Goal: Communication & Community: Answer question/provide support

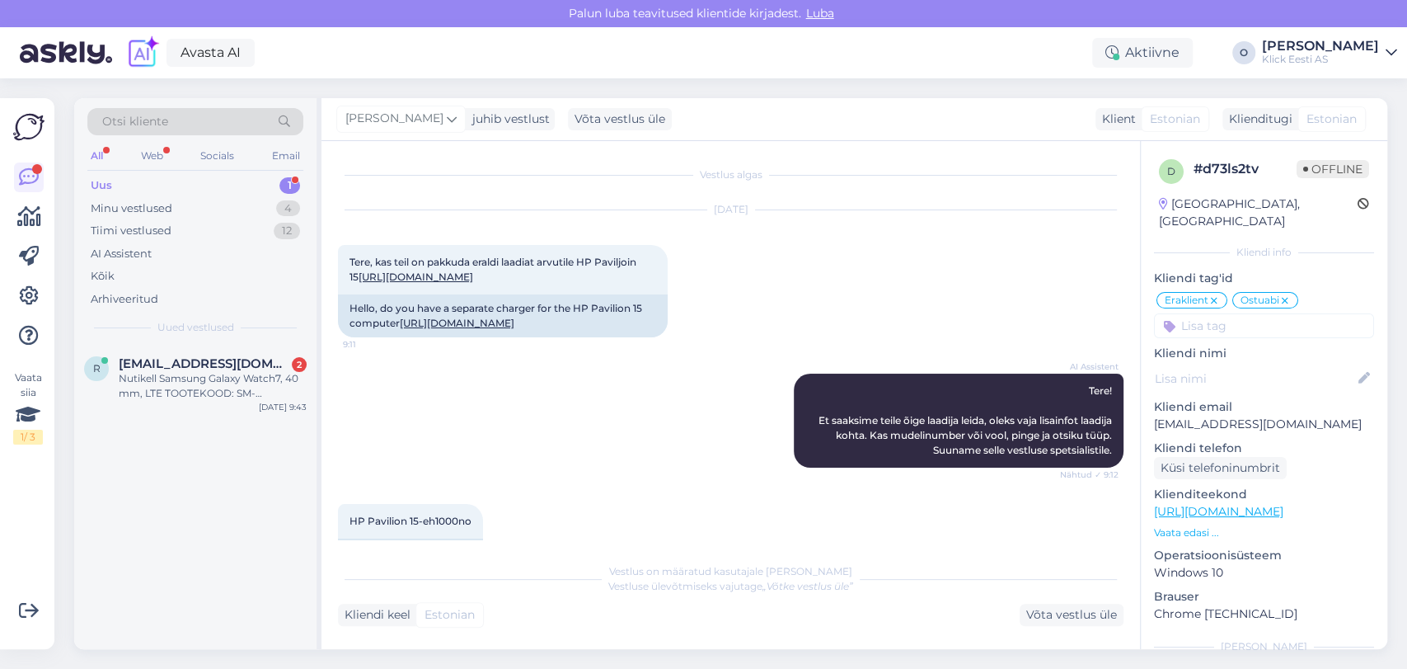
scroll to position [969, 0]
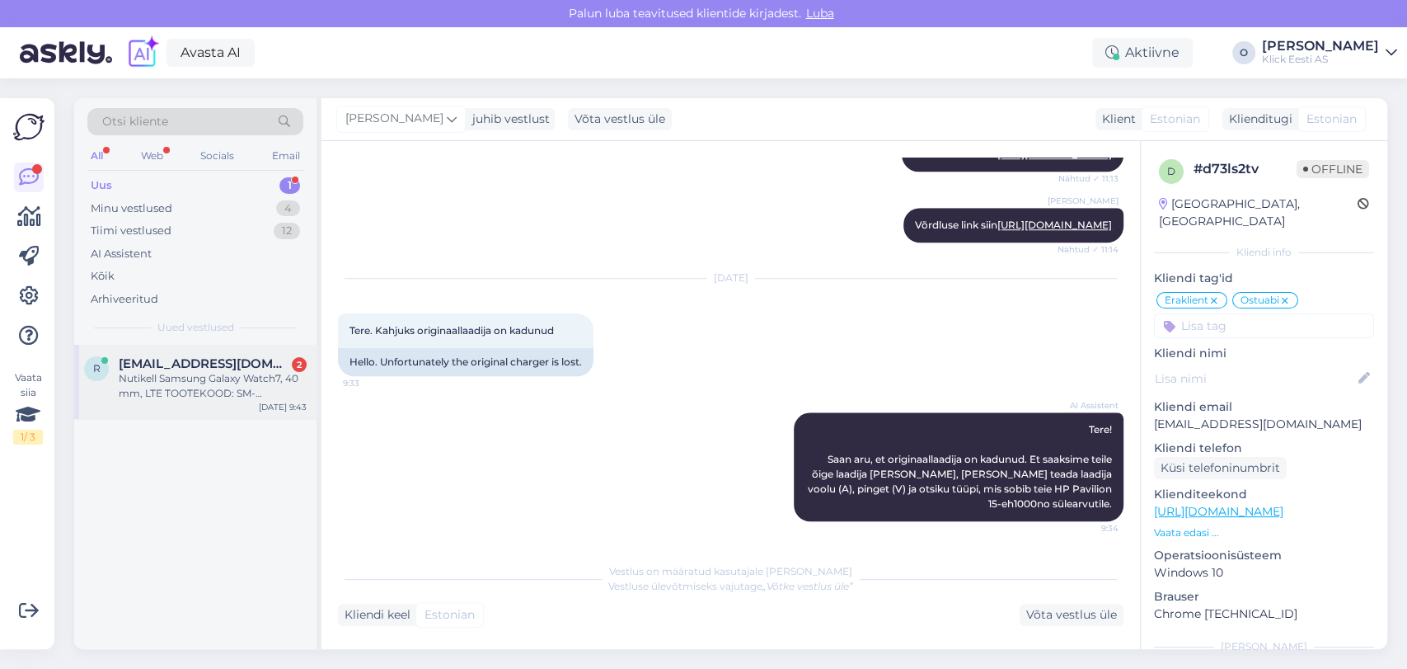
click at [225, 381] on div "Nutikell Samsung Galaxy Watch7, 40 mm, LTE TOOTEKOOD: SM-L305FZGAEUE 9:36" at bounding box center [213, 386] width 188 height 30
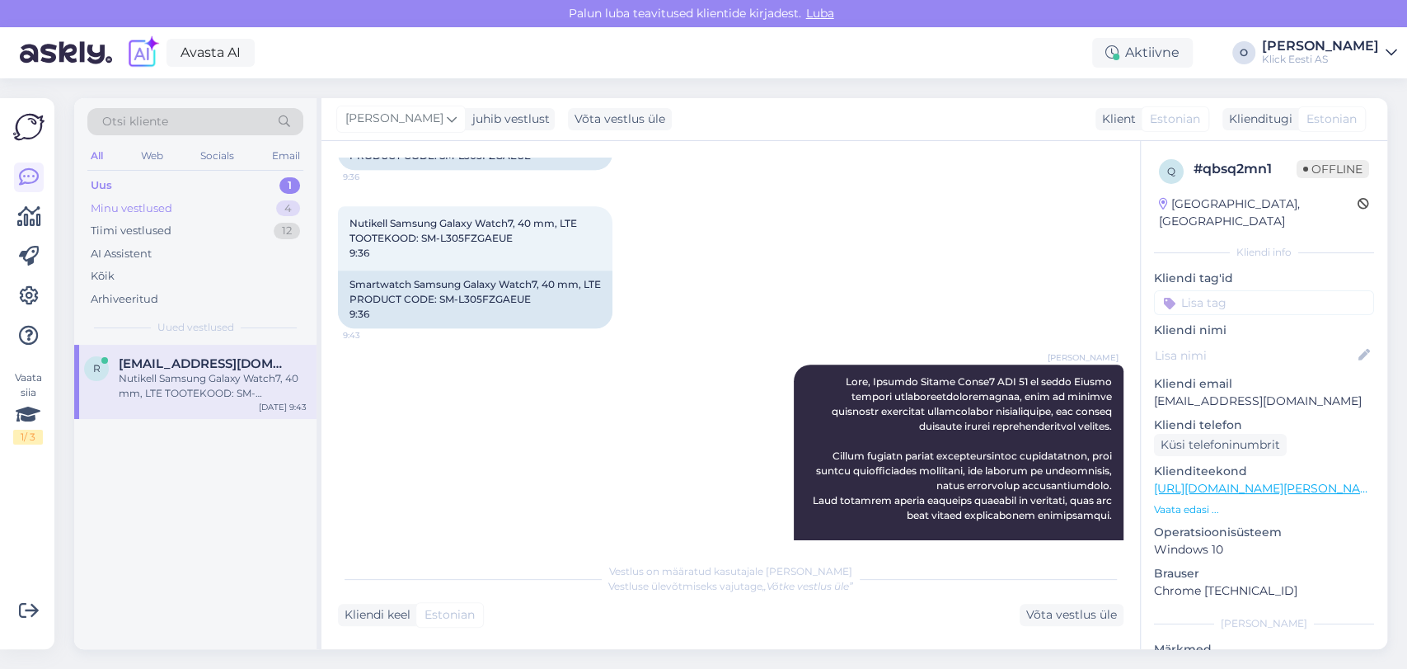
click at [204, 206] on div "Minu vestlused 4" at bounding box center [195, 208] width 216 height 23
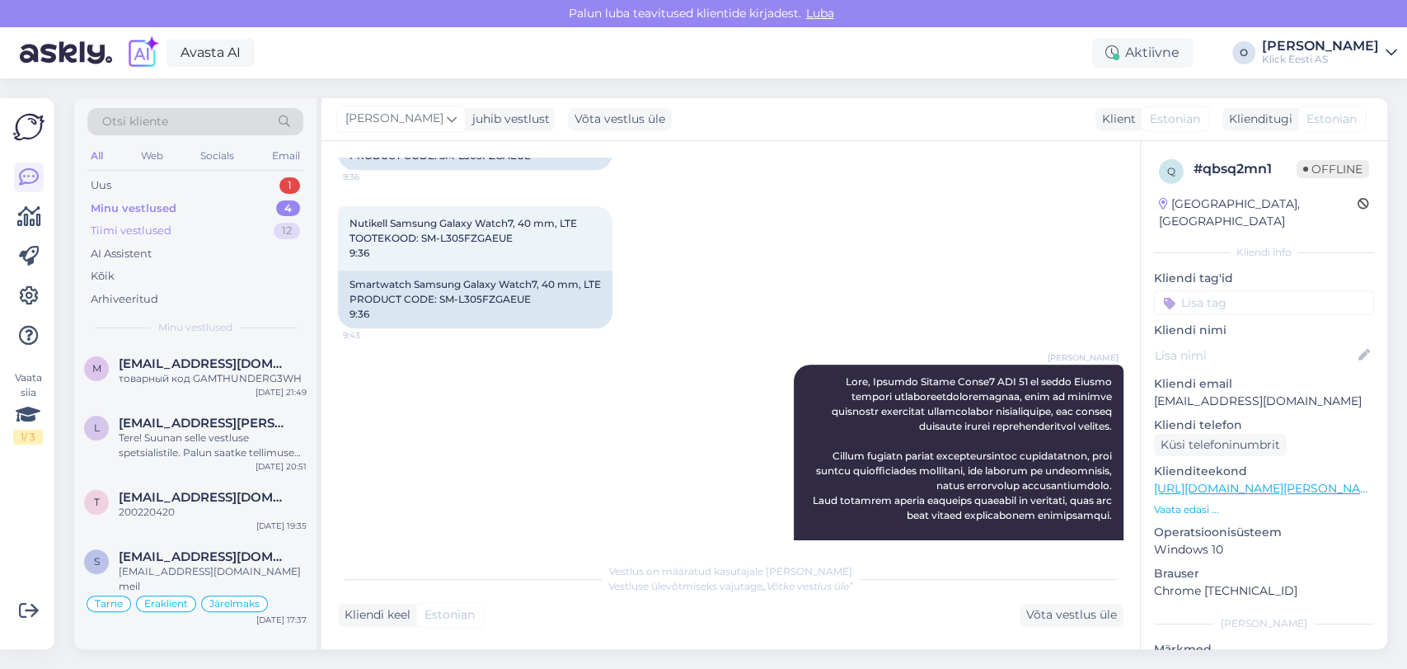
click at [198, 223] on div "Tiimi vestlused 12" at bounding box center [195, 230] width 216 height 23
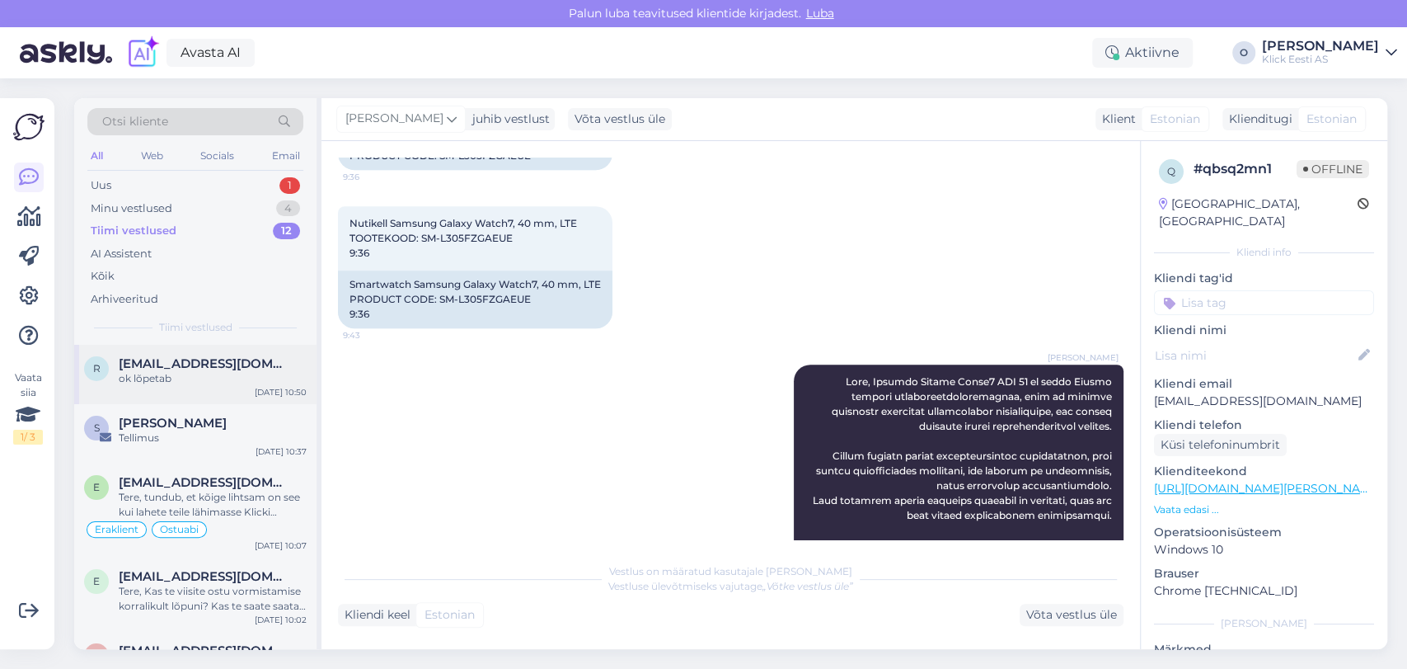
click at [165, 373] on div "ok lõpetab" at bounding box center [213, 378] width 188 height 15
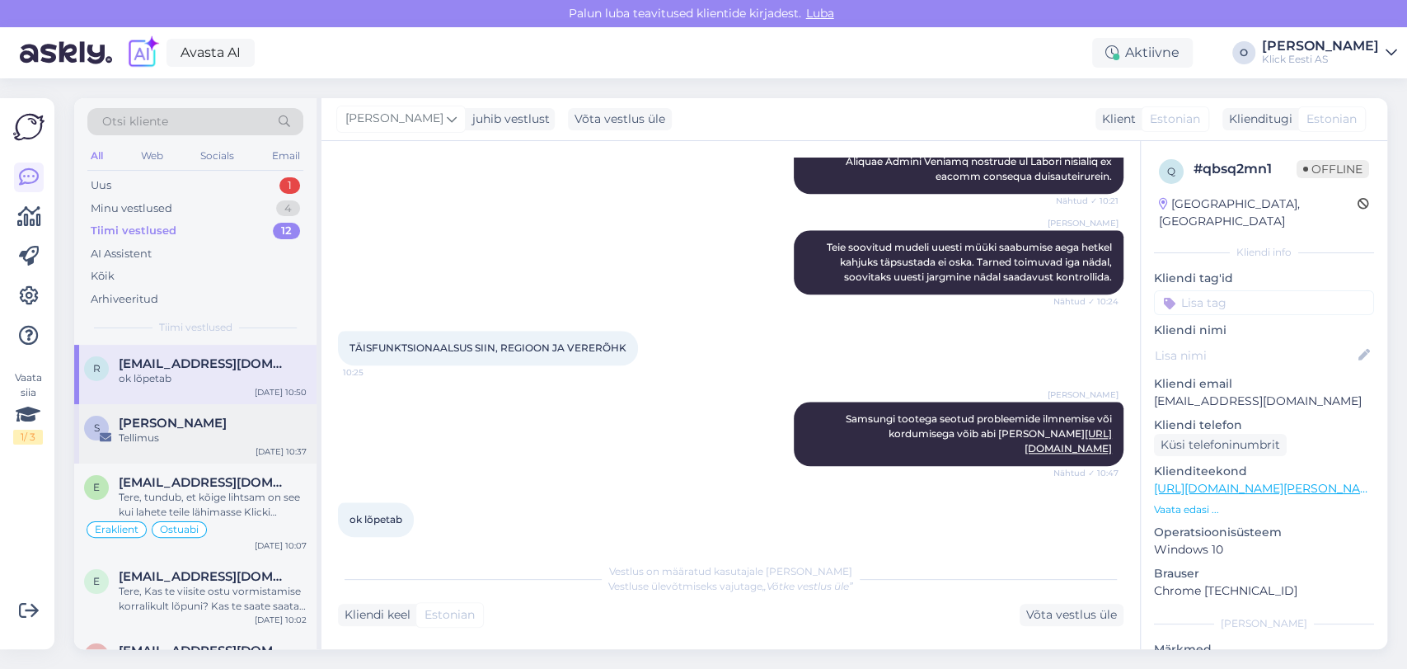
click at [175, 429] on span "[PERSON_NAME]" at bounding box center [173, 423] width 108 height 15
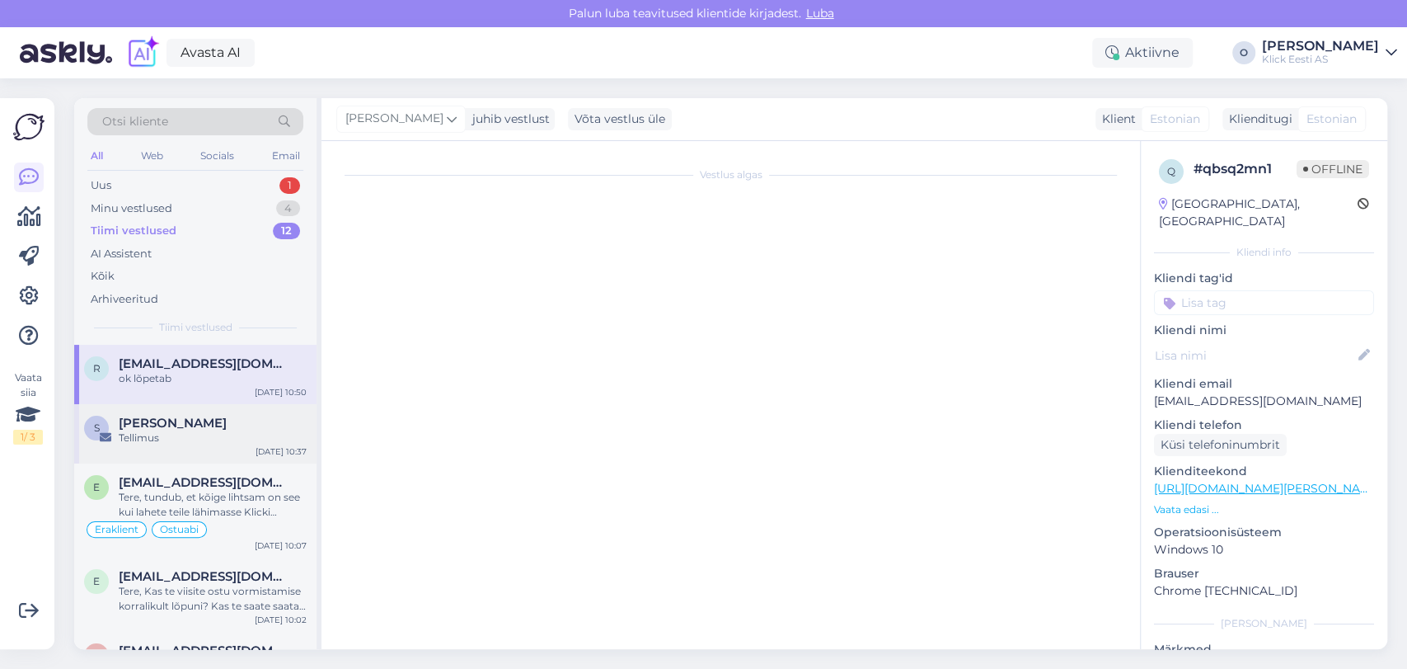
scroll to position [0, 0]
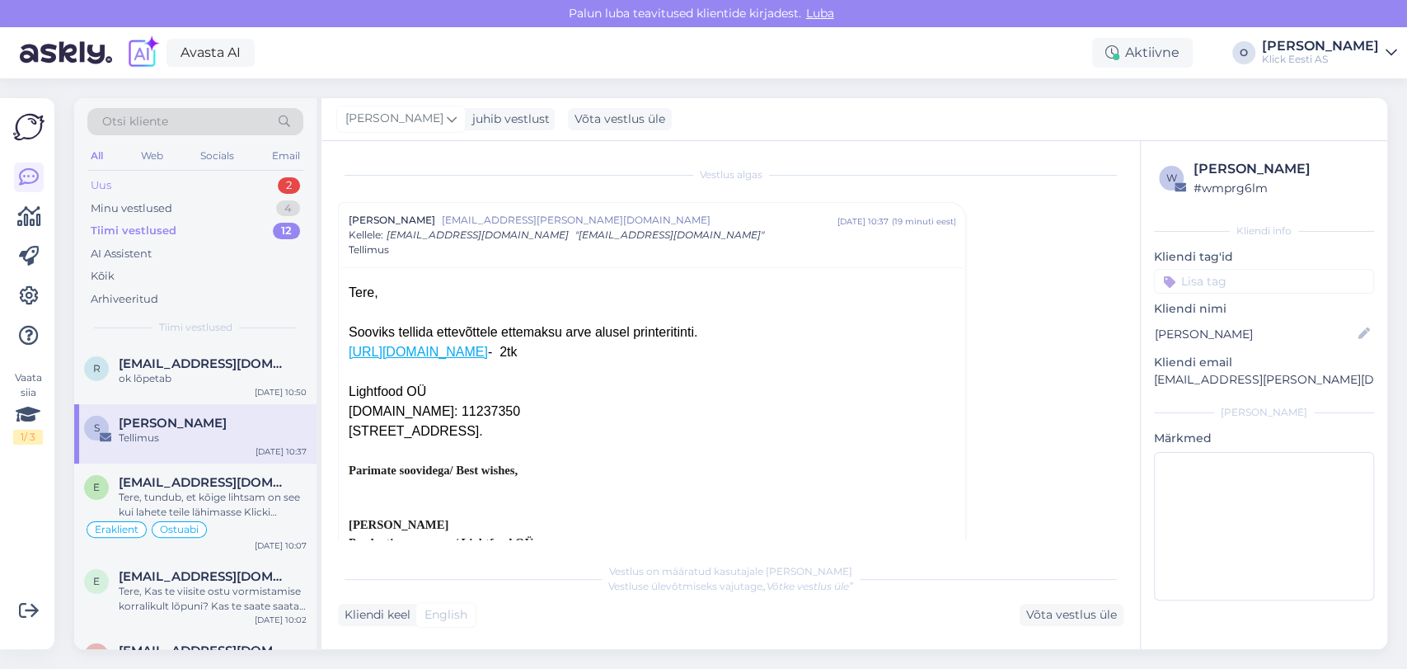
click at [195, 186] on div "Uus 2" at bounding box center [195, 185] width 216 height 23
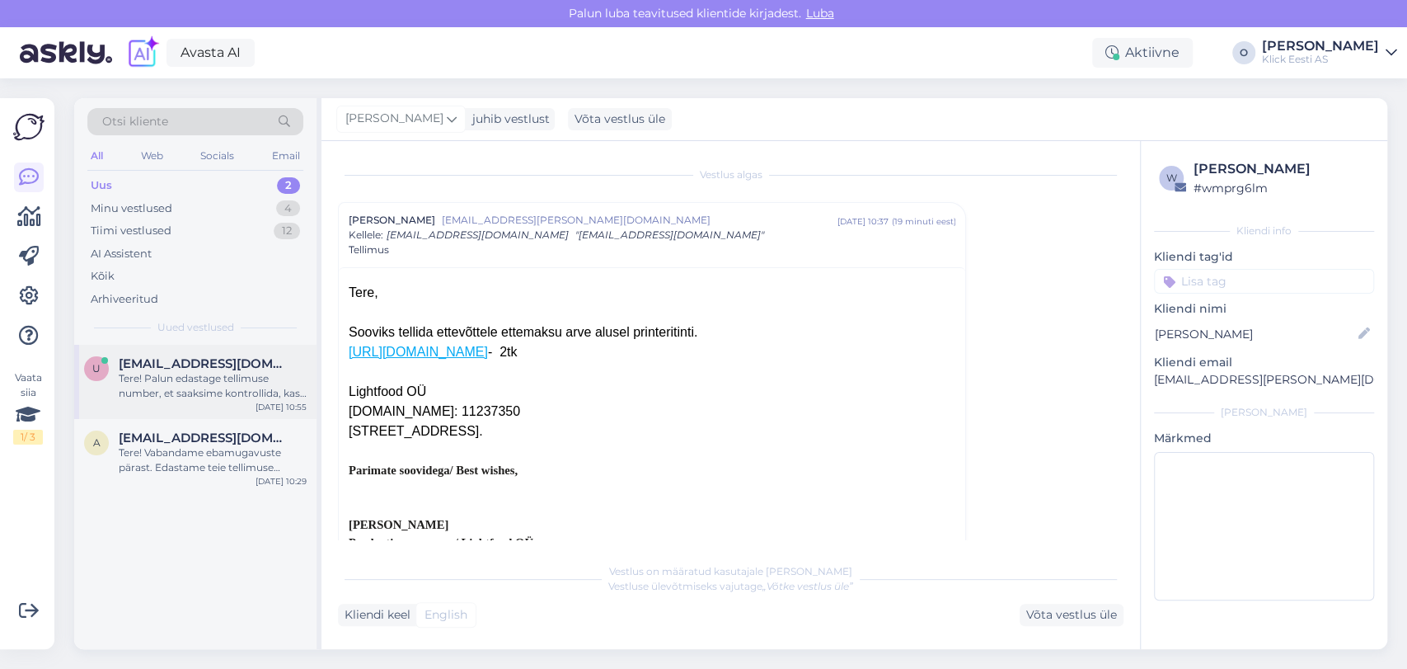
click at [166, 369] on span "[EMAIL_ADDRESS][DOMAIN_NAME]" at bounding box center [204, 363] width 171 height 15
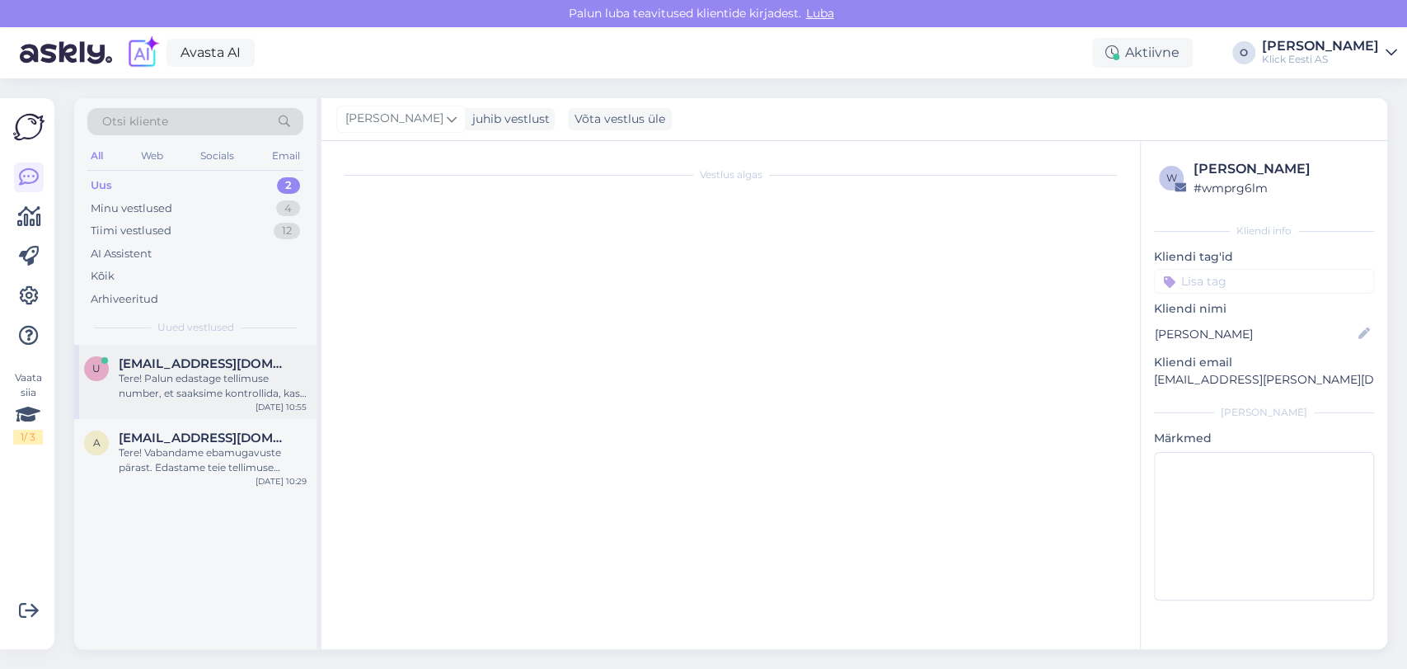
scroll to position [222, 0]
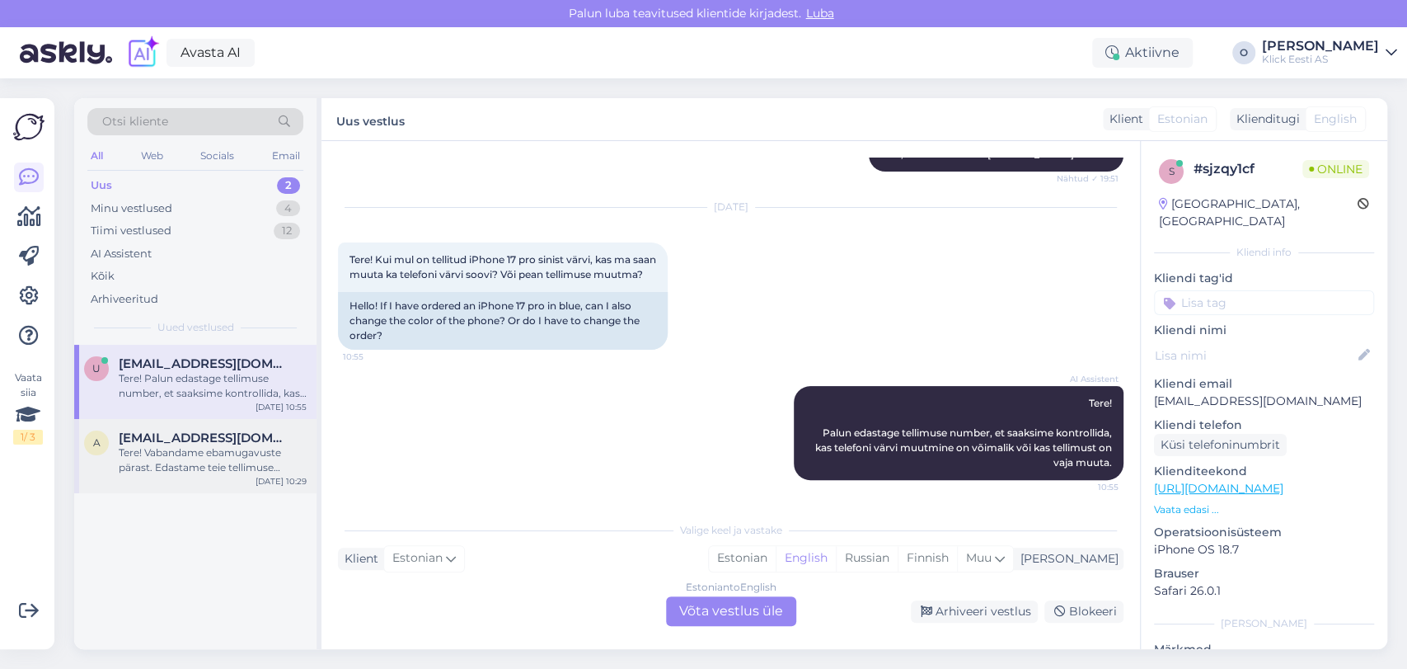
click at [204, 440] on span "[EMAIL_ADDRESS][DOMAIN_NAME]" at bounding box center [204, 437] width 171 height 15
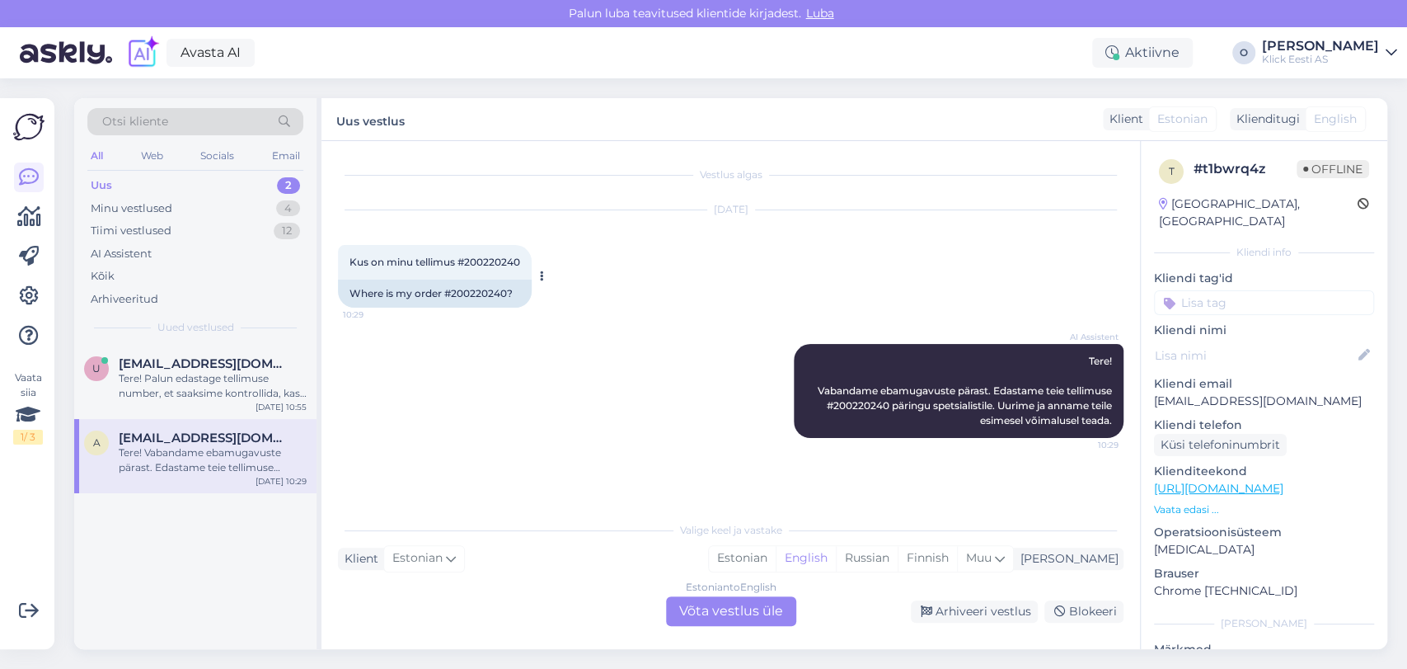
click at [486, 264] on span "Kus on minu tellimus #200220240" at bounding box center [435, 262] width 171 height 12
copy div "200220240 10:29"
click at [243, 213] on div "Minu vestlused 4" at bounding box center [195, 208] width 216 height 23
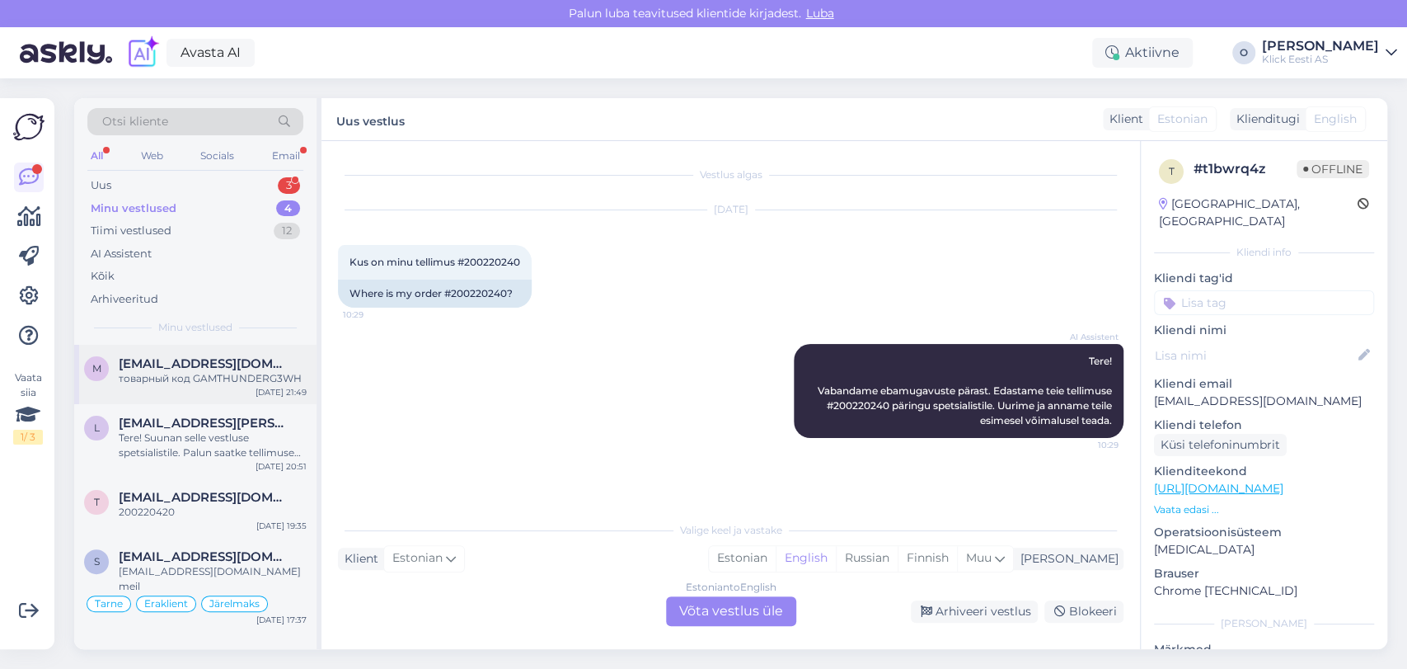
click at [189, 351] on div "m [EMAIL_ADDRESS][DOMAIN_NAME] товарный код GAMTHUNDERG3WH [DATE] 21:49" at bounding box center [195, 374] width 242 height 59
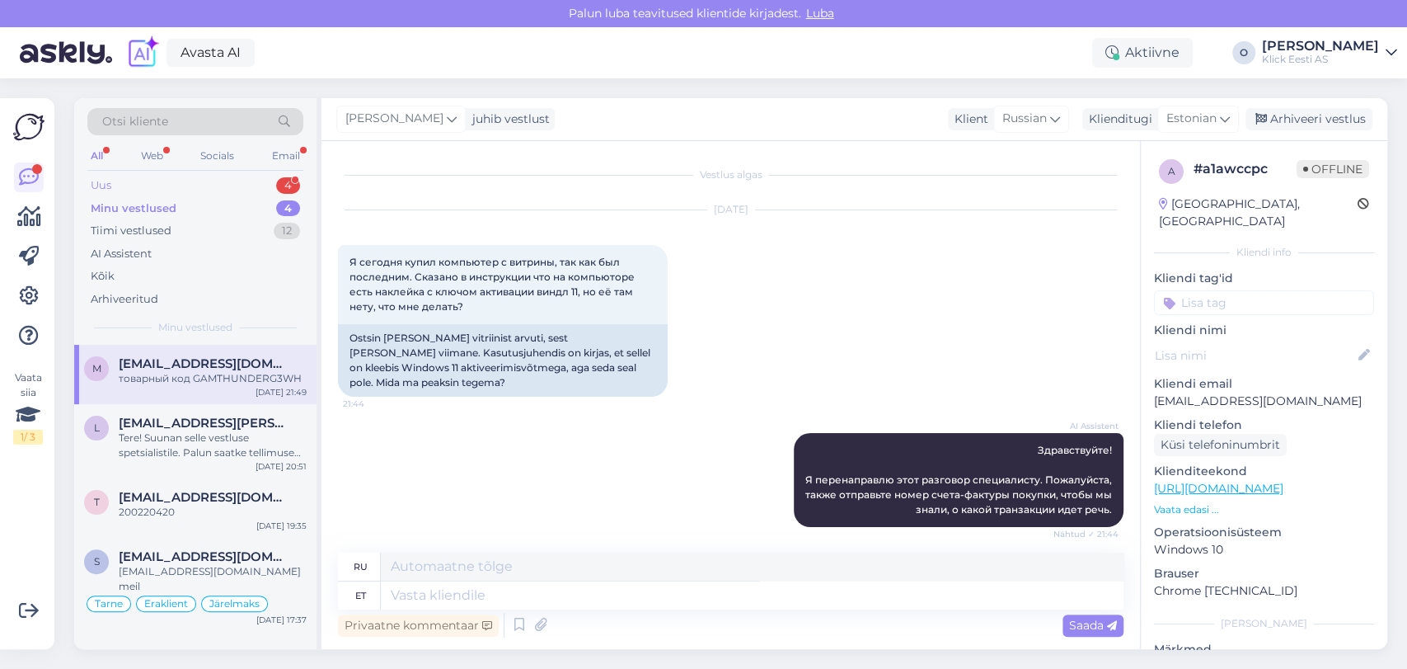
click at [215, 176] on div "Uus 4" at bounding box center [195, 185] width 216 height 23
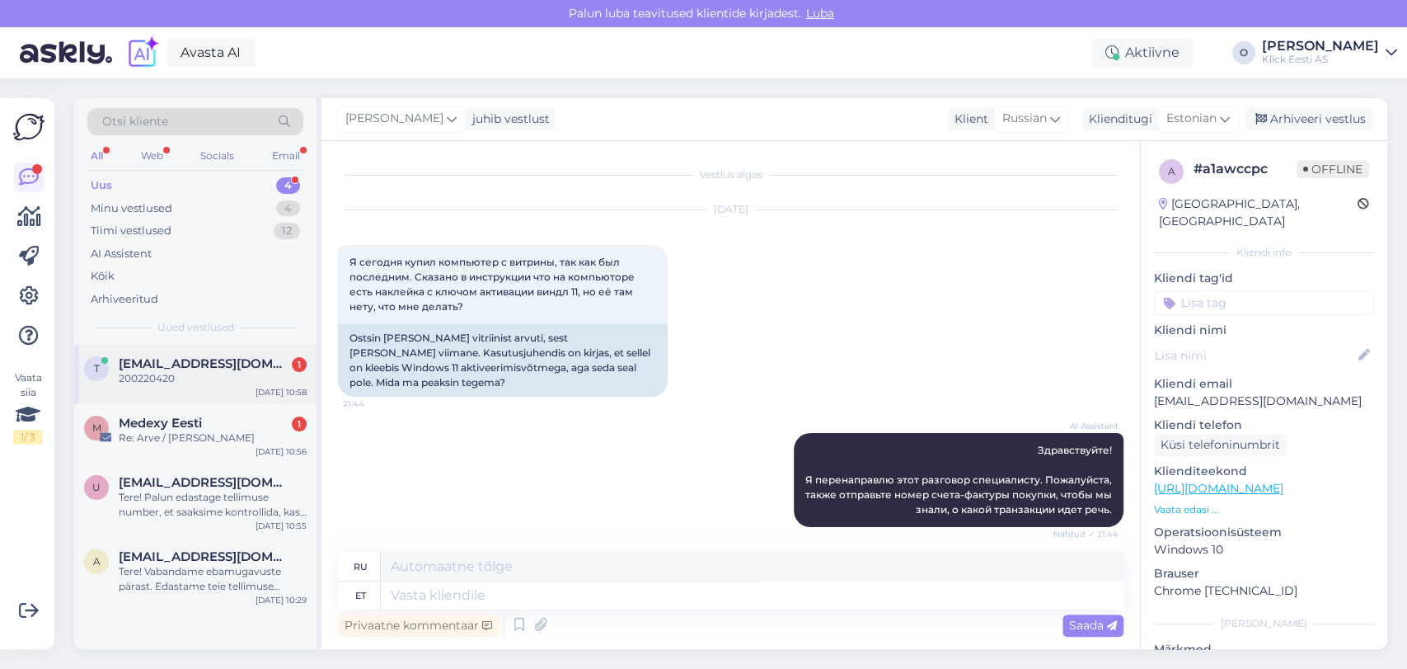
click at [169, 352] on div "t [EMAIL_ADDRESS][DOMAIN_NAME] 1 200220420 [DATE] 10:58" at bounding box center [195, 374] width 242 height 59
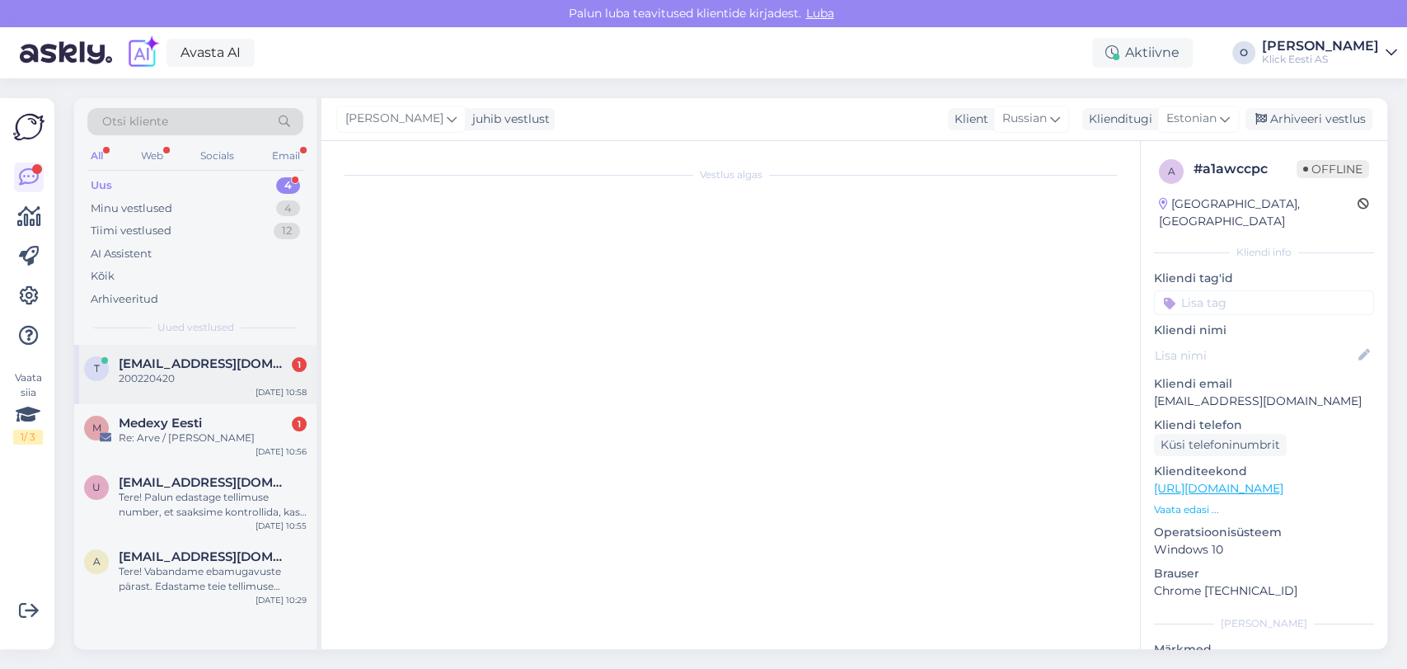
scroll to position [161, 0]
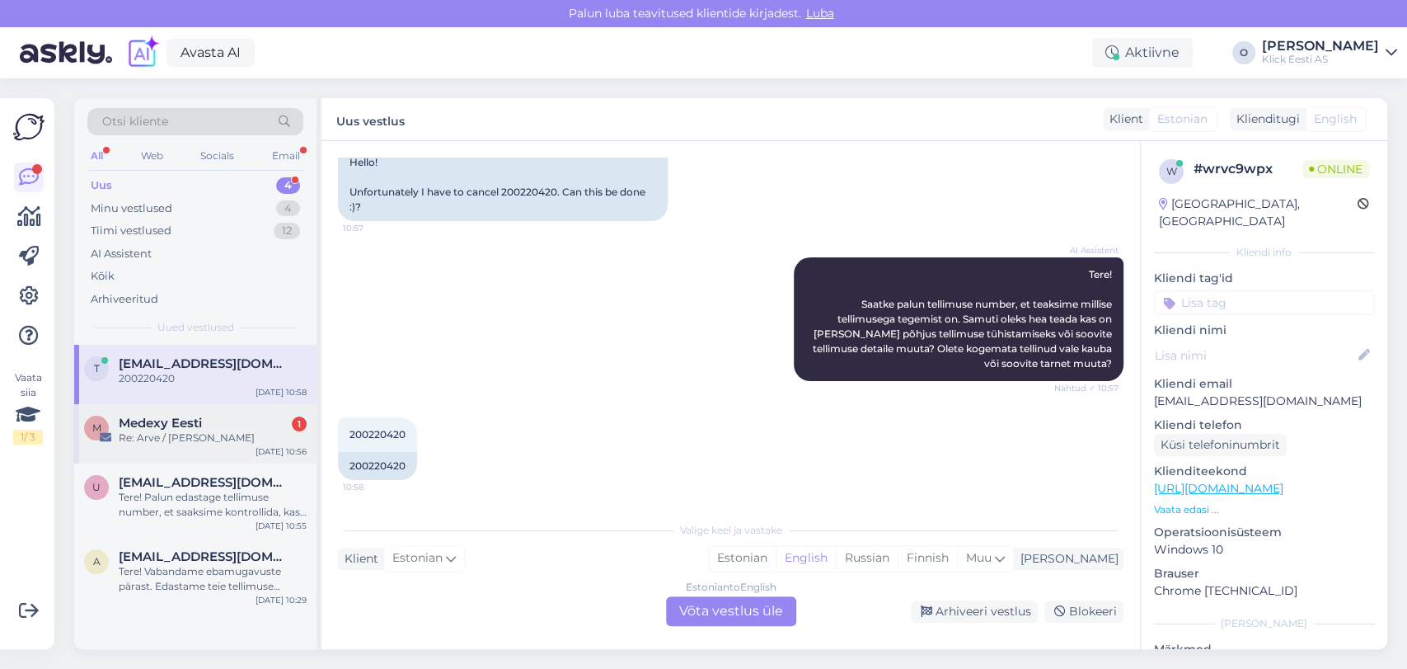
click at [158, 416] on span "Medexy Eesti" at bounding box center [160, 423] width 83 height 15
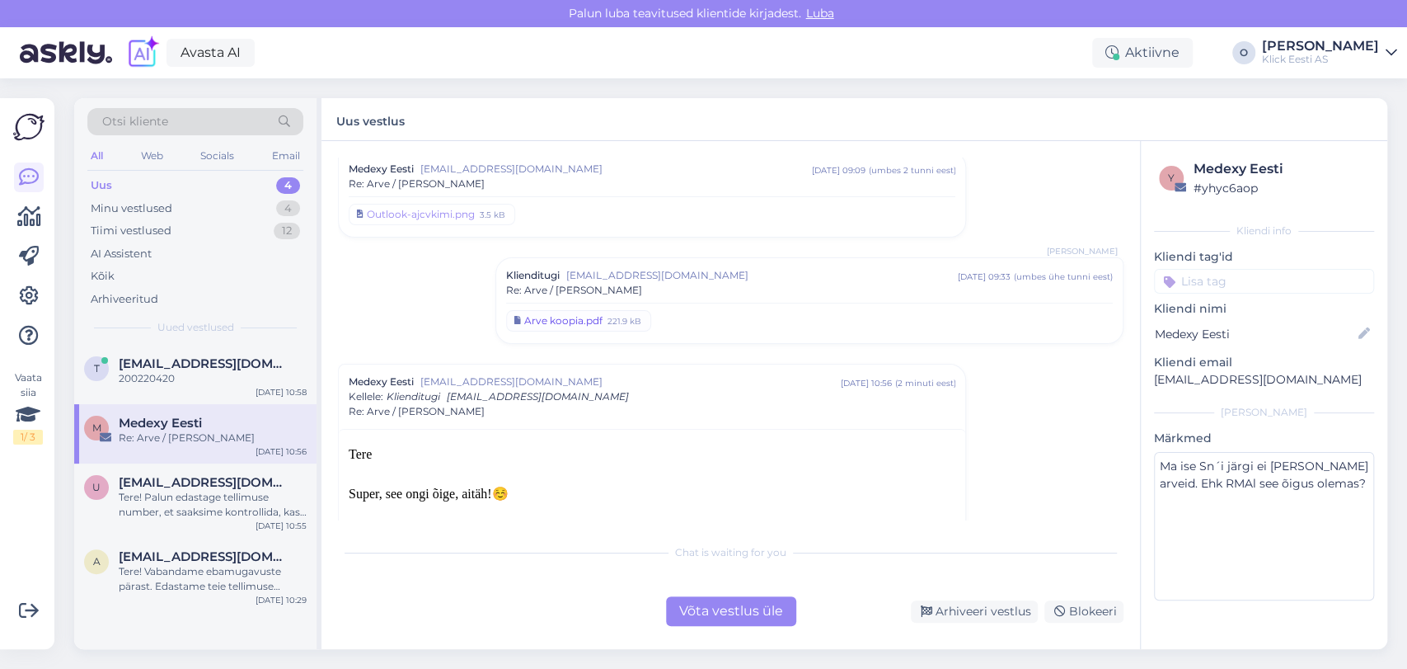
click at [552, 320] on div "Arve koopia.pdf" at bounding box center [563, 320] width 78 height 15
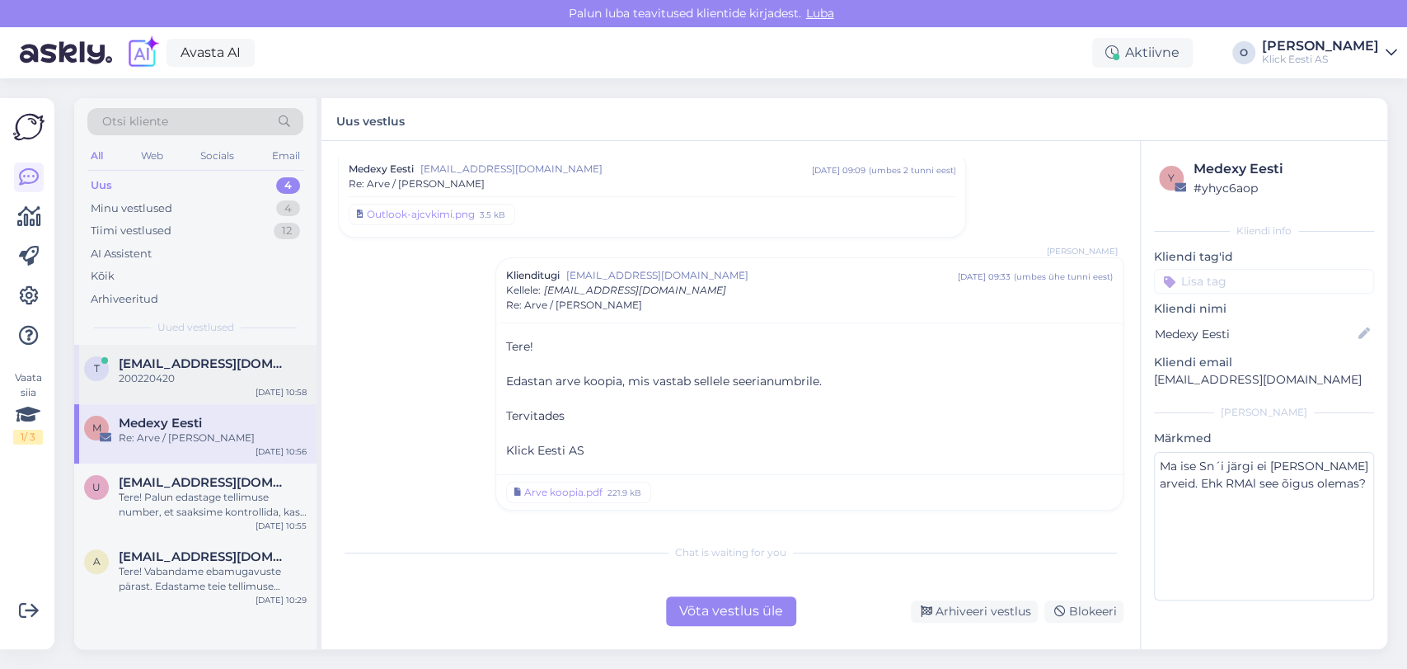
click at [177, 373] on div "200220420" at bounding box center [213, 378] width 188 height 15
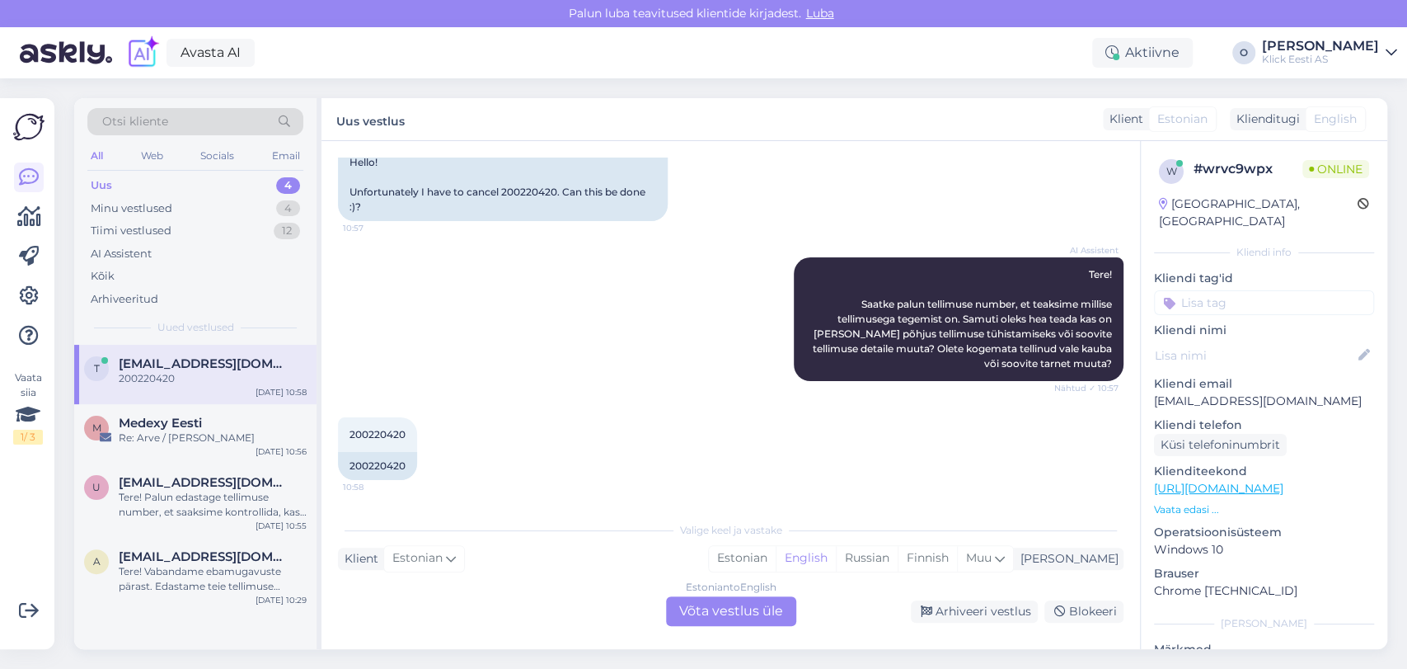
scroll to position [0, 0]
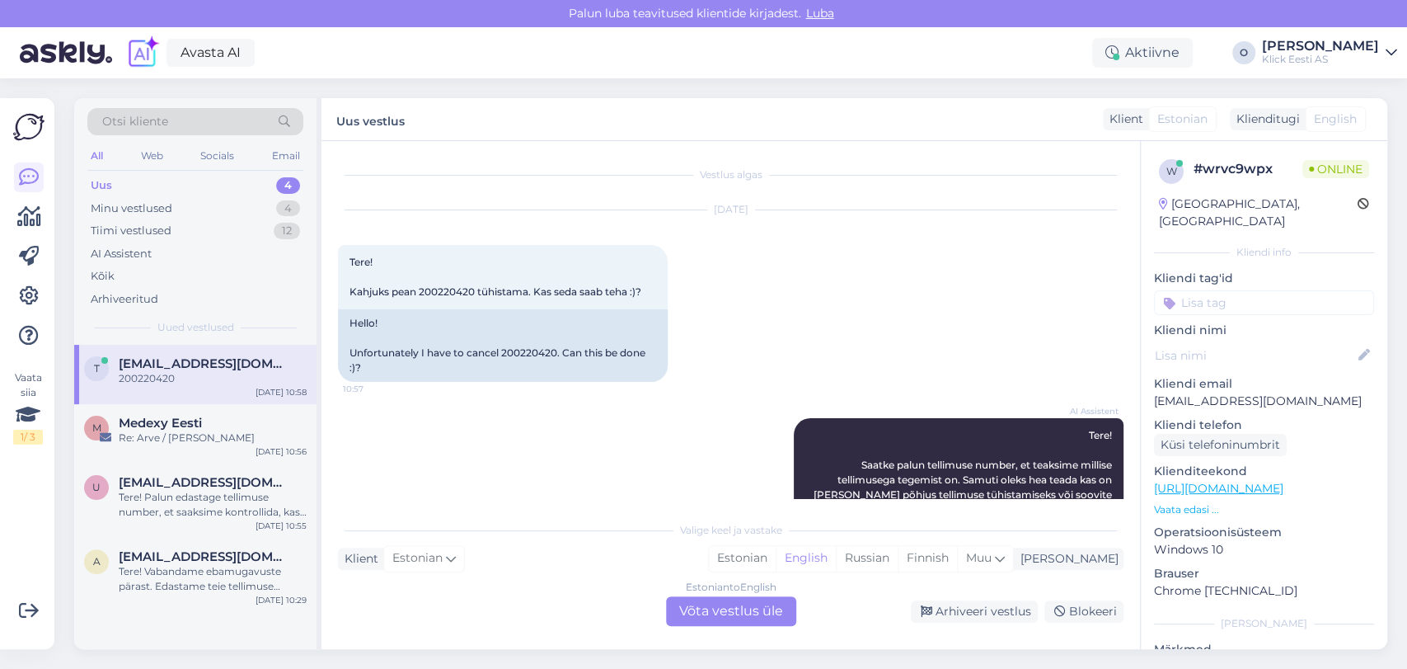
click at [747, 617] on div "Estonian to English Võta vestlus üle" at bounding box center [731, 611] width 130 height 30
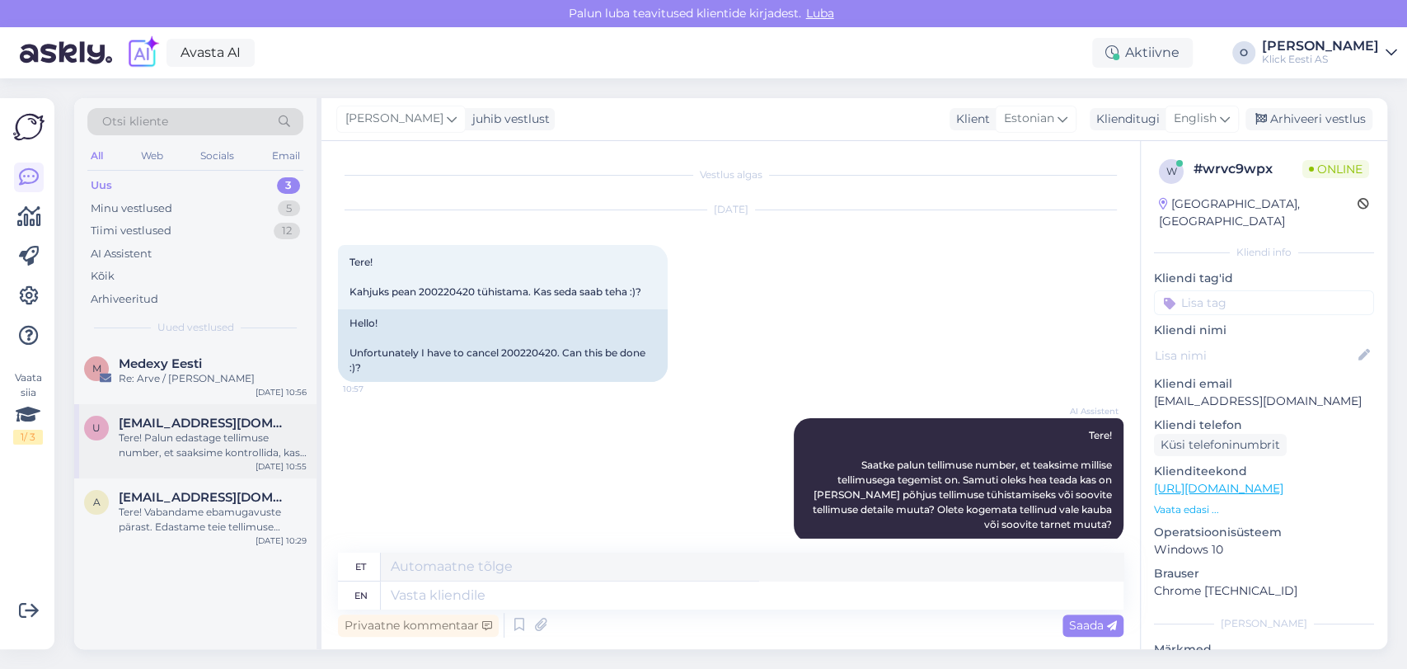
click at [241, 475] on div "U [EMAIL_ADDRESS][DOMAIN_NAME] Tere! Palun edastage tellimuse number, et saaksi…" at bounding box center [195, 441] width 242 height 74
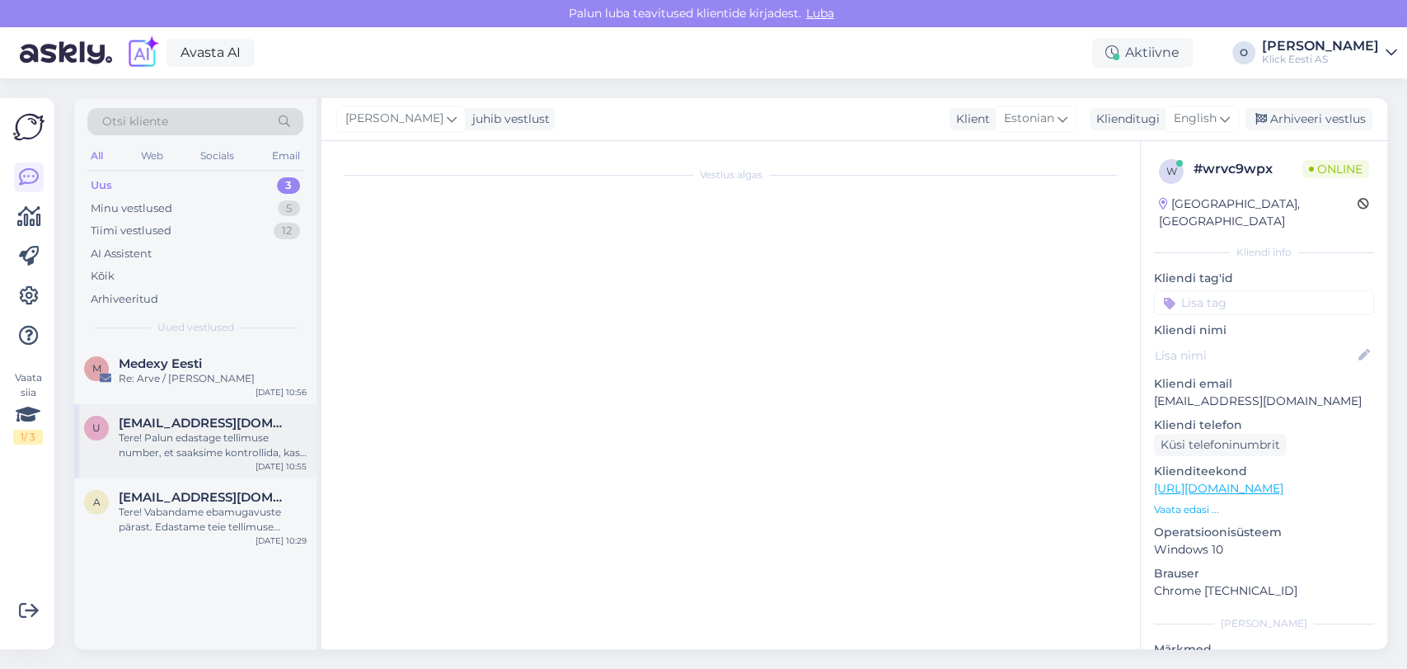
scroll to position [222, 0]
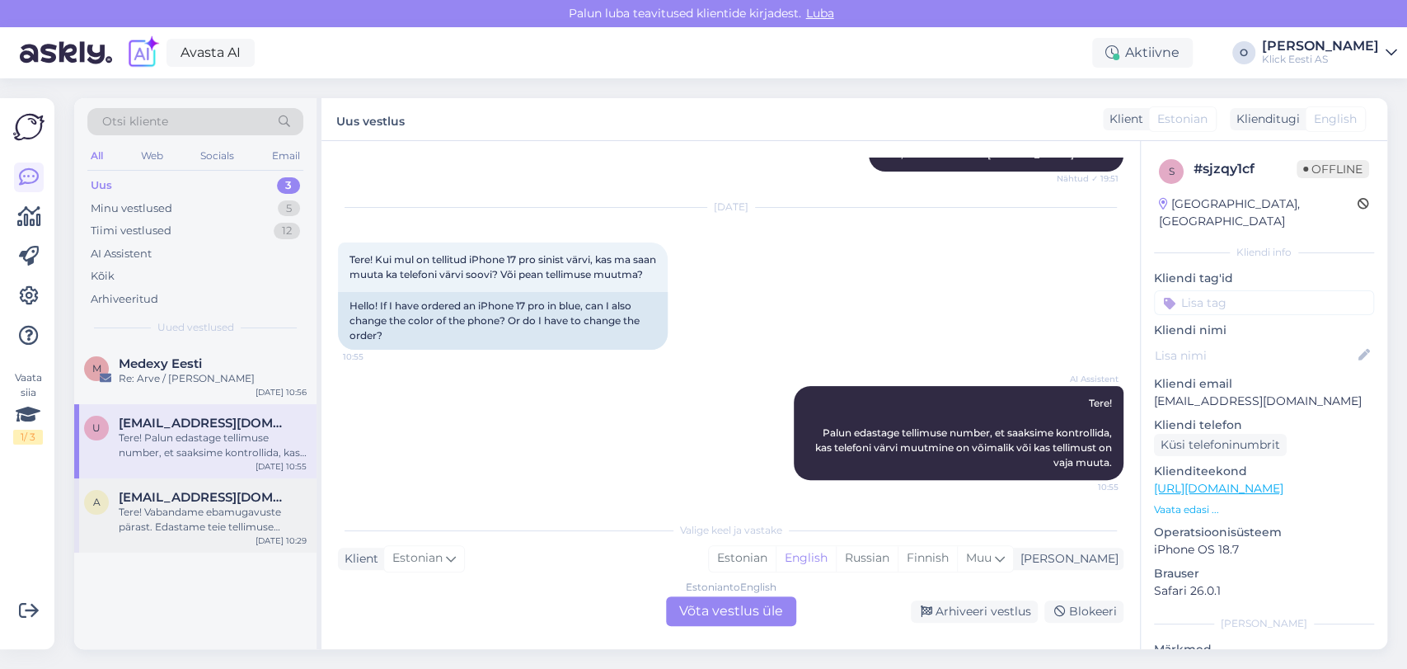
click at [213, 488] on div "a [EMAIL_ADDRESS][DOMAIN_NAME] Tere! Vabandame ebamugavuste pärast. Edastame te…" at bounding box center [195, 515] width 242 height 74
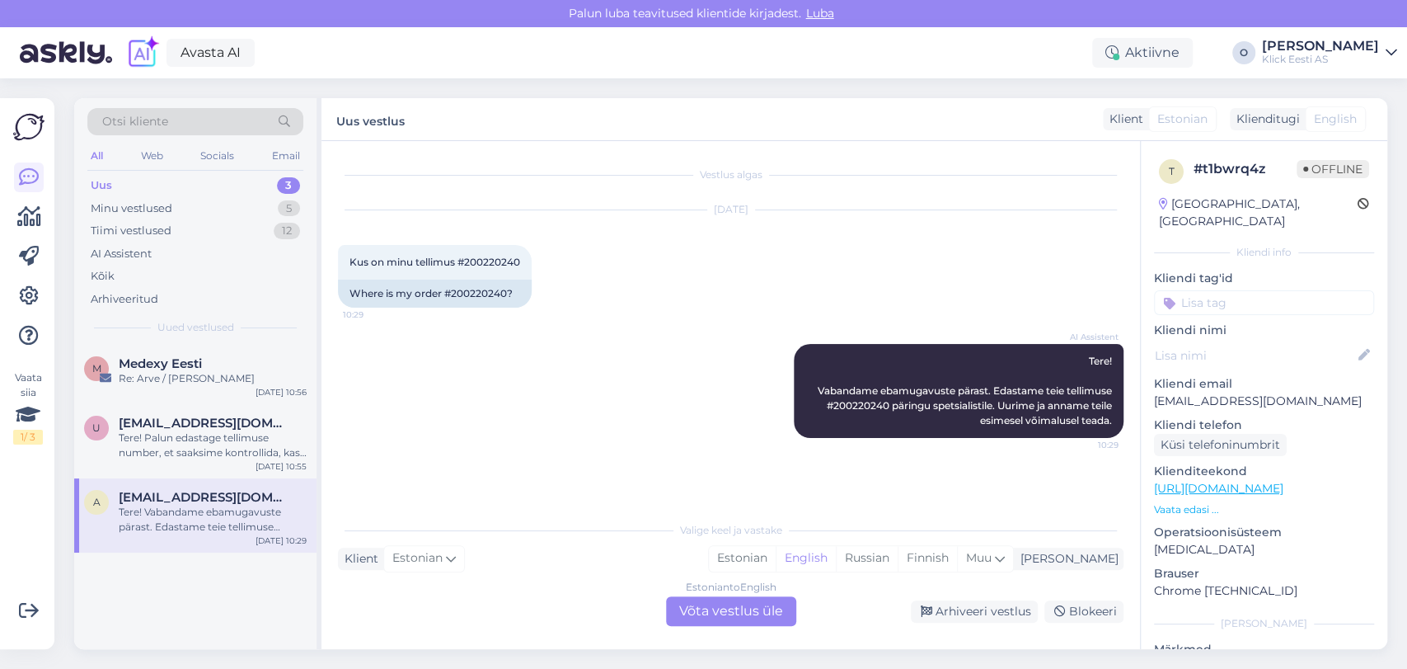
scroll to position [0, 0]
click at [129, 437] on div "Nutitelefon Apple iPhone 17 Pro 256GB - näitab et teil on oranž värvus Lasnamäe…" at bounding box center [213, 445] width 188 height 30
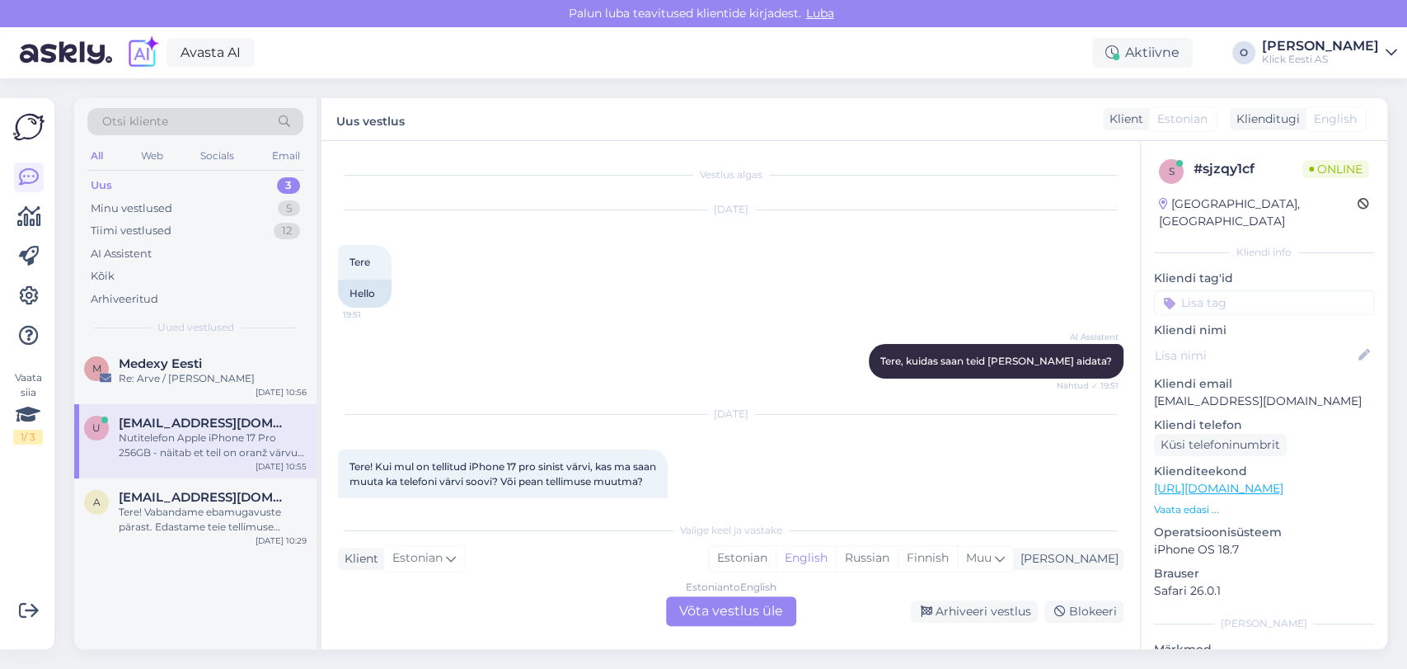
scroll to position [432, 0]
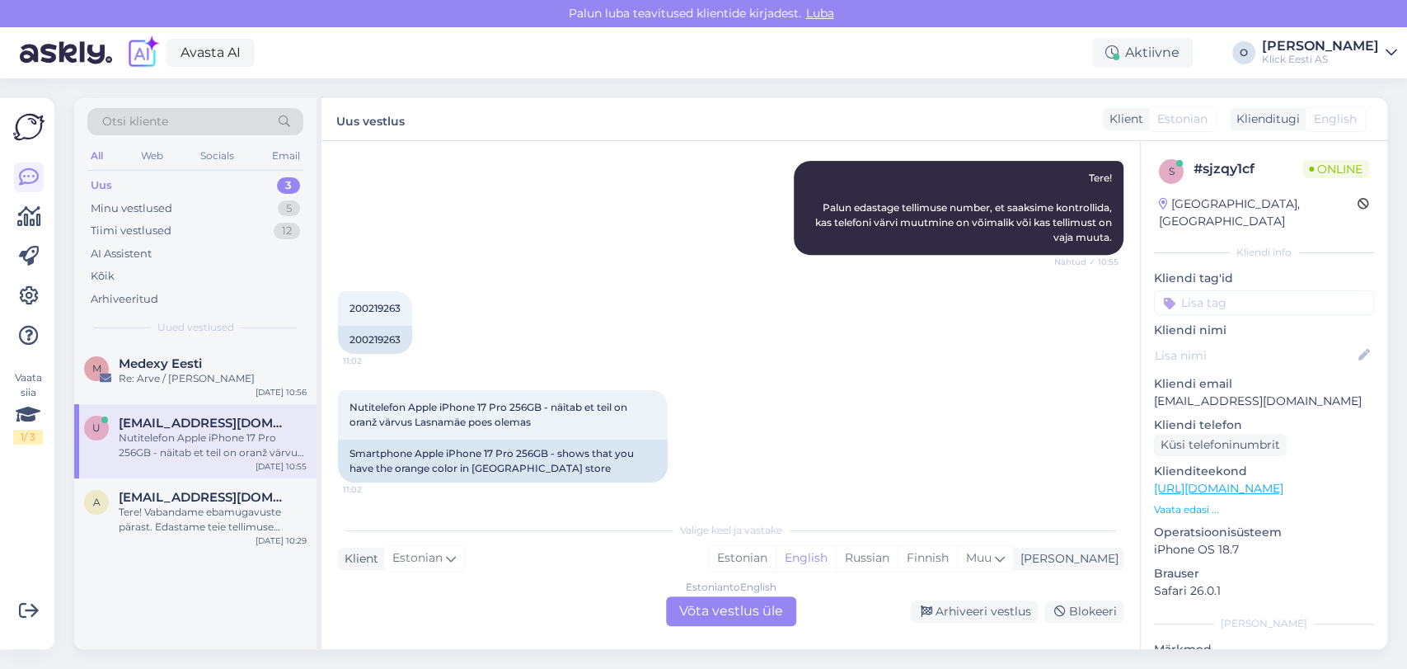
click at [129, 437] on div "Nutitelefon Apple iPhone 17 Pro 256GB - näitab et teil on oranž värvus Lasnamäe…" at bounding box center [213, 445] width 188 height 30
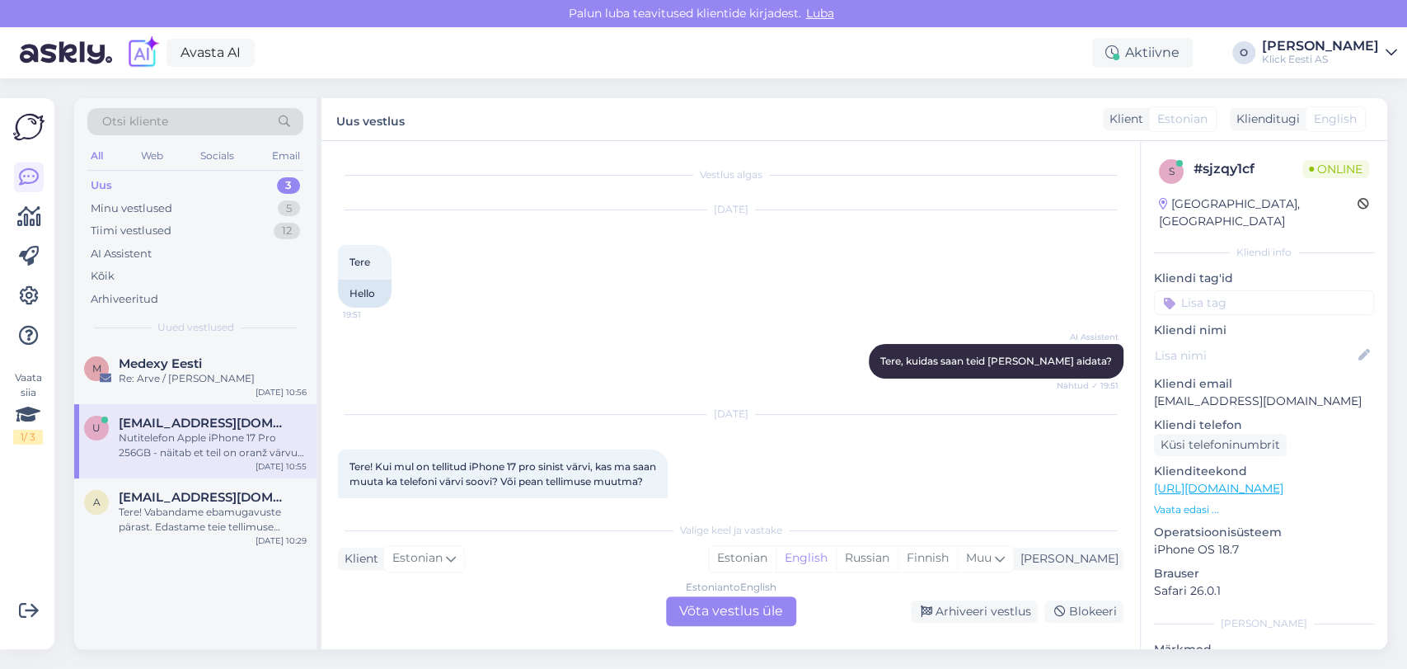
click at [129, 437] on div "Nutitelefon Apple iPhone 17 Pro 256GB - näitab et teil on oranž värvus Lasnamäe…" at bounding box center [213, 445] width 188 height 30
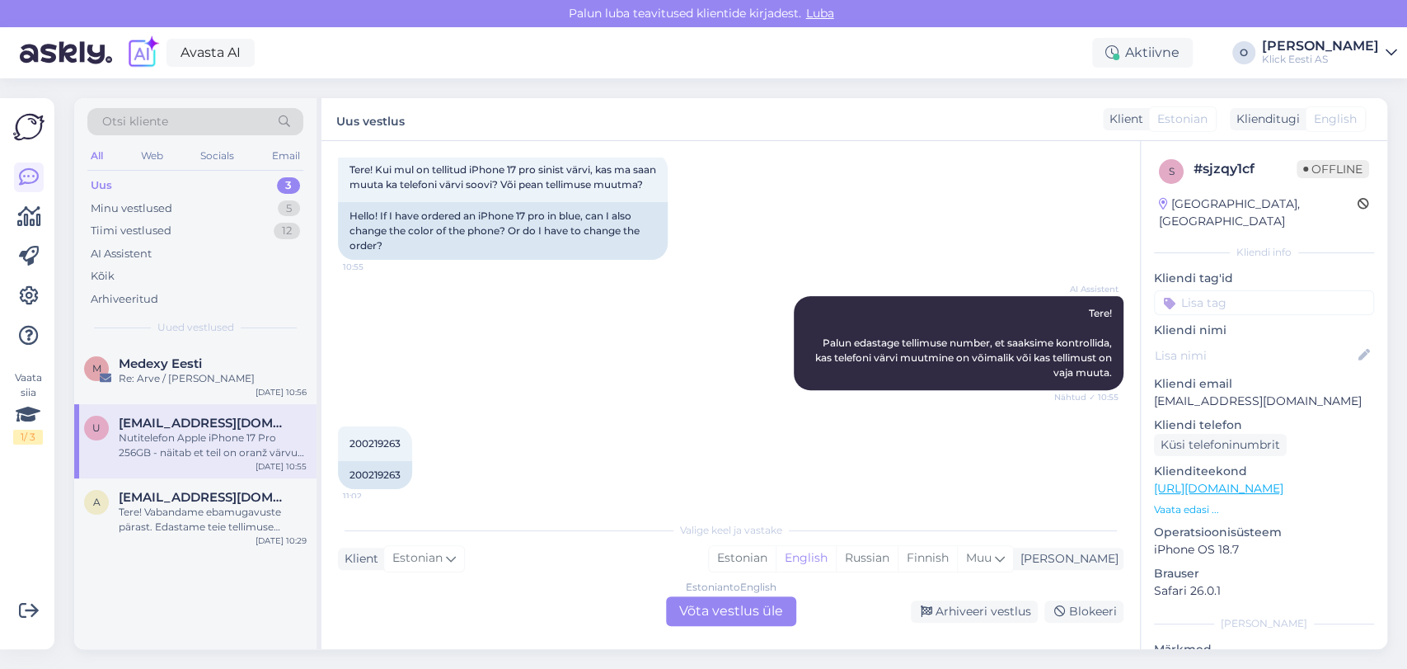
scroll to position [449, 0]
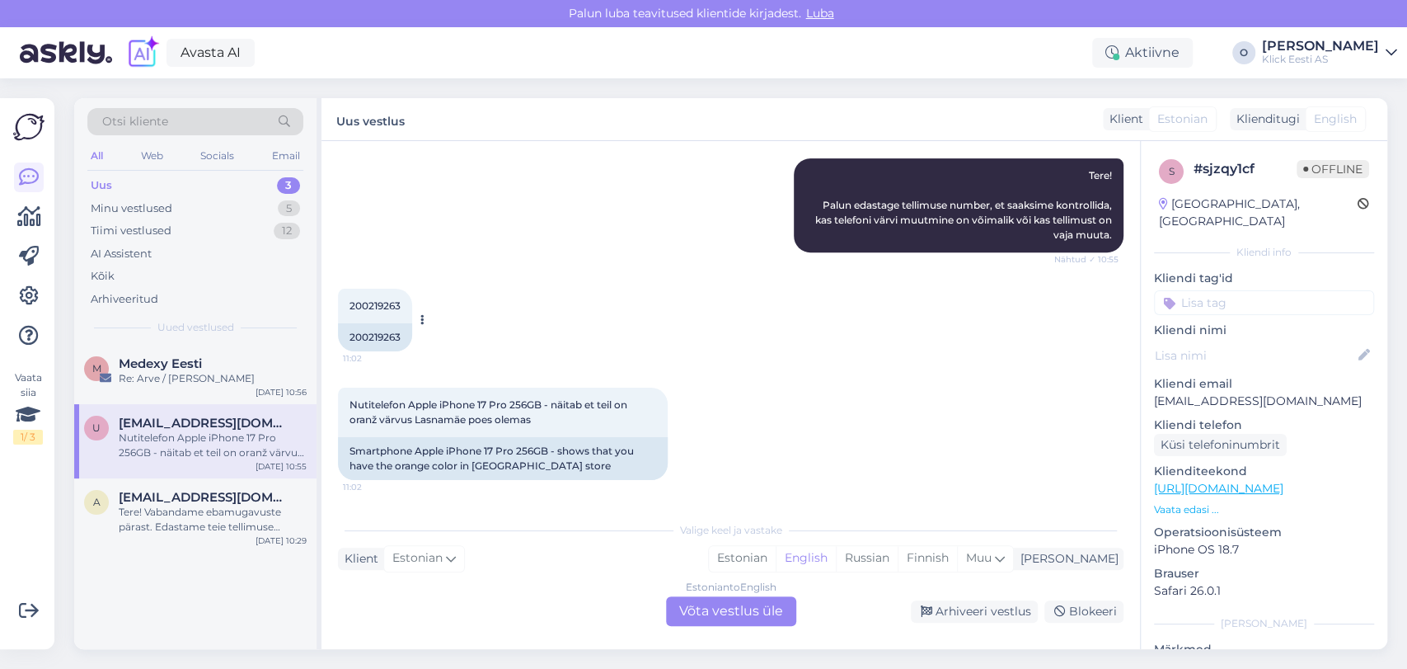
click at [379, 299] on span "200219263" at bounding box center [375, 305] width 51 height 12
copy div "200219263 11:02"
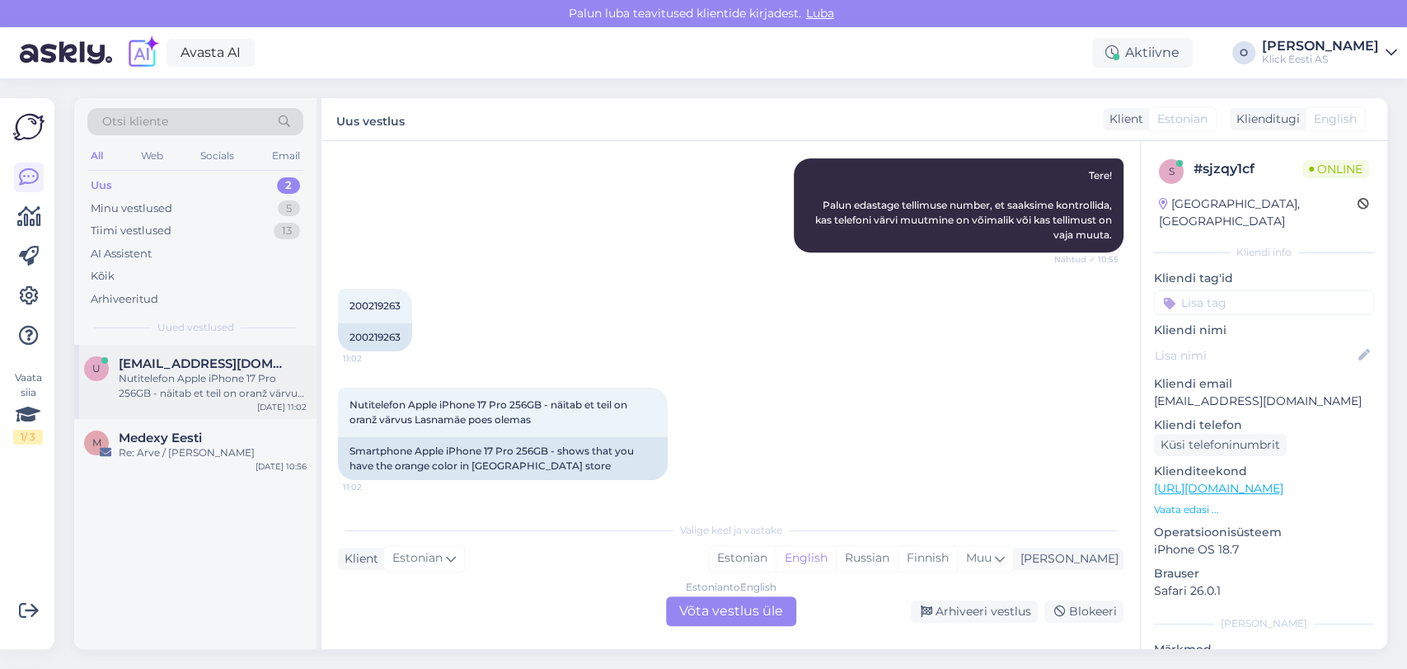
click at [243, 381] on div "Nutitelefon Apple iPhone 17 Pro 256GB - näitab et teil on oranž värvus Lasnamäe…" at bounding box center [213, 386] width 188 height 30
click at [191, 217] on div "Minu vestlused 5" at bounding box center [195, 208] width 216 height 23
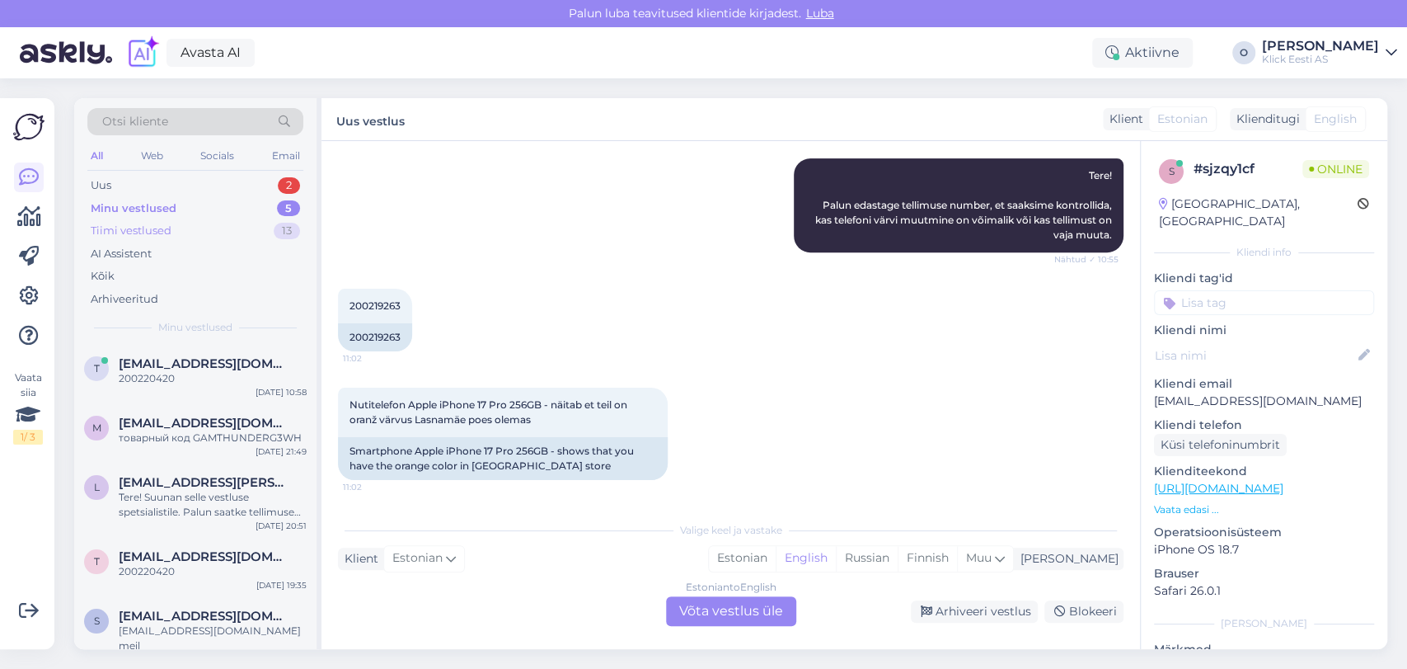
click at [189, 226] on div "Tiimi vestlused 13" at bounding box center [195, 230] width 216 height 23
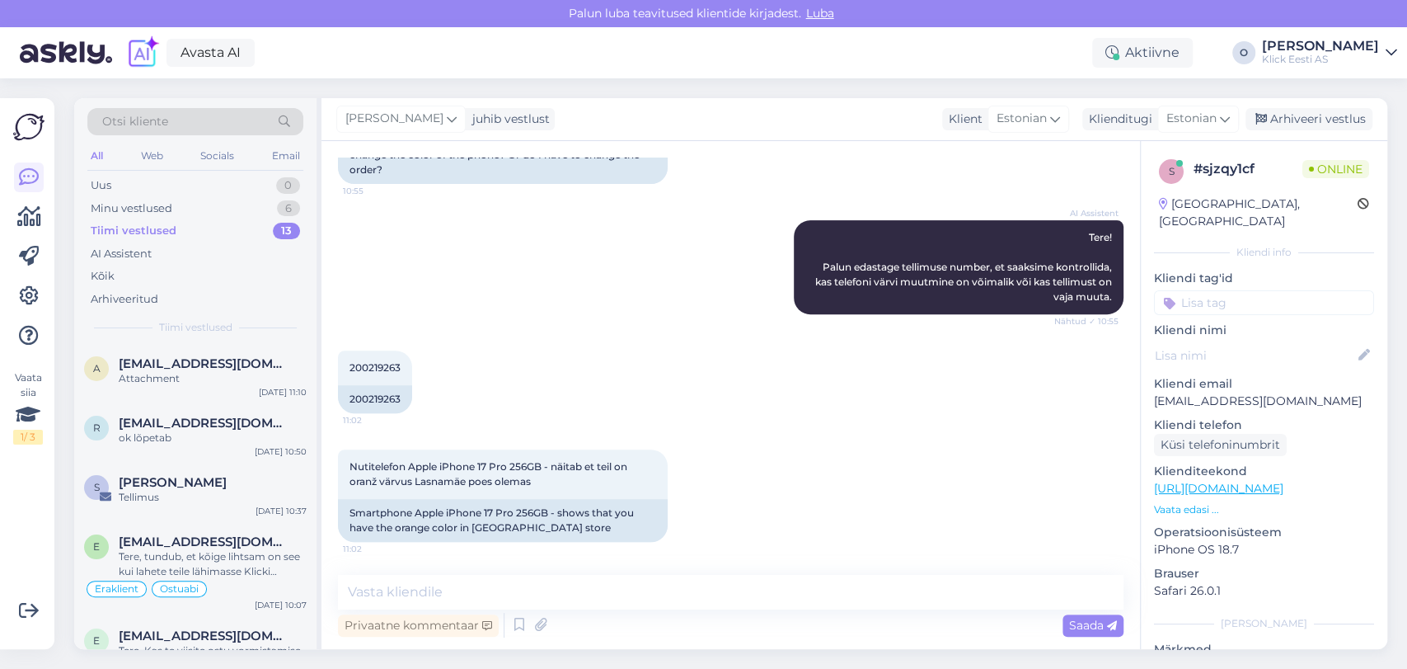
scroll to position [387, 0]
drag, startPoint x: 547, startPoint y: 468, endPoint x: 444, endPoint y: 468, distance: 103.9
click at [444, 468] on span "Nutitelefon Apple iPhone 17 Pro 256GB - näitab et teil on oranž värvus Lasnamäe…" at bounding box center [490, 473] width 280 height 27
click at [739, 594] on textarea at bounding box center [731, 592] width 786 height 35
type textarea "T"
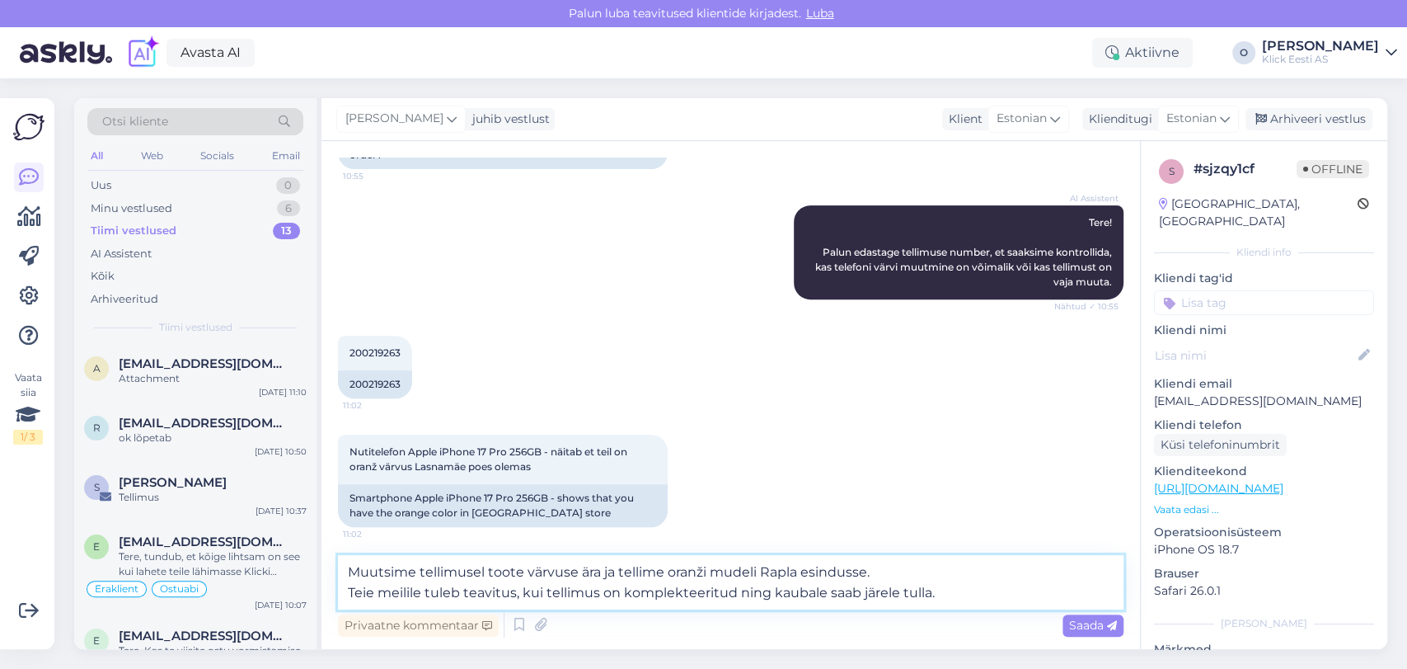
click at [901, 578] on textarea "Muutsime tellimusel toote värvuse ära ja tellime oranži mudeli Rapla esindusse.…" at bounding box center [731, 582] width 786 height 54
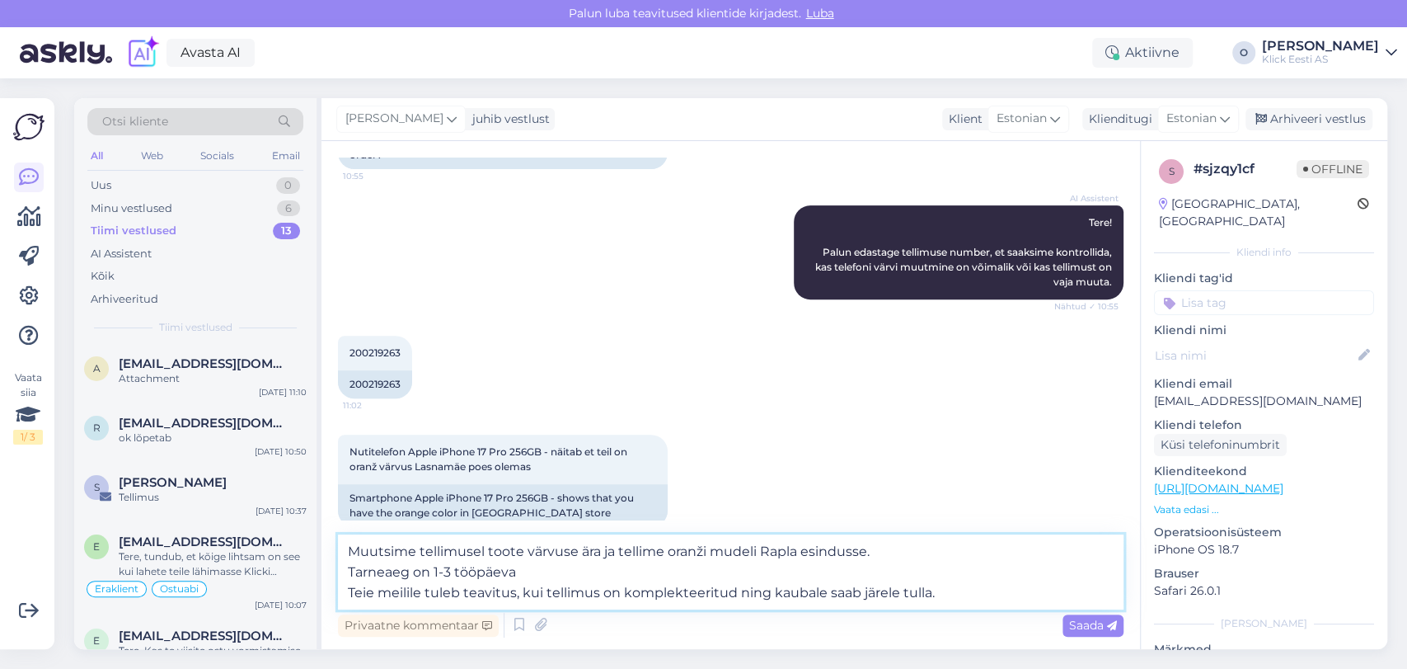
type textarea "Muutsime tellimusel toote värvuse ära ja tellime oranži mudeli Rapla esindusse.…"
click at [972, 589] on textarea "Muutsime tellimusel toote värvuse ära ja tellime oranži mudeli Rapla esindusse.…" at bounding box center [731, 571] width 786 height 75
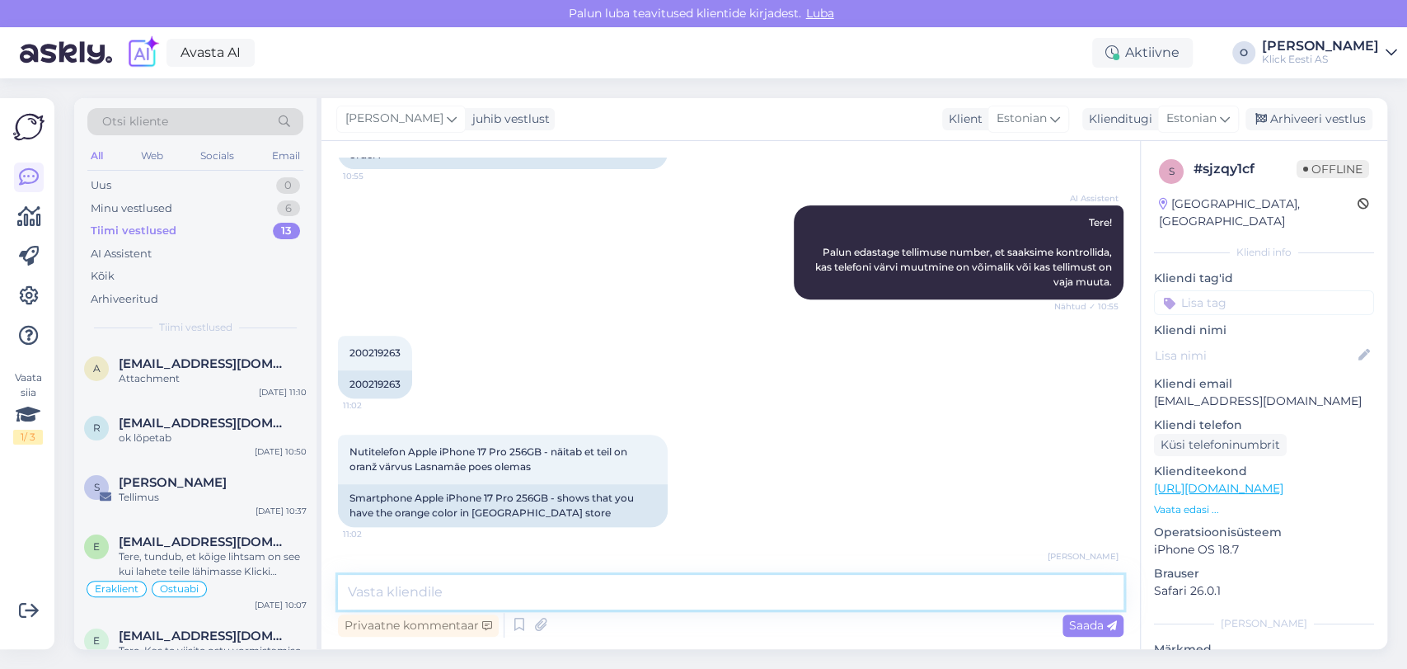
scroll to position [518, 0]
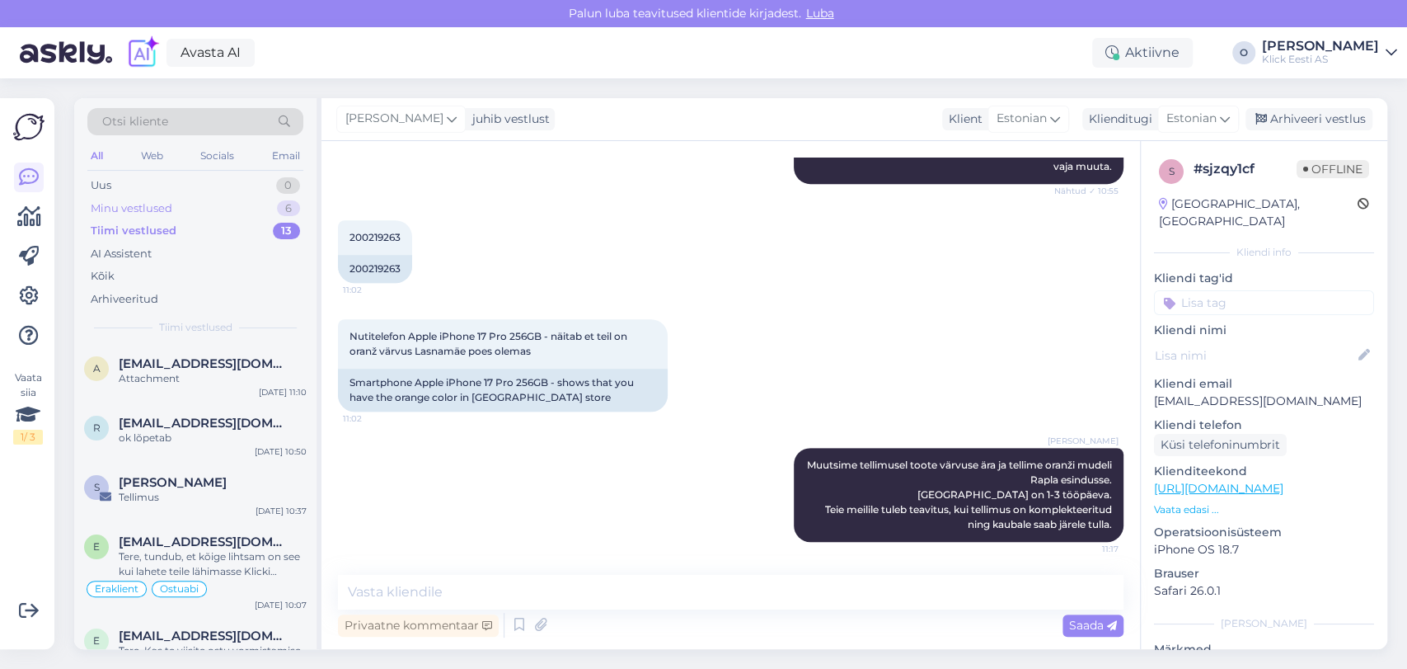
click at [177, 214] on div "Minu vestlused 6" at bounding box center [195, 208] width 216 height 23
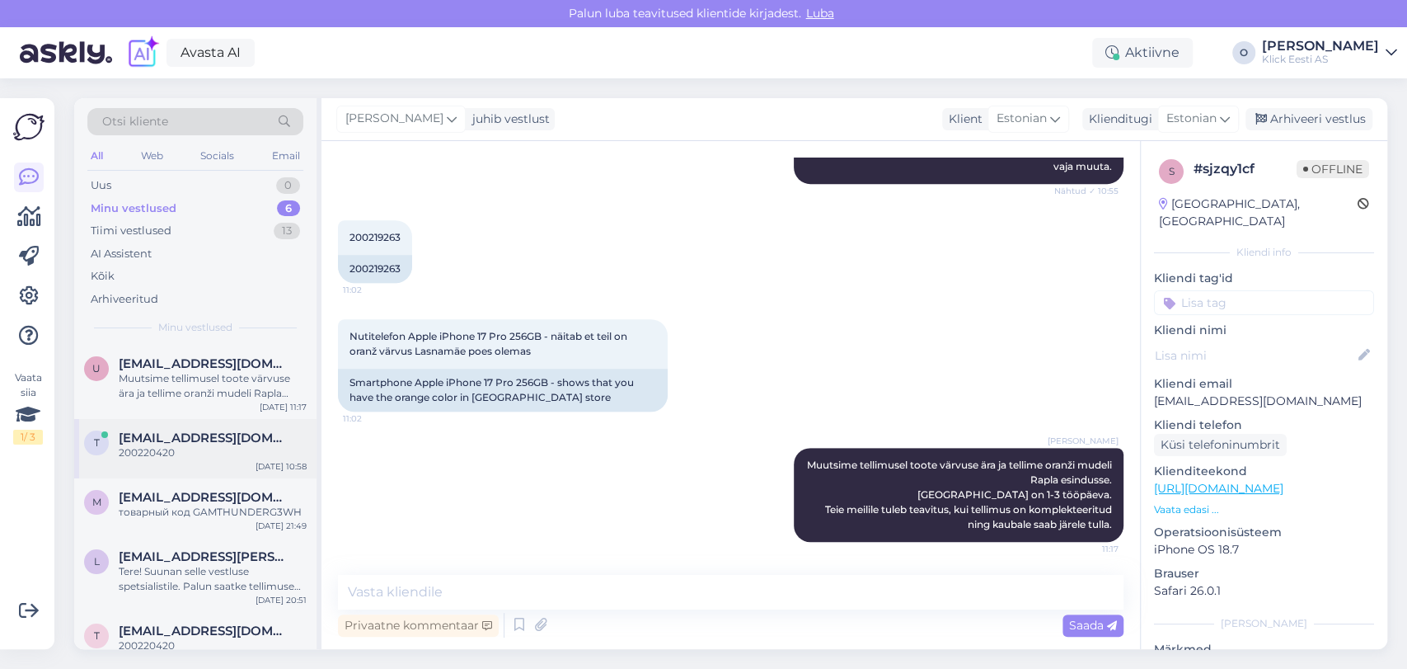
click at [152, 447] on div "200220420" at bounding box center [213, 452] width 188 height 15
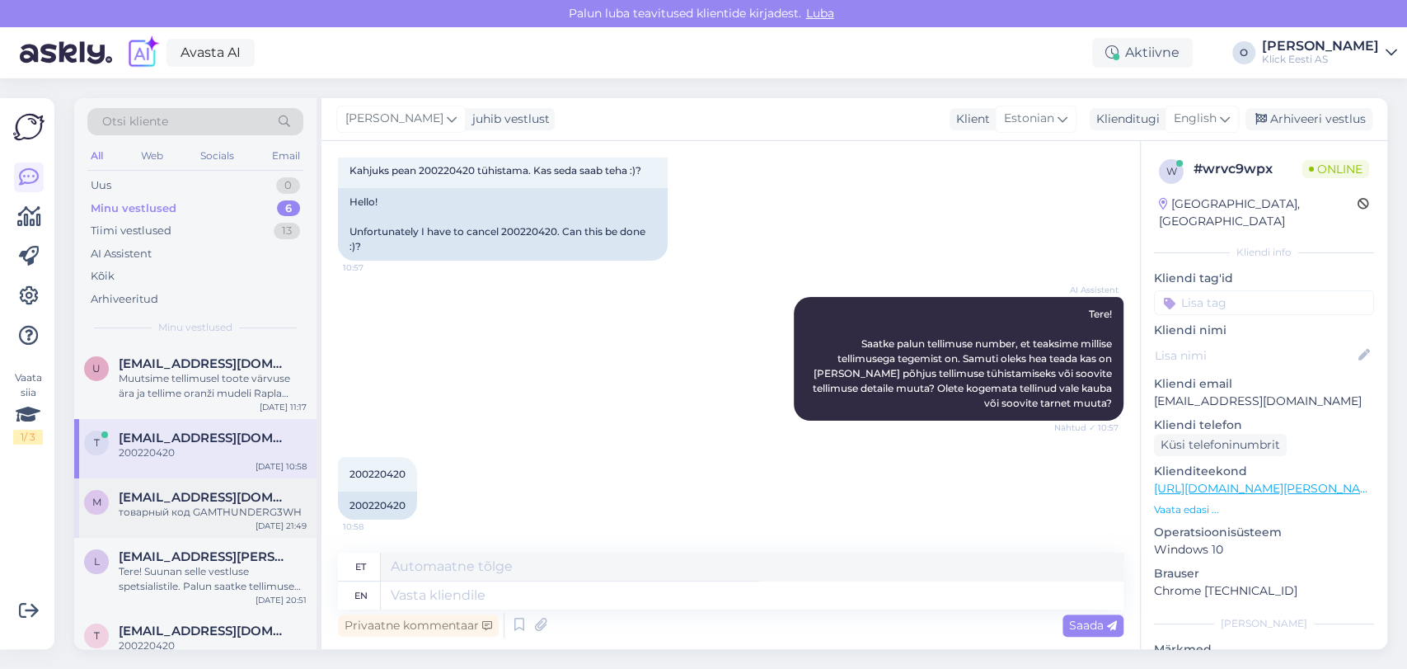
click at [152, 496] on span "[EMAIL_ADDRESS][DOMAIN_NAME]" at bounding box center [204, 497] width 171 height 15
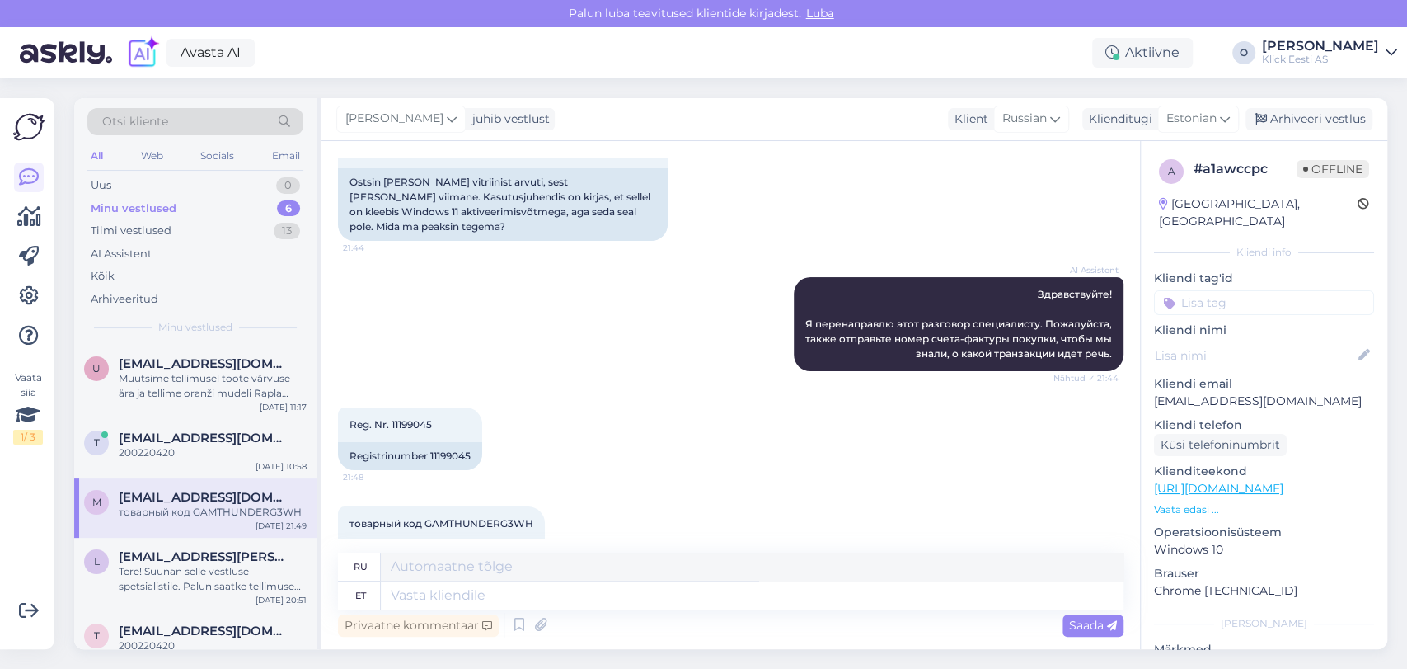
scroll to position [205, 0]
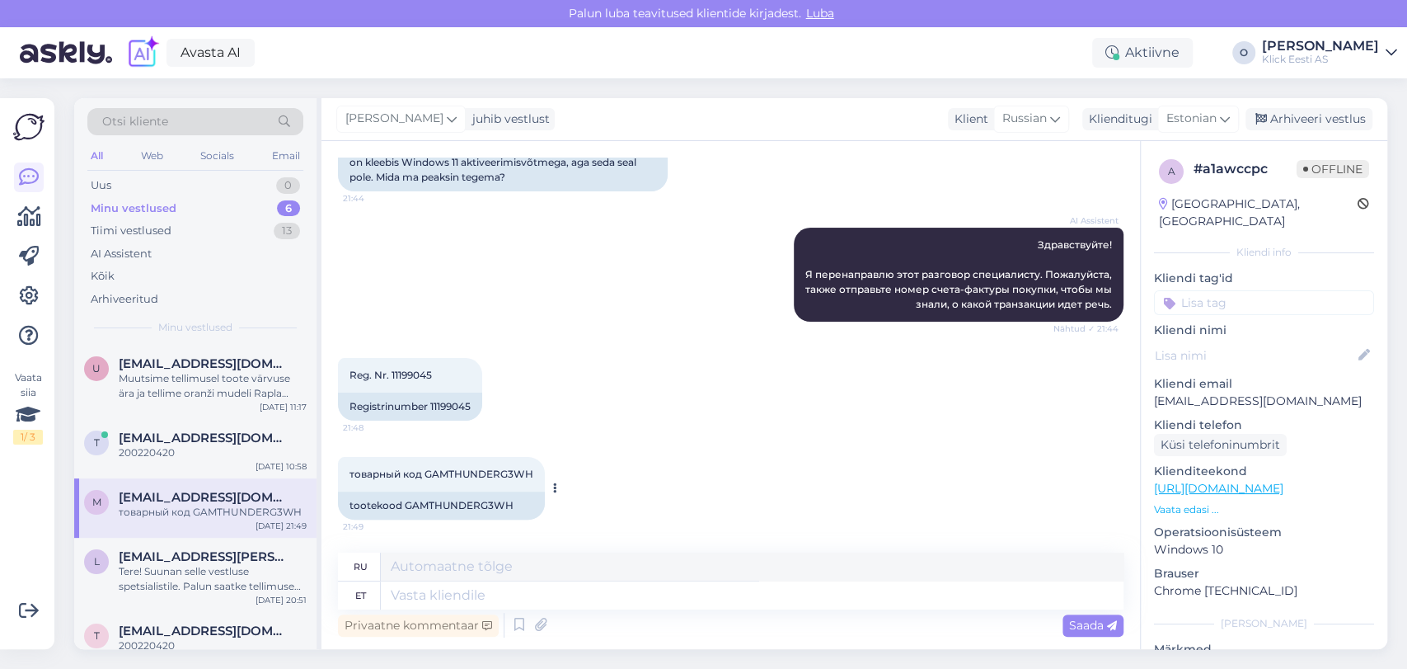
click at [497, 472] on span "товарный код GAMTHUNDERG3WH" at bounding box center [442, 473] width 184 height 12
copy div "GAMTHUNDERG3WH 21:49"
click at [361, 117] on span "[PERSON_NAME]" at bounding box center [394, 119] width 98 height 18
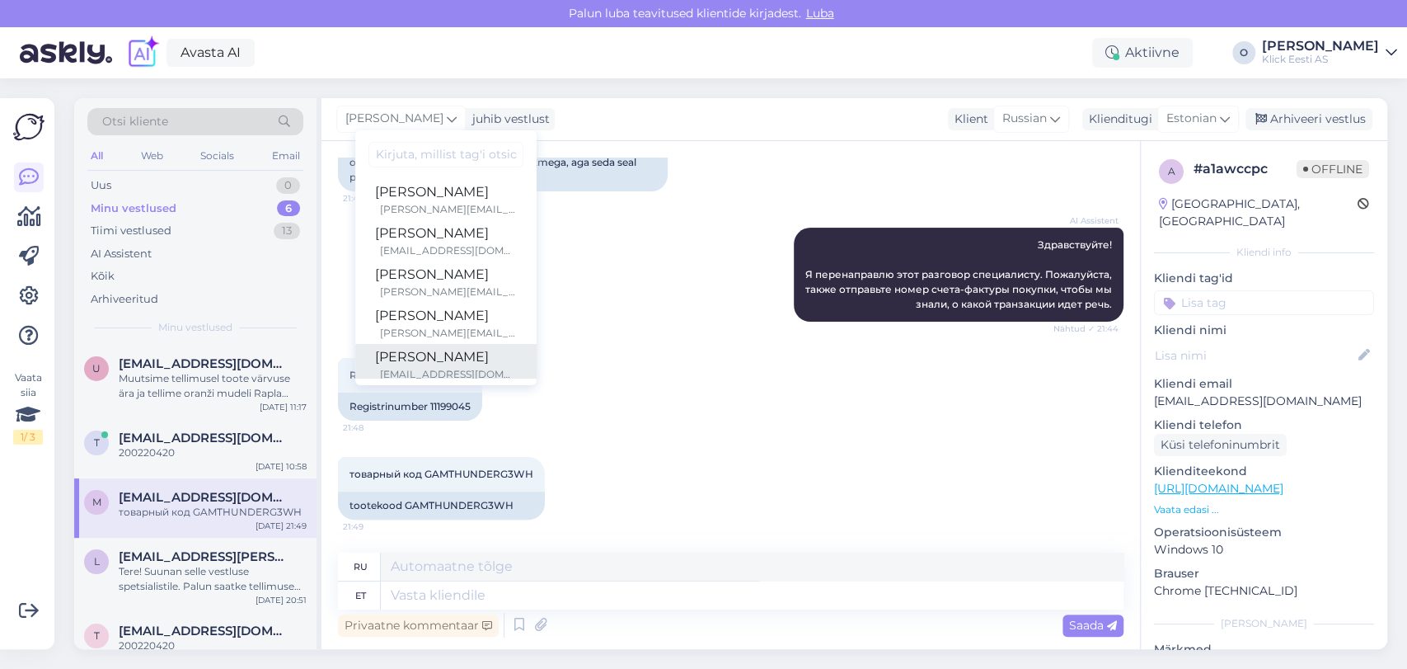
click at [378, 361] on div "[PERSON_NAME]" at bounding box center [446, 357] width 142 height 20
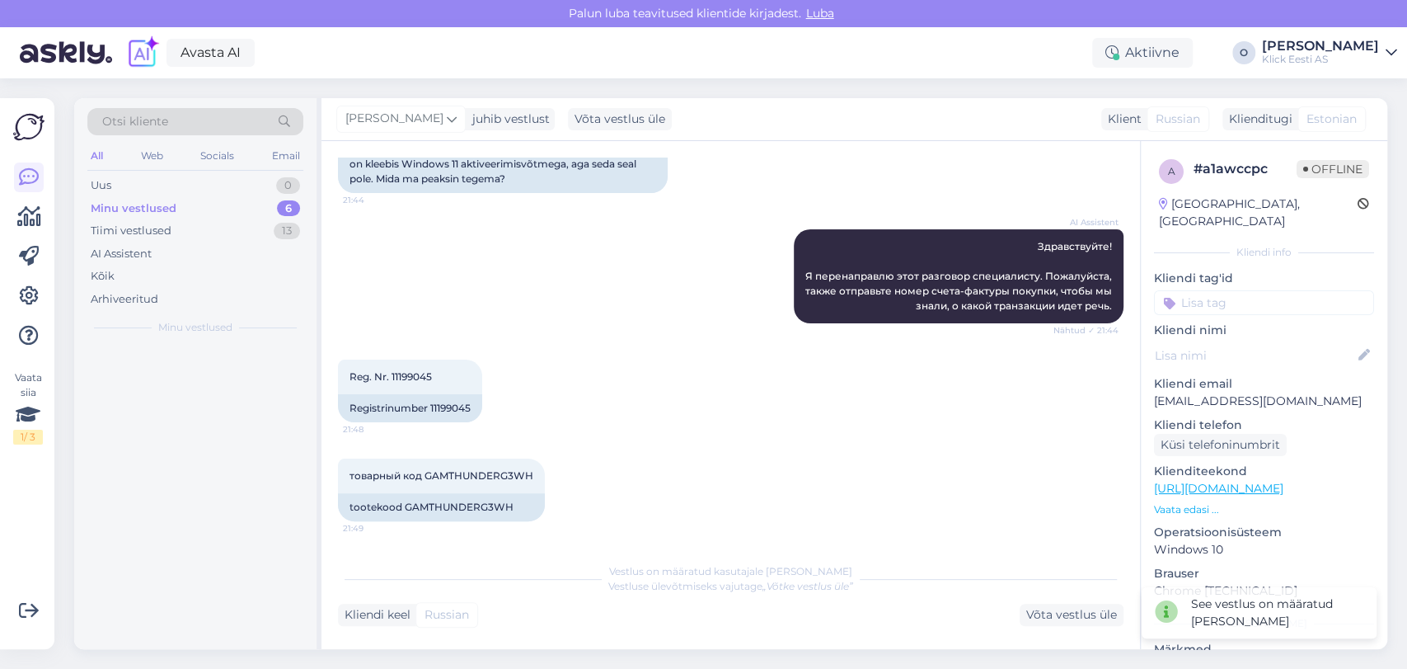
scroll to position [204, 0]
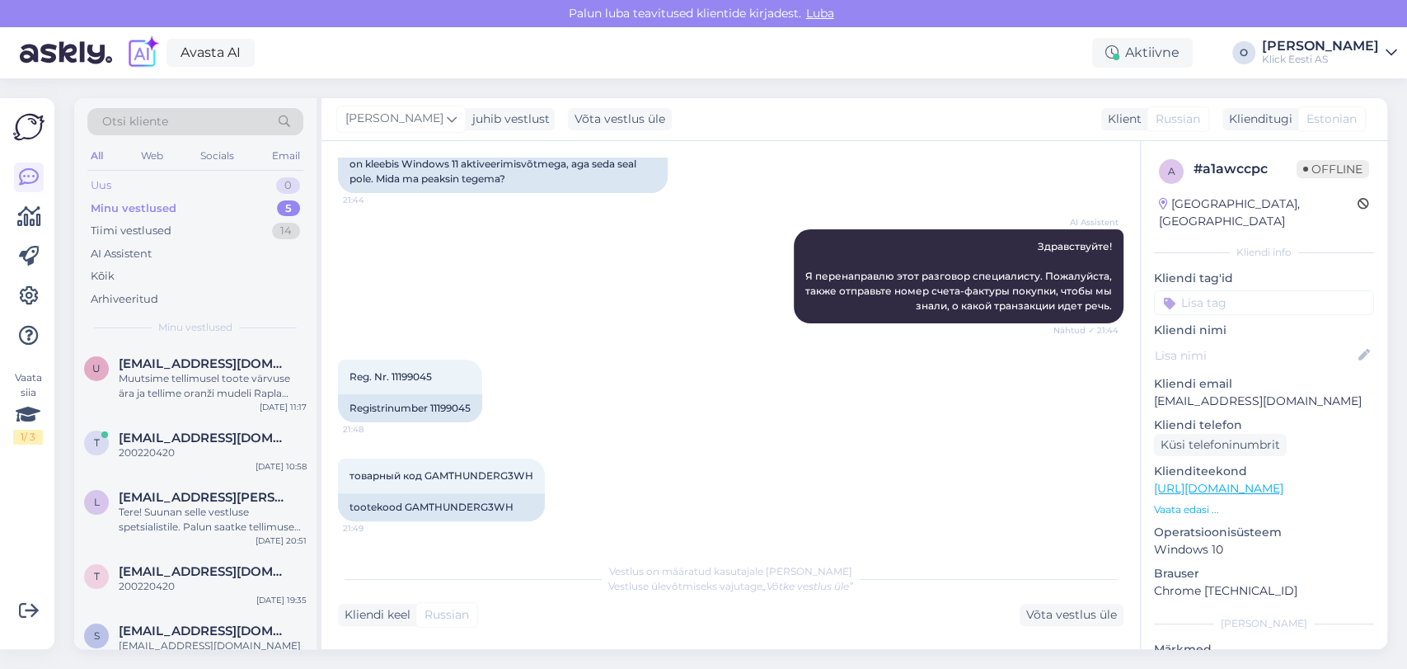
click at [179, 190] on div "Uus 0" at bounding box center [195, 185] width 216 height 23
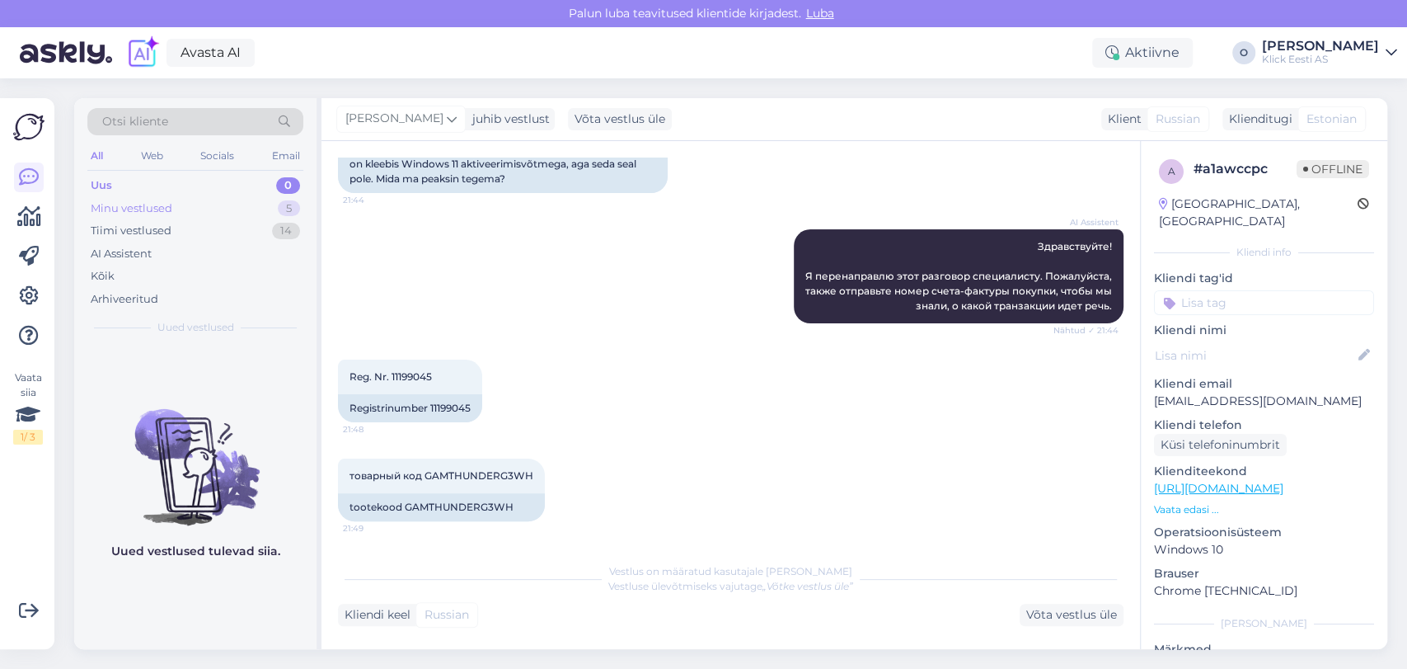
click at [166, 210] on div "Minu vestlused" at bounding box center [132, 208] width 82 height 16
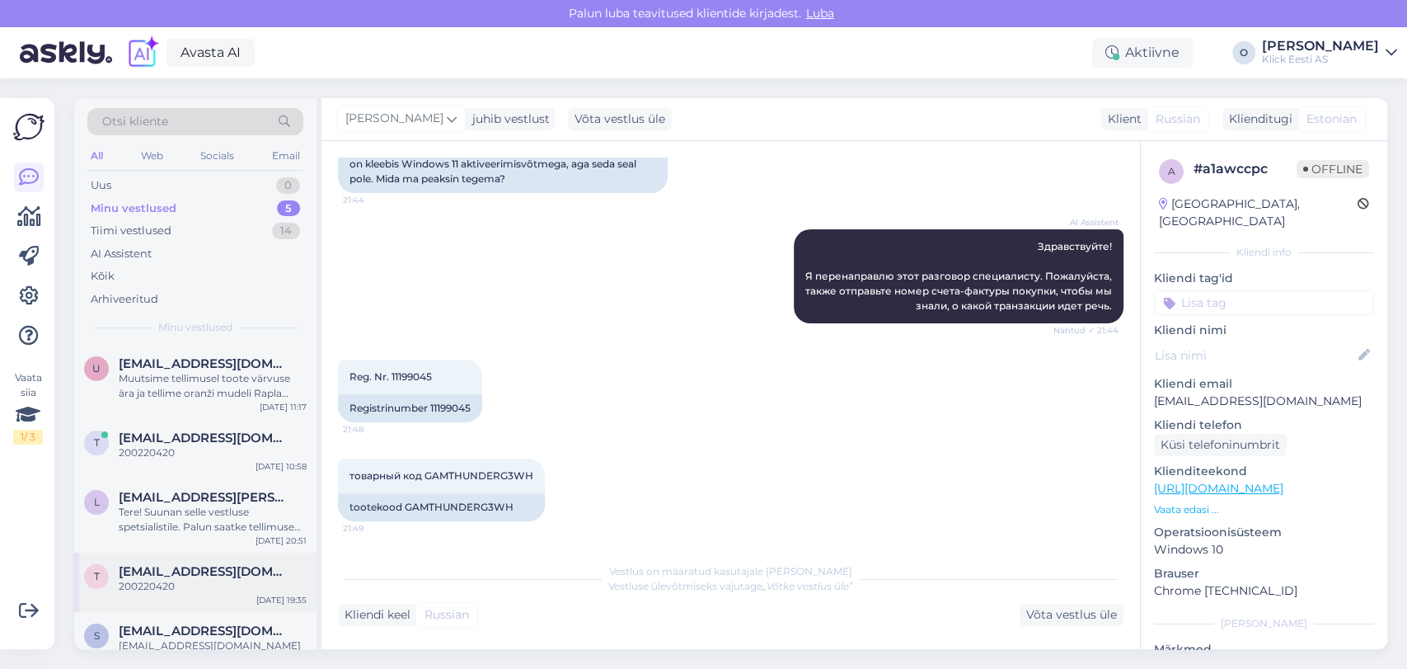
click at [220, 585] on div "200220420" at bounding box center [213, 586] width 188 height 15
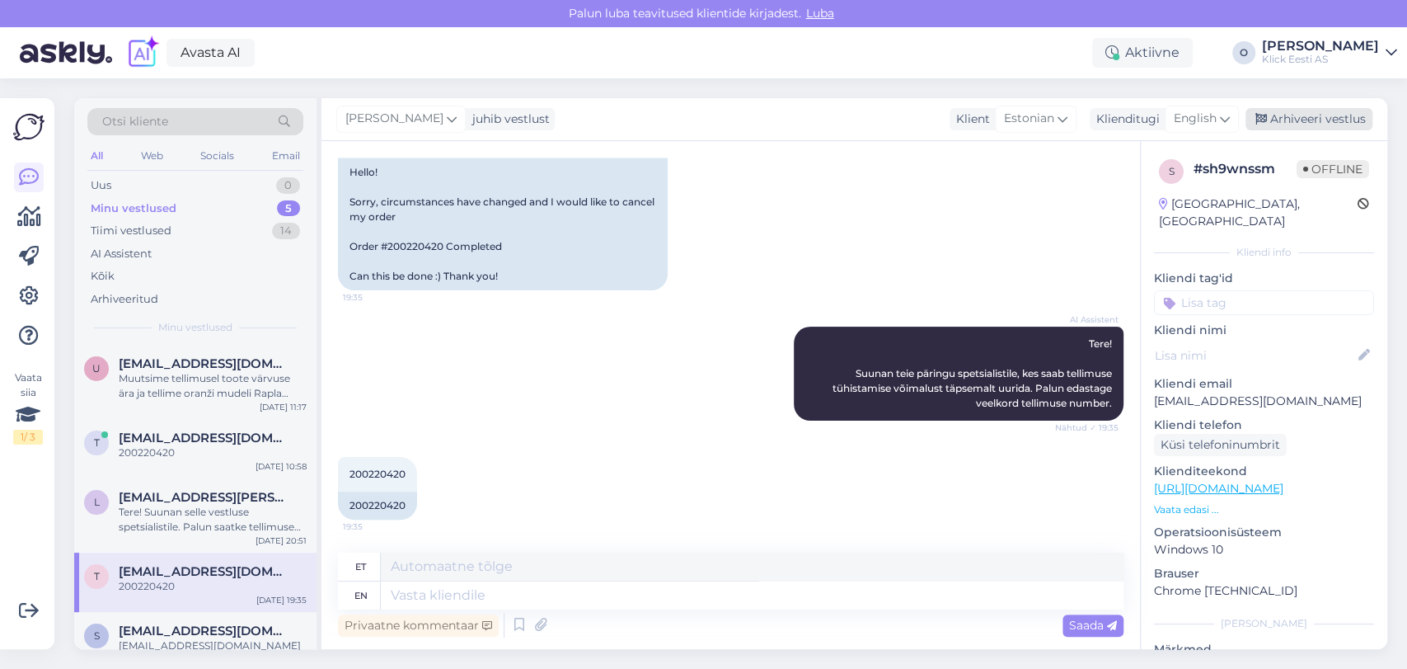
click at [1293, 112] on div "Arhiveeri vestlus" at bounding box center [1309, 119] width 127 height 22
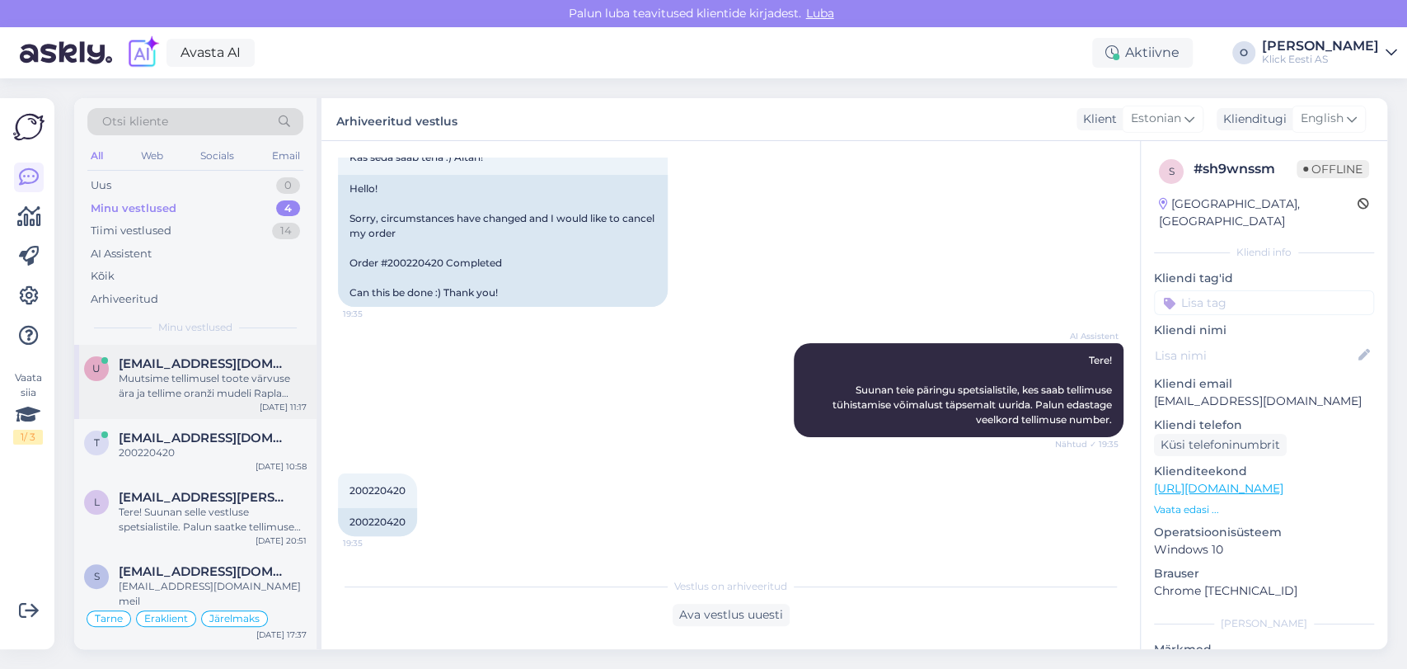
click at [132, 387] on div "Muutsime tellimusel toote värvuse ära ja tellime oranži mudeli Rapla esindusse.…" at bounding box center [213, 386] width 188 height 30
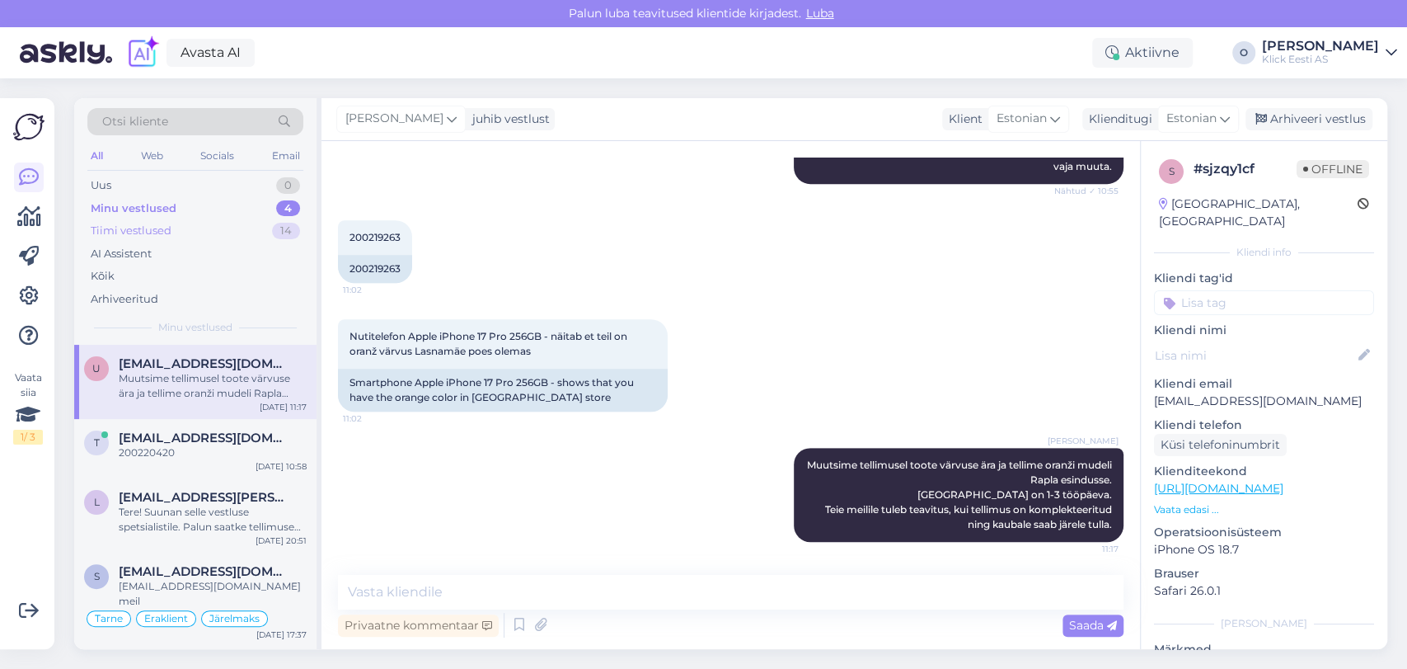
click at [231, 232] on div "Tiimi vestlused 14" at bounding box center [195, 230] width 216 height 23
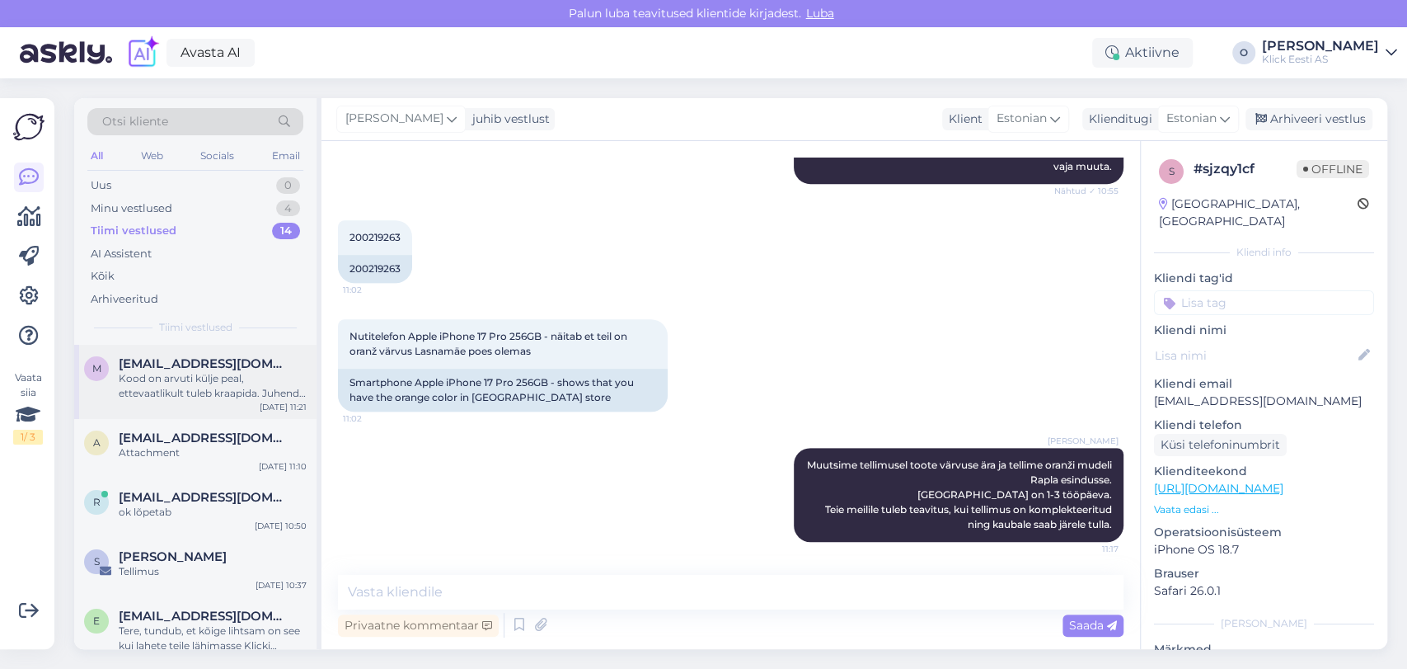
click at [176, 371] on div "Kood on arvuti külje peal, ettevaatlikult tuleb kraapida. Juhend on pakendis ka…" at bounding box center [213, 386] width 188 height 30
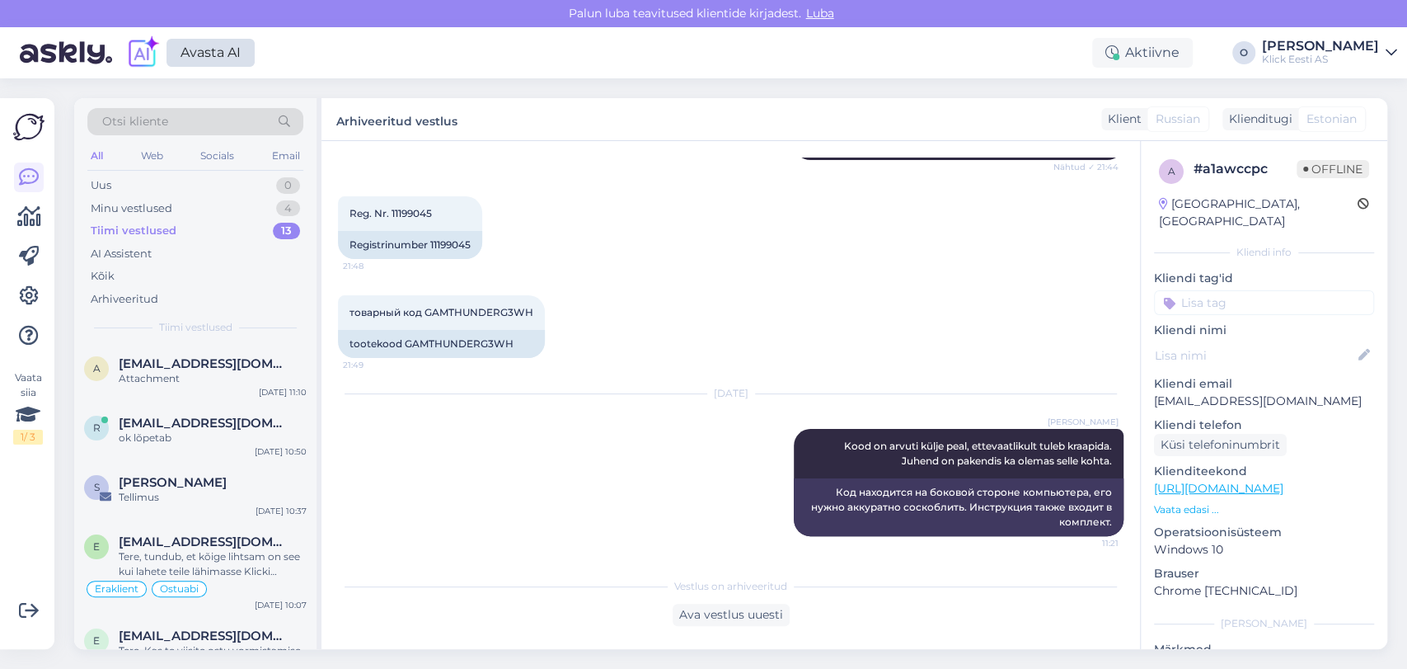
scroll to position [367, 0]
click at [221, 212] on div "Minu vestlused 4" at bounding box center [195, 208] width 216 height 23
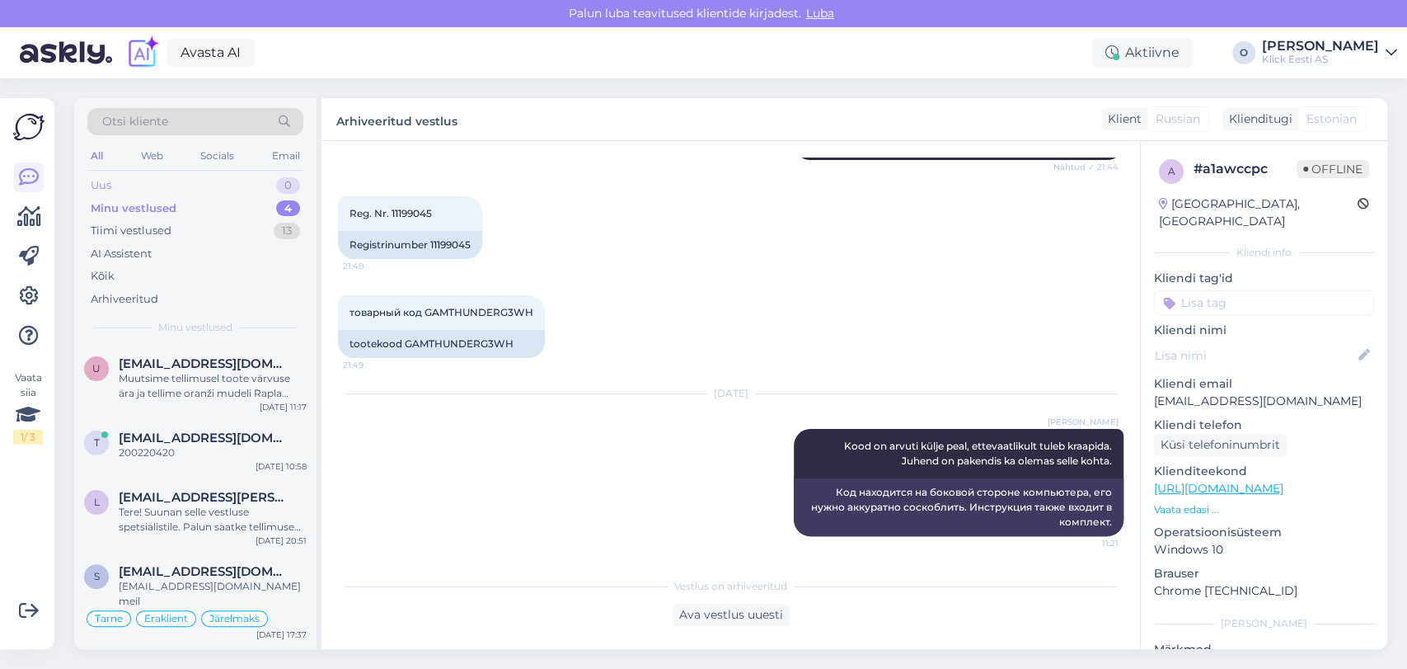
click at [212, 181] on div "Uus 0" at bounding box center [195, 185] width 216 height 23
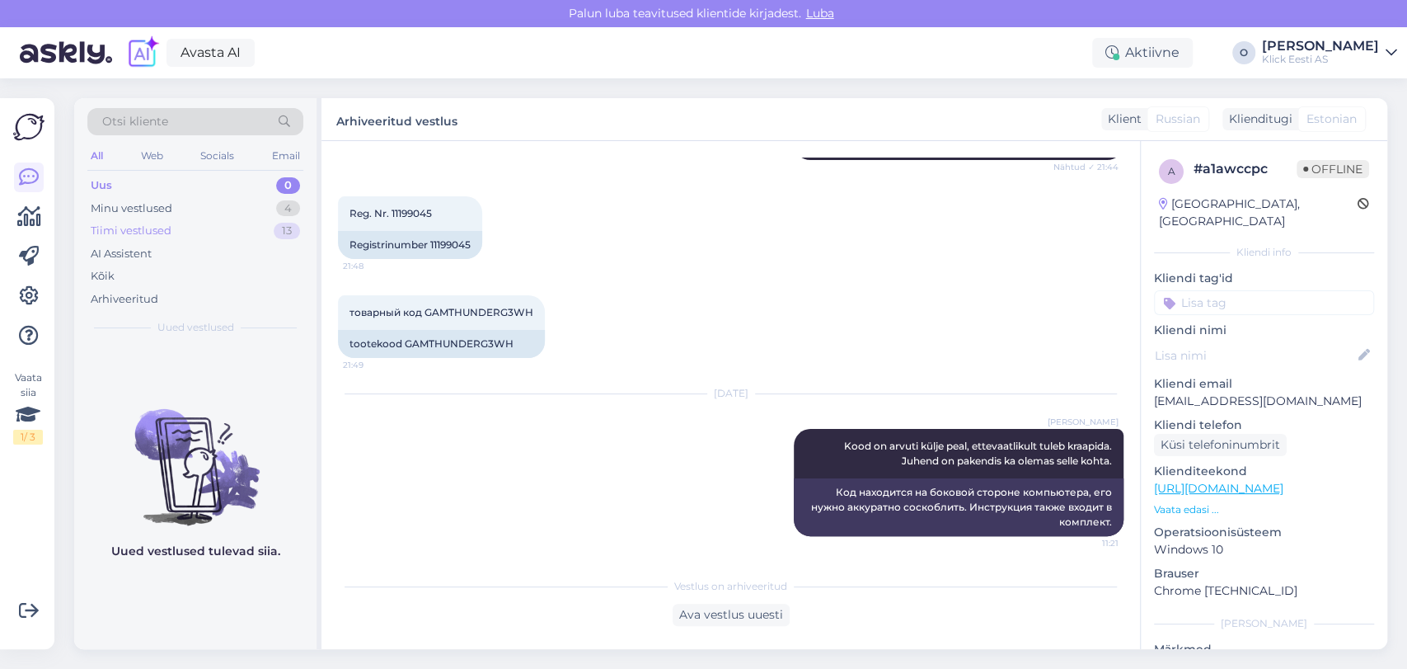
click at [194, 228] on div "Tiimi vestlused 13" at bounding box center [195, 230] width 216 height 23
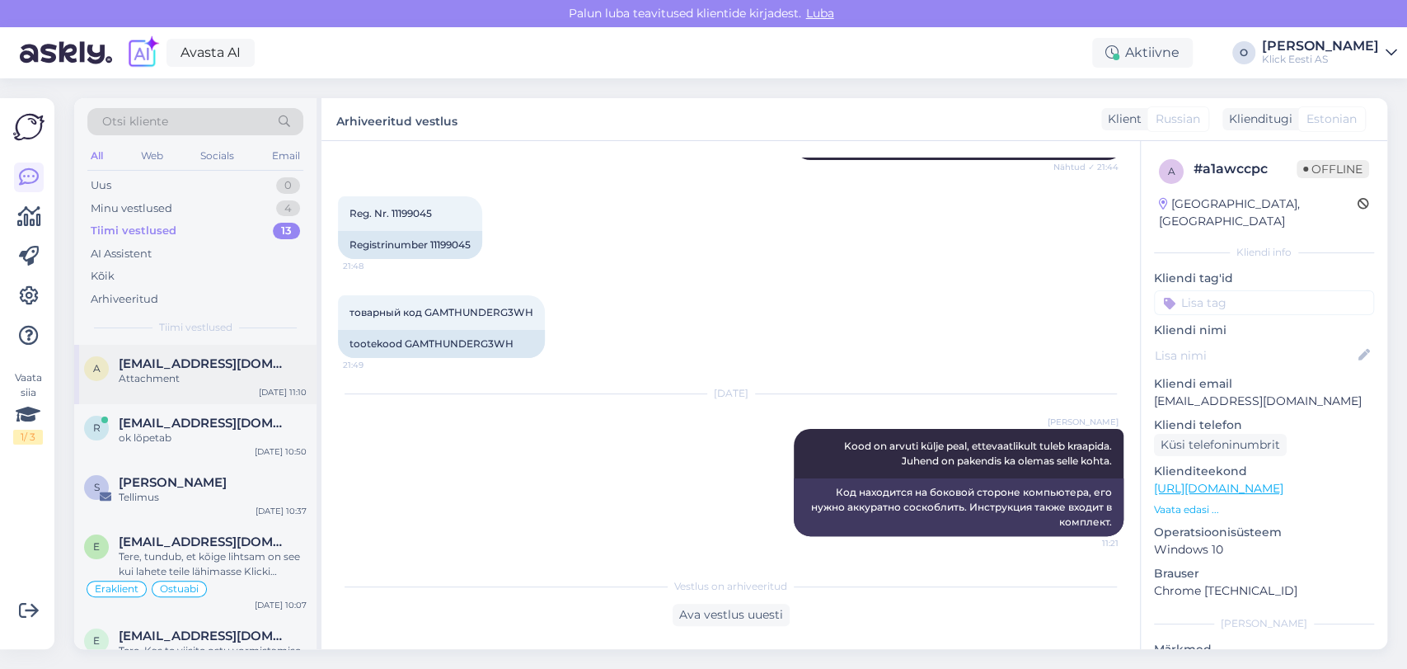
click at [158, 366] on span "[EMAIL_ADDRESS][DOMAIN_NAME]" at bounding box center [204, 363] width 171 height 15
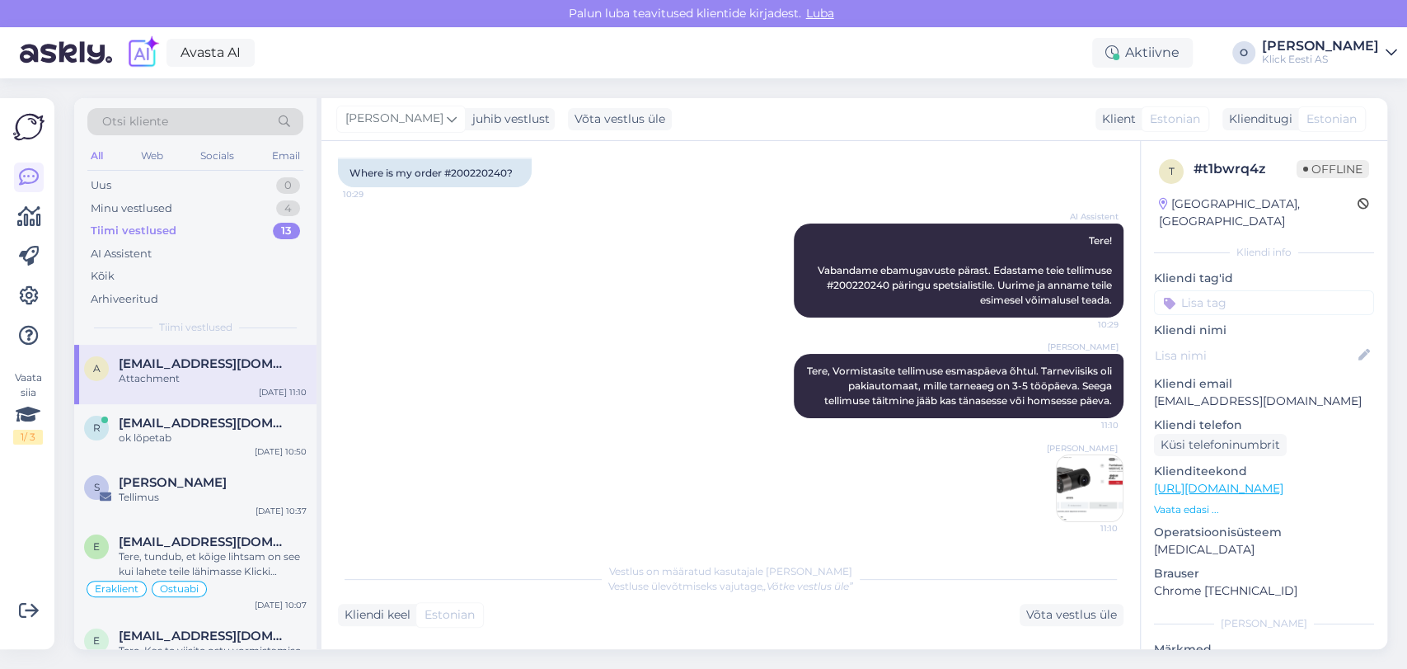
click at [1057, 479] on img at bounding box center [1090, 488] width 66 height 66
click at [196, 201] on div "Minu vestlused 4" at bounding box center [195, 208] width 216 height 23
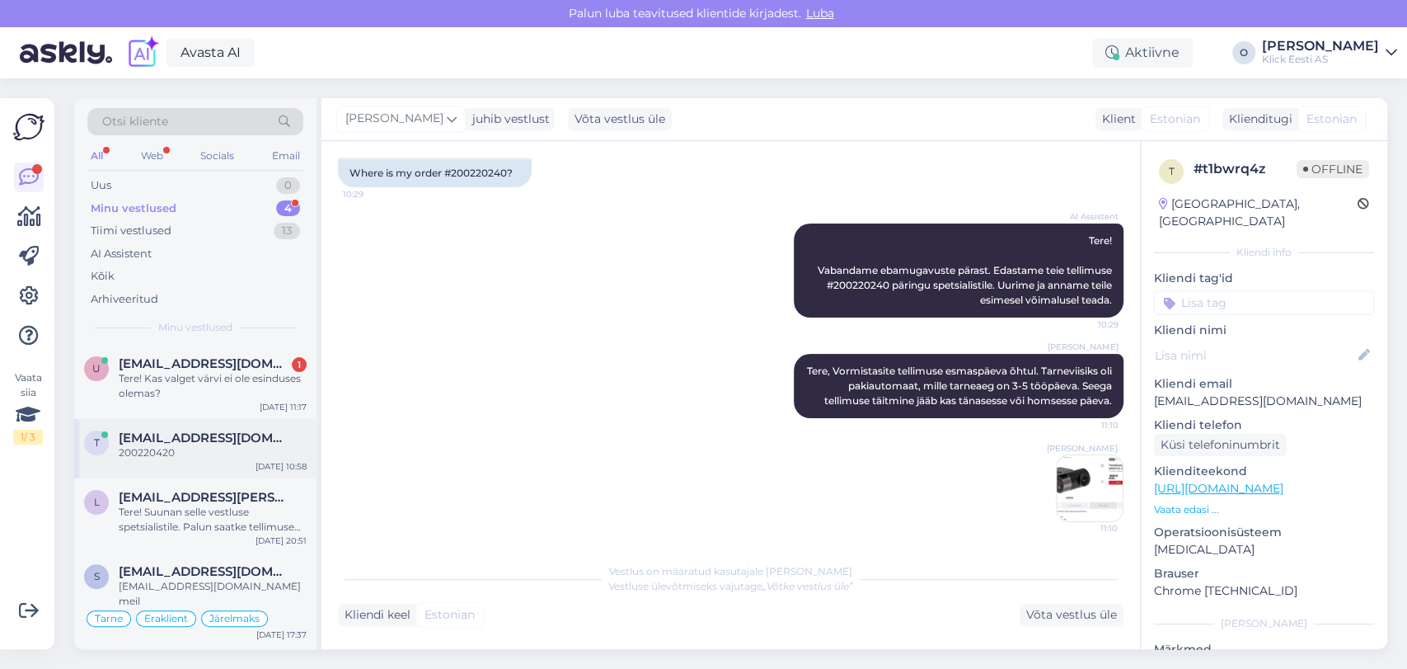
click at [198, 449] on div "200220420" at bounding box center [213, 452] width 188 height 15
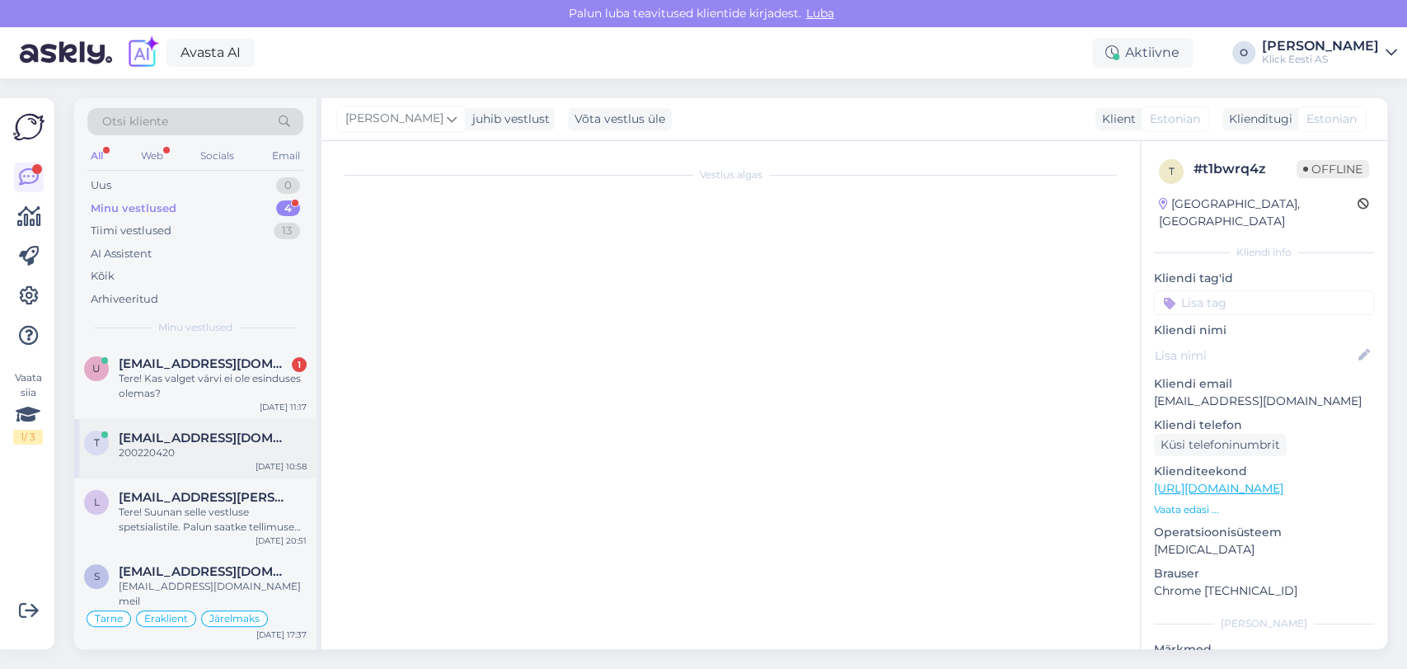
scroll to position [121, 0]
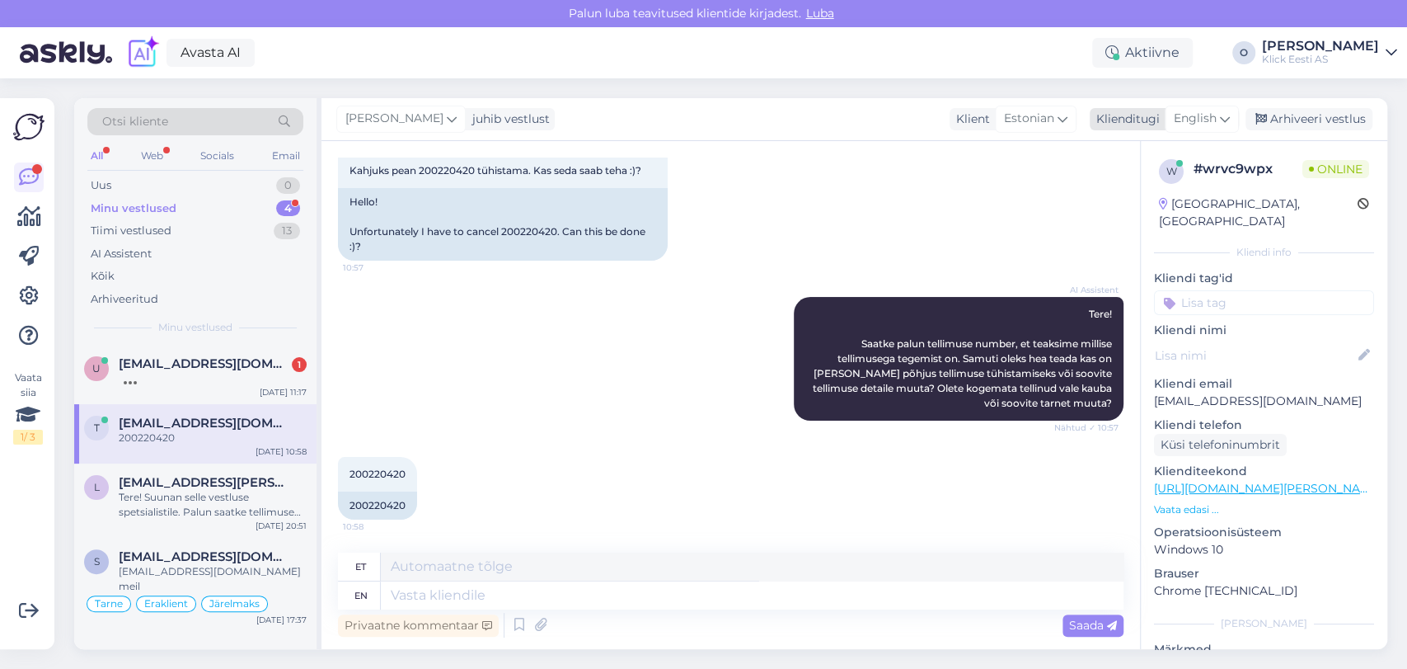
click at [1185, 114] on span "English" at bounding box center [1195, 119] width 43 height 18
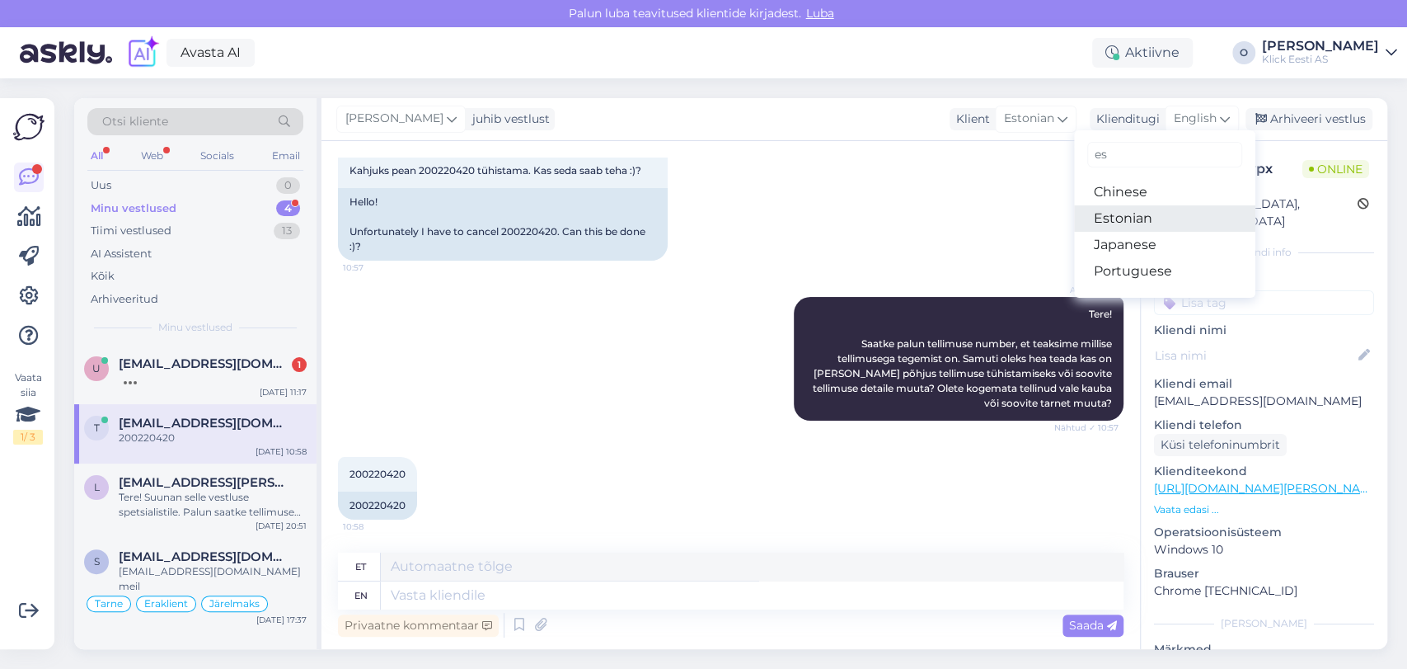
type input "es"
click at [1129, 212] on link "Estonian" at bounding box center [1164, 218] width 181 height 26
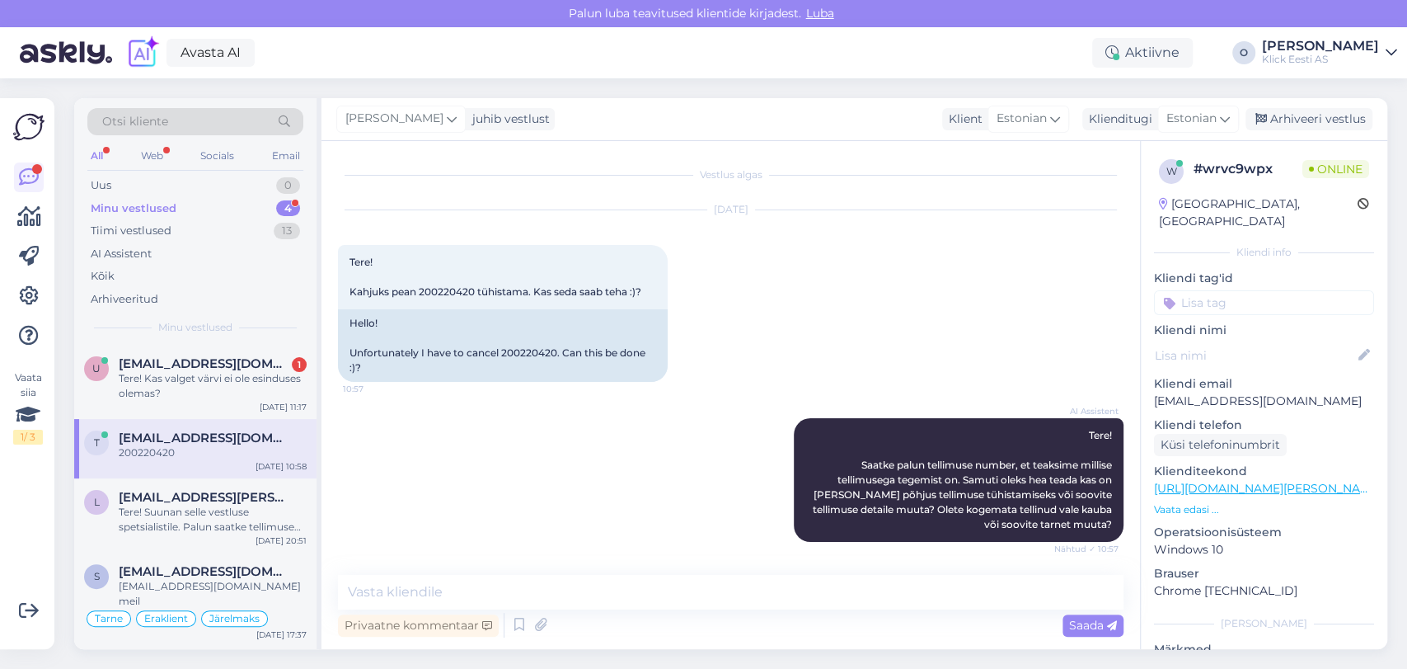
scroll to position [99, 0]
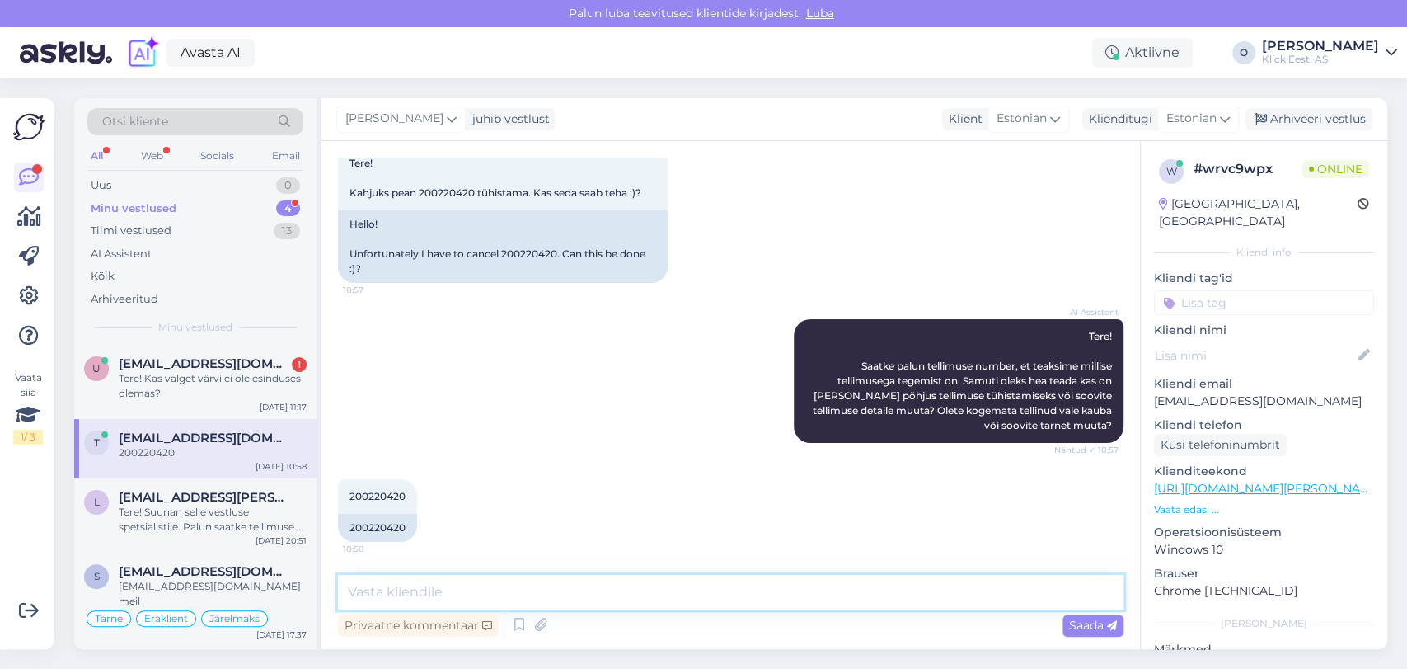
click at [601, 586] on textarea at bounding box center [731, 592] width 786 height 35
type textarea "[PERSON_NAME] on tühistatud ning tasutud summa kantakse Teile tagasi 5 tööpäeva…"
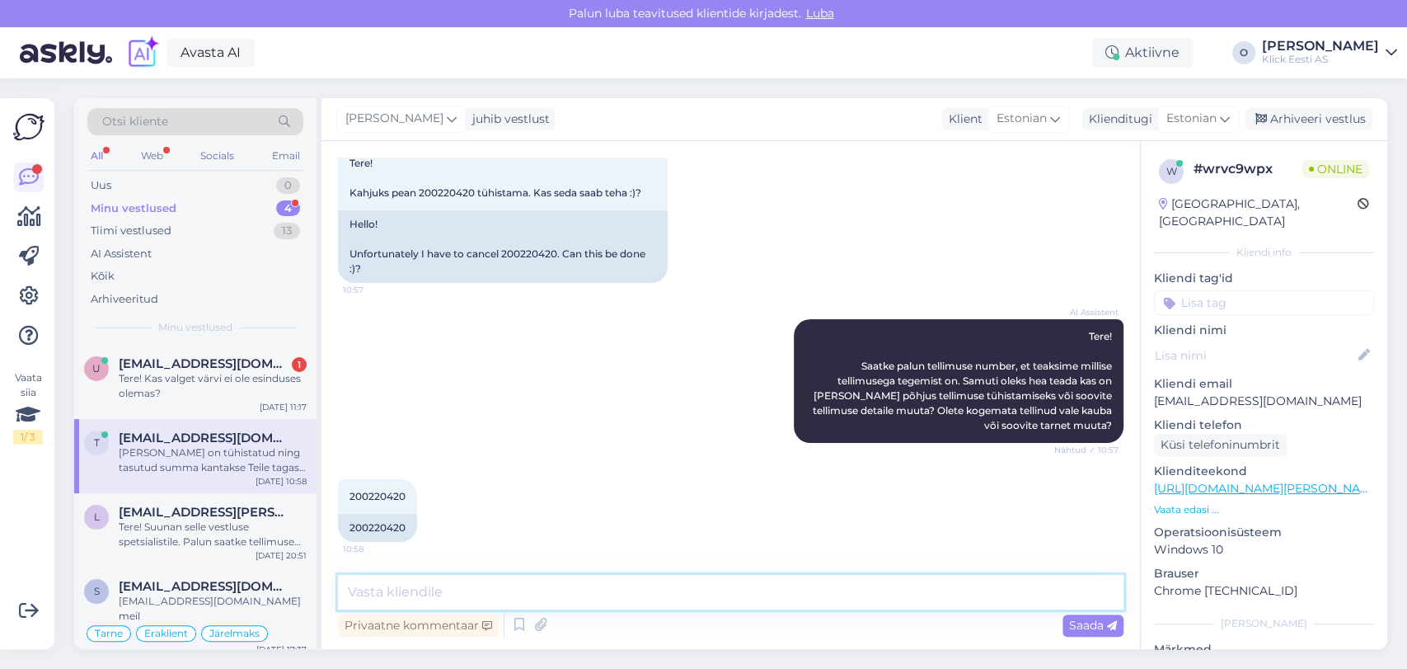
scroll to position [185, 0]
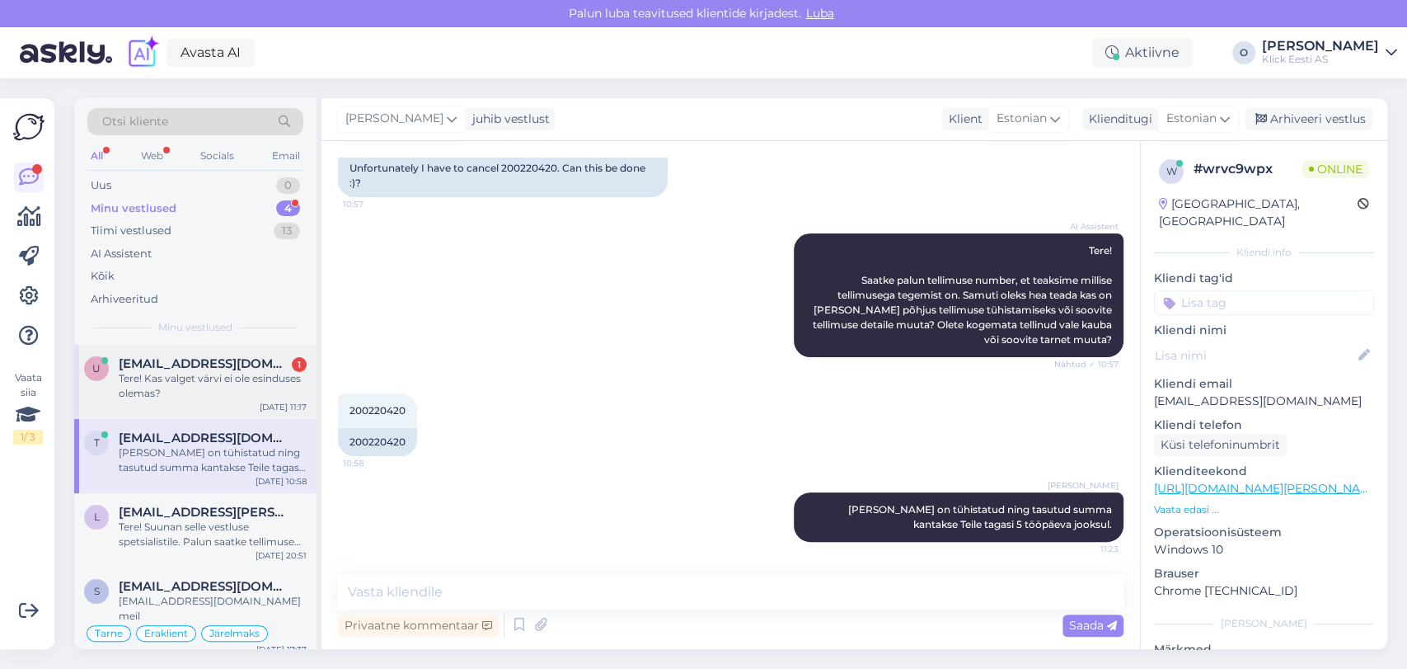
click at [179, 402] on div "U [EMAIL_ADDRESS][DOMAIN_NAME] 1 Tere! Kas valget värvi ei ole esinduses olemas…" at bounding box center [195, 382] width 242 height 74
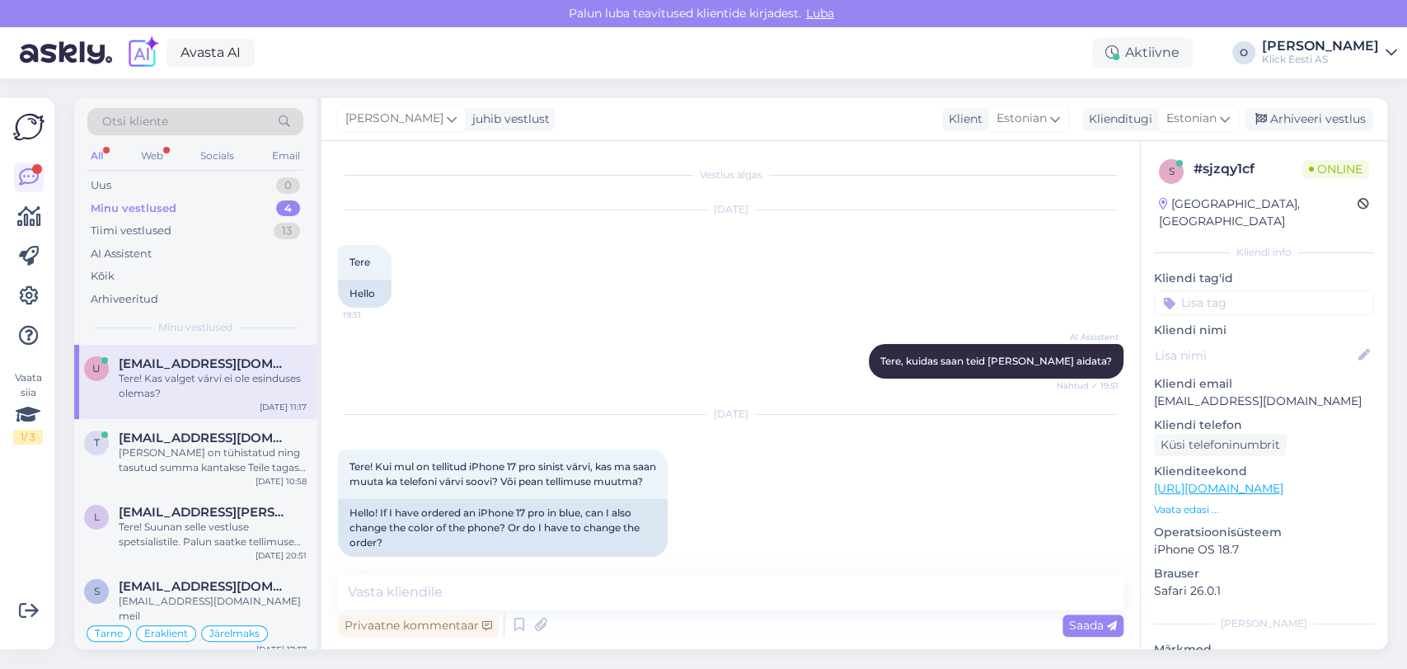
scroll to position [588, 0]
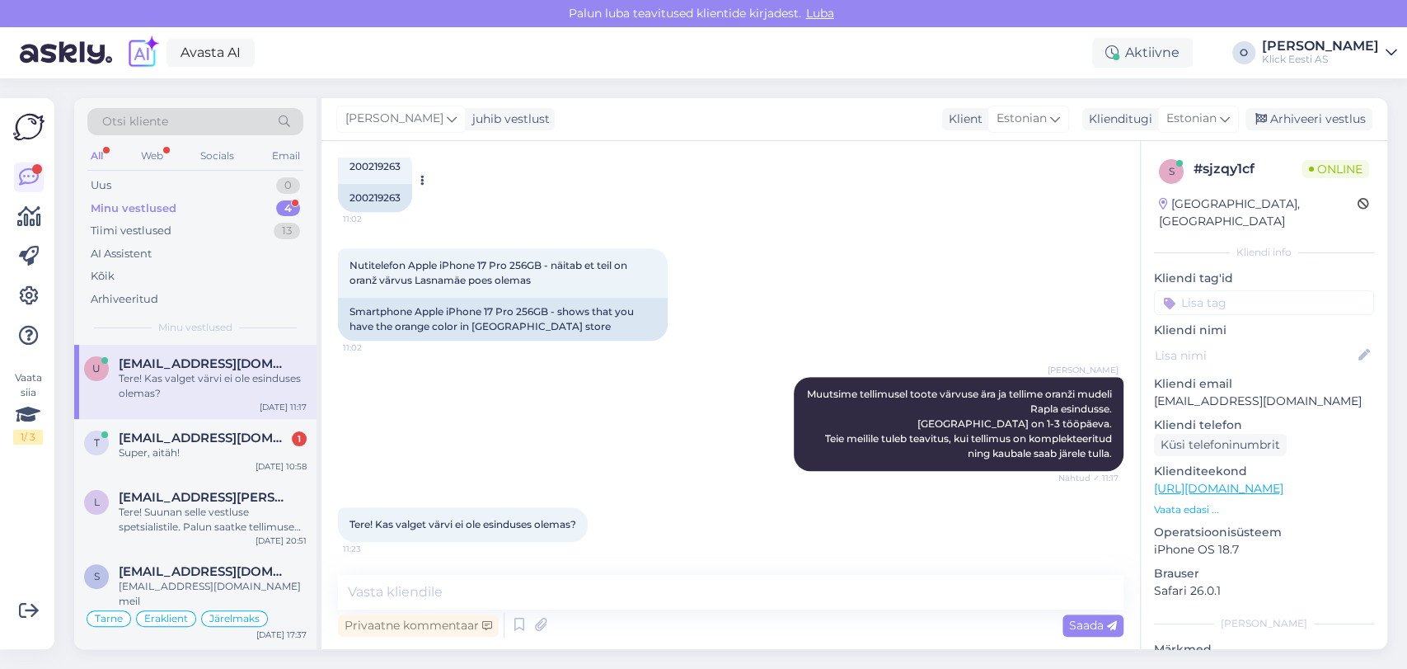
click at [391, 170] on span "200219263" at bounding box center [375, 166] width 51 height 12
copy div "200219263 11:02"
click at [198, 411] on div "U [EMAIL_ADDRESS][DOMAIN_NAME] Tere! Kas valget värvi ei ole esinduses olemas? …" at bounding box center [195, 382] width 242 height 74
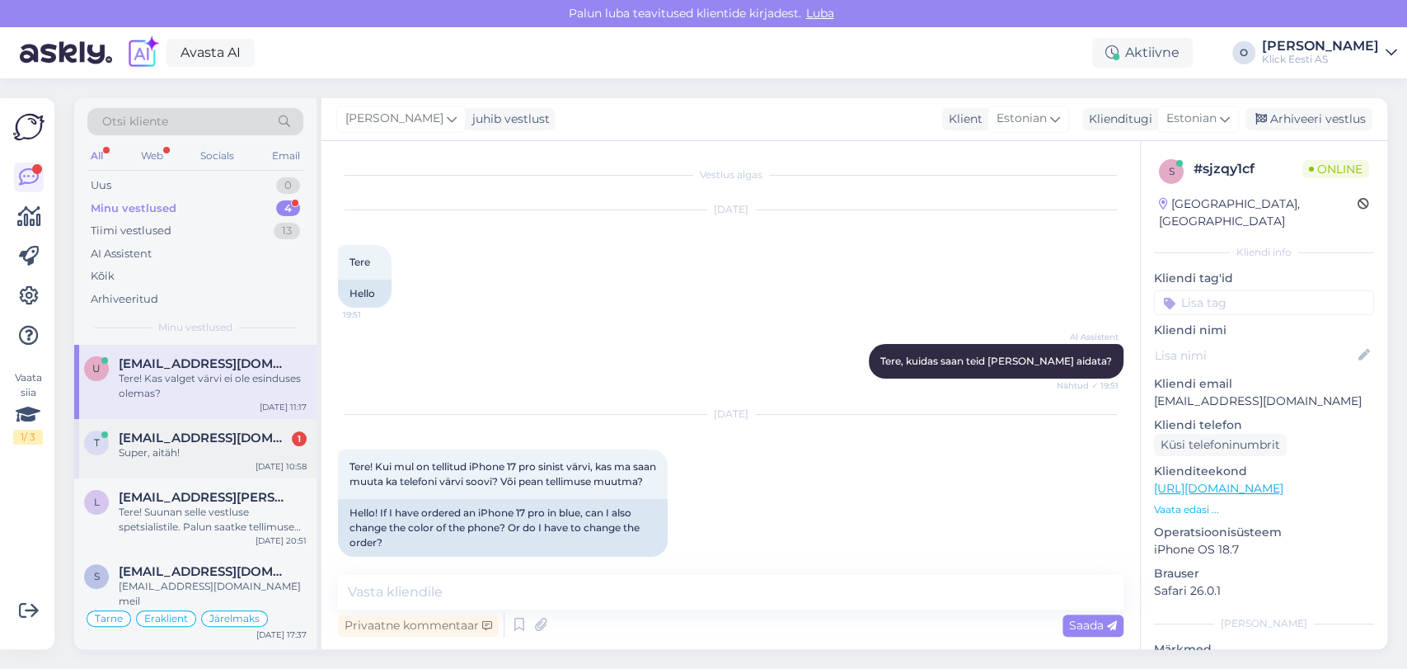
click at [193, 437] on span "[EMAIL_ADDRESS][DOMAIN_NAME]" at bounding box center [204, 437] width 171 height 15
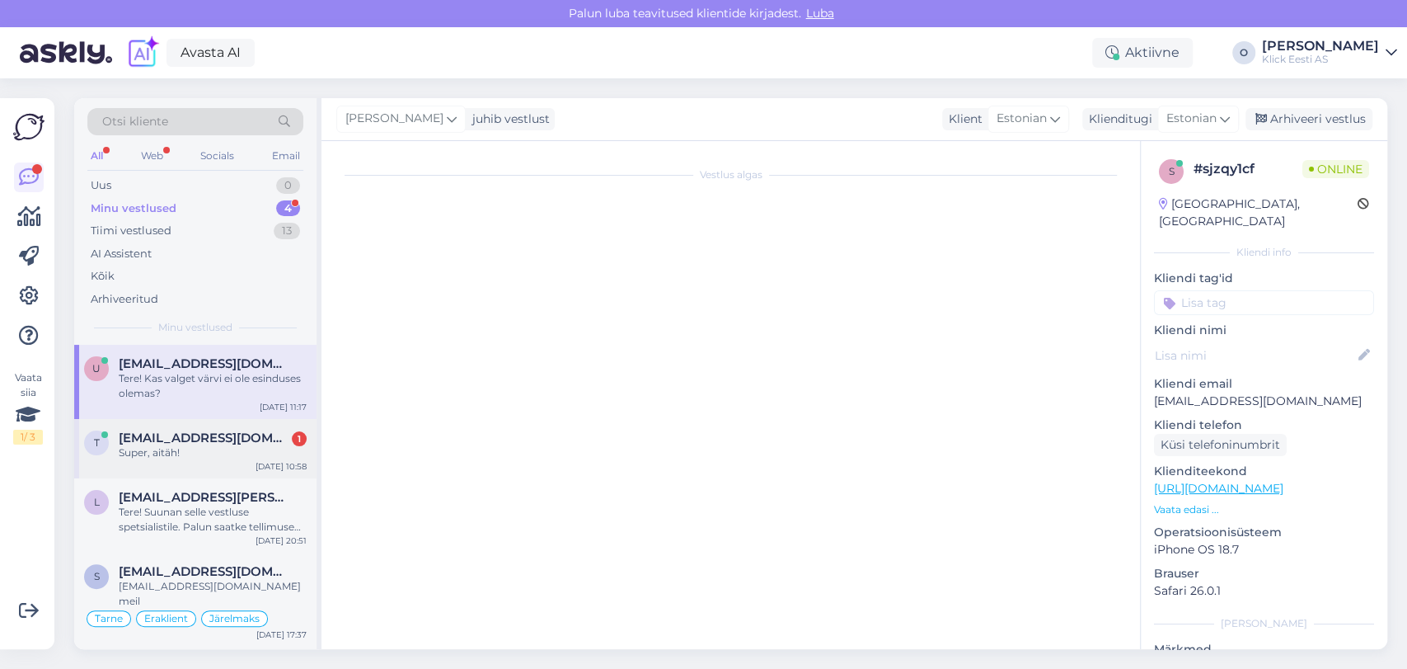
scroll to position [256, 0]
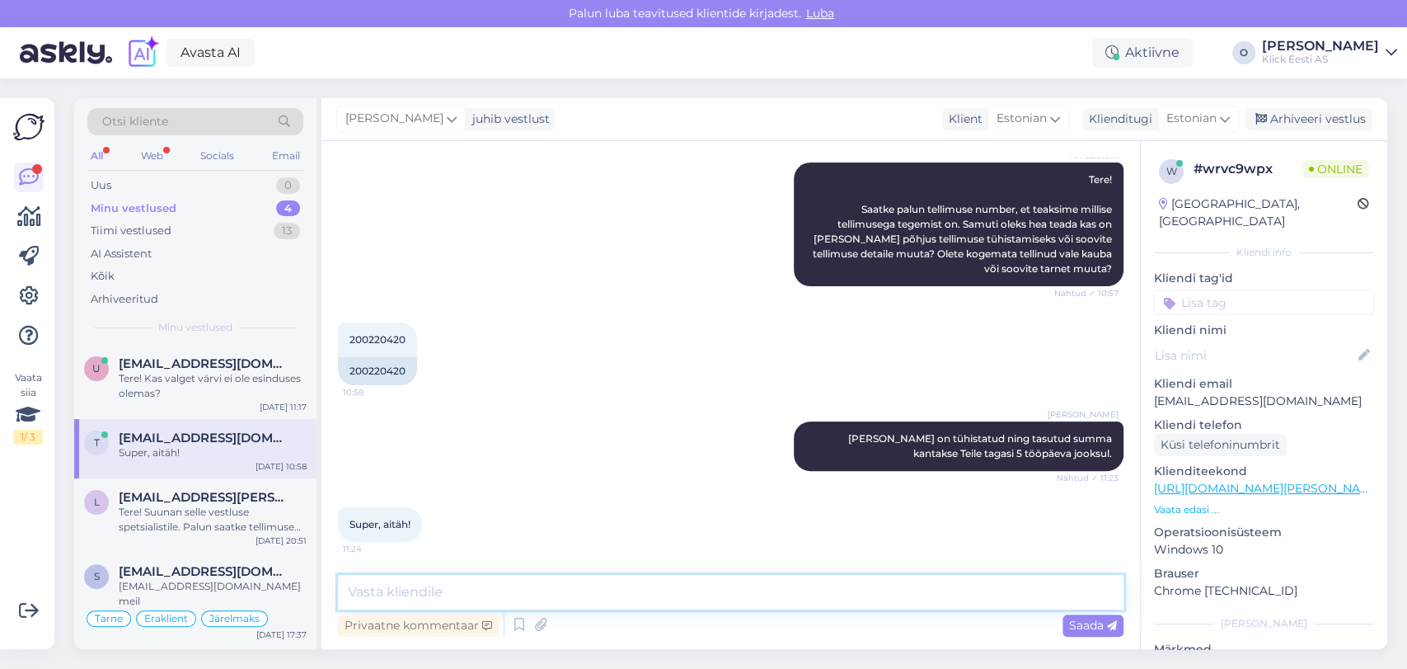
click at [462, 589] on textarea at bounding box center [731, 592] width 786 height 35
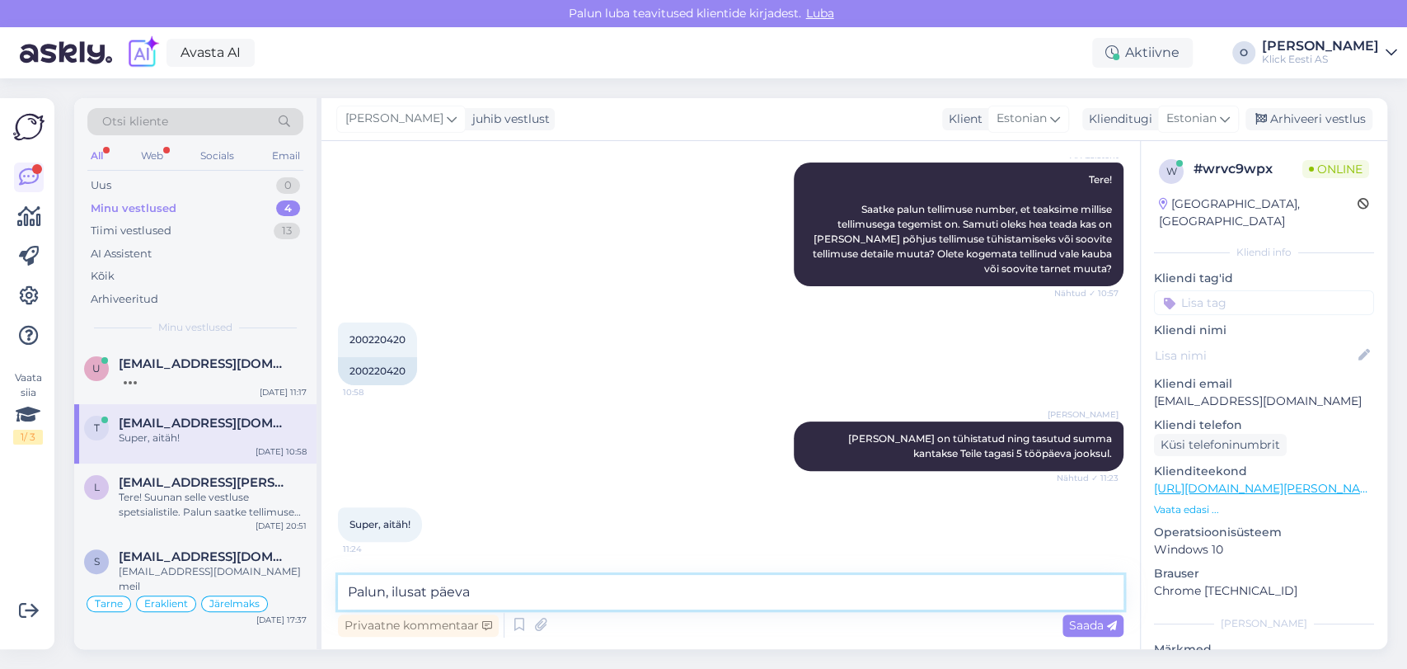
type textarea "Palun, ilusat päeva!"
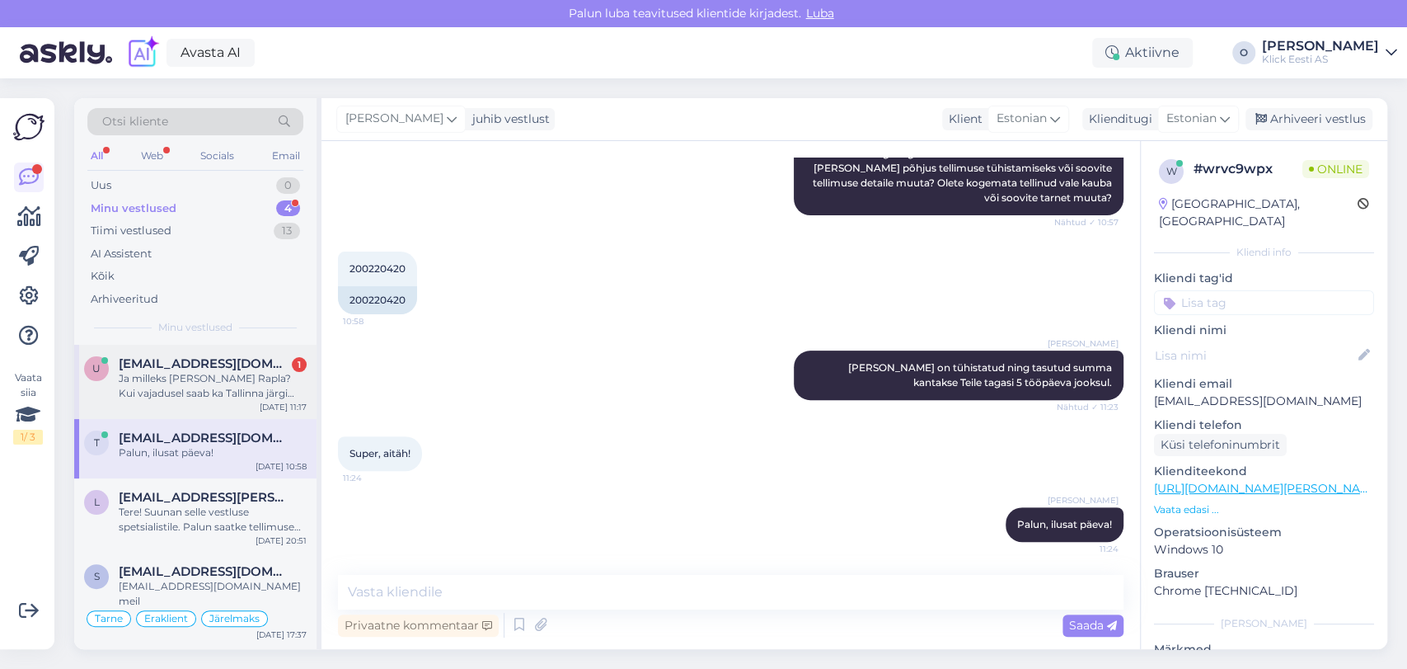
click at [142, 394] on div "Ja milleks [PERSON_NAME] Rapla? Kui vajadusel saab ka Tallinna järgi tulla. Ärg…" at bounding box center [213, 386] width 188 height 30
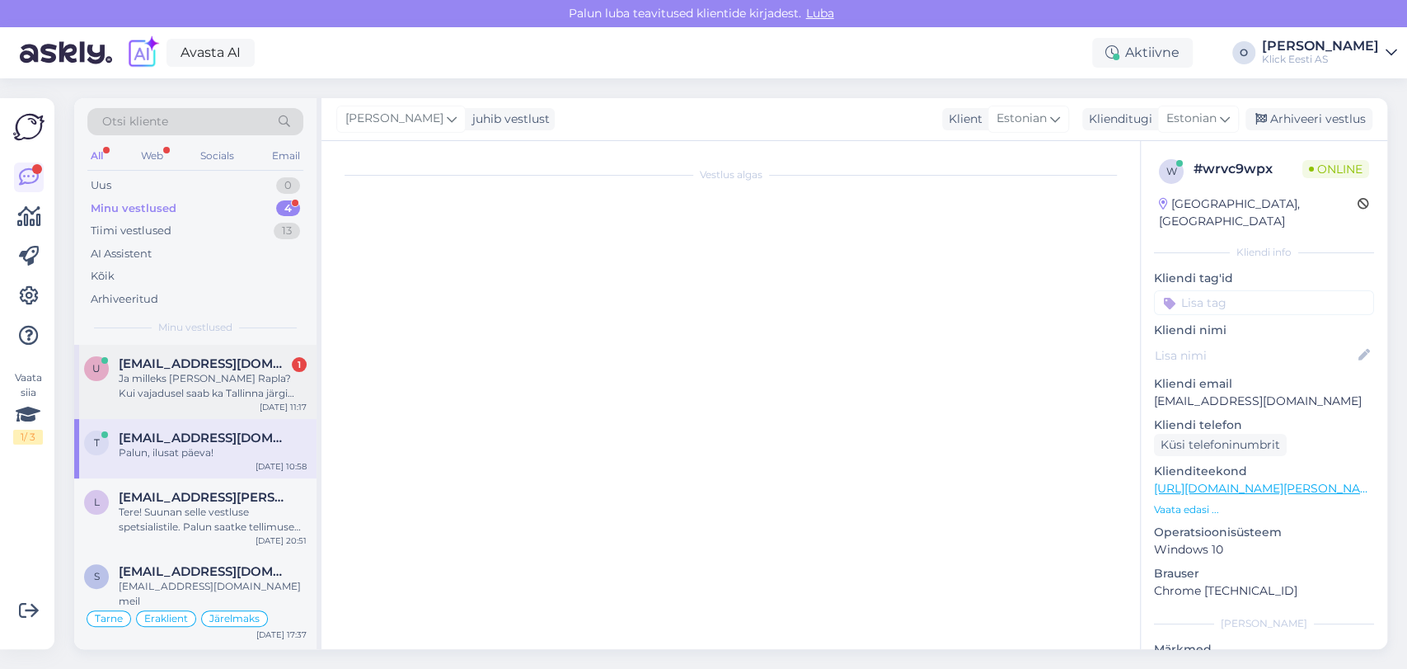
scroll to position [674, 0]
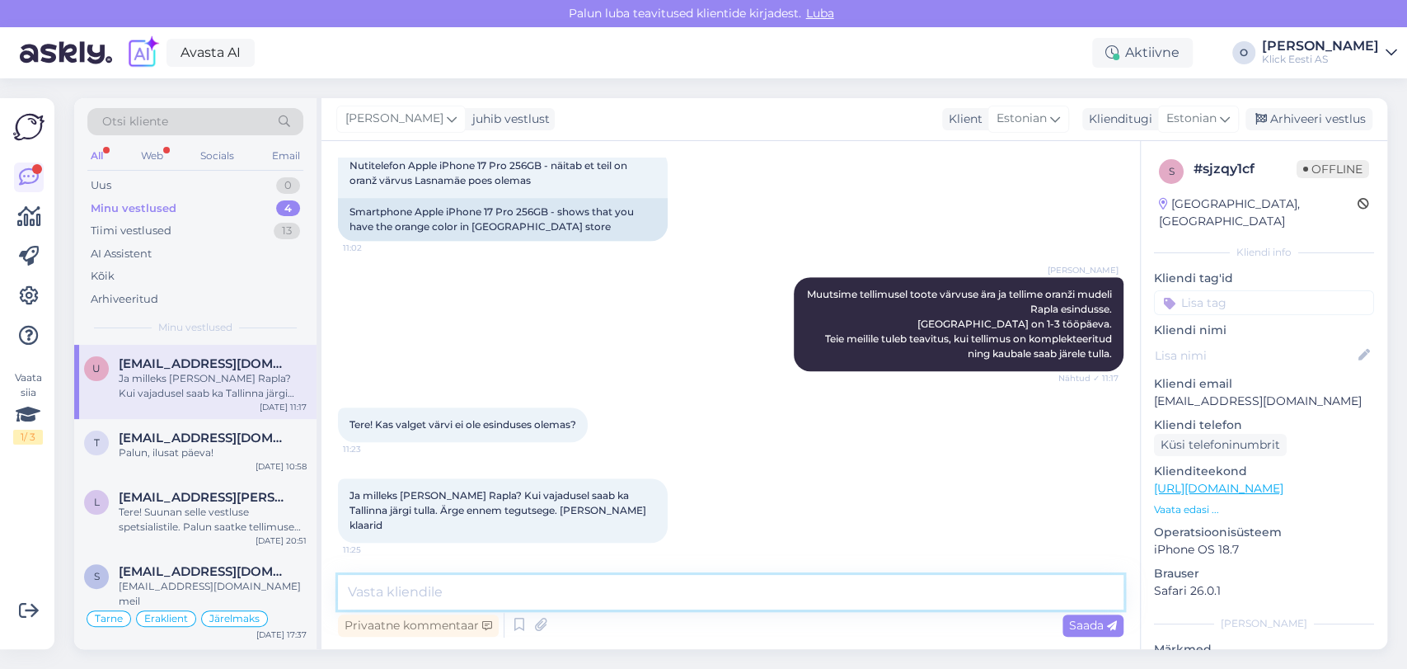
click at [428, 592] on textarea at bounding box center [731, 592] width 786 height 35
click at [453, 25] on div "[PERSON_NAME] teavitused klientide kirjadest. [GEOGRAPHIC_DATA]" at bounding box center [703, 13] width 1407 height 27
click at [362, 599] on textarea at bounding box center [731, 592] width 786 height 35
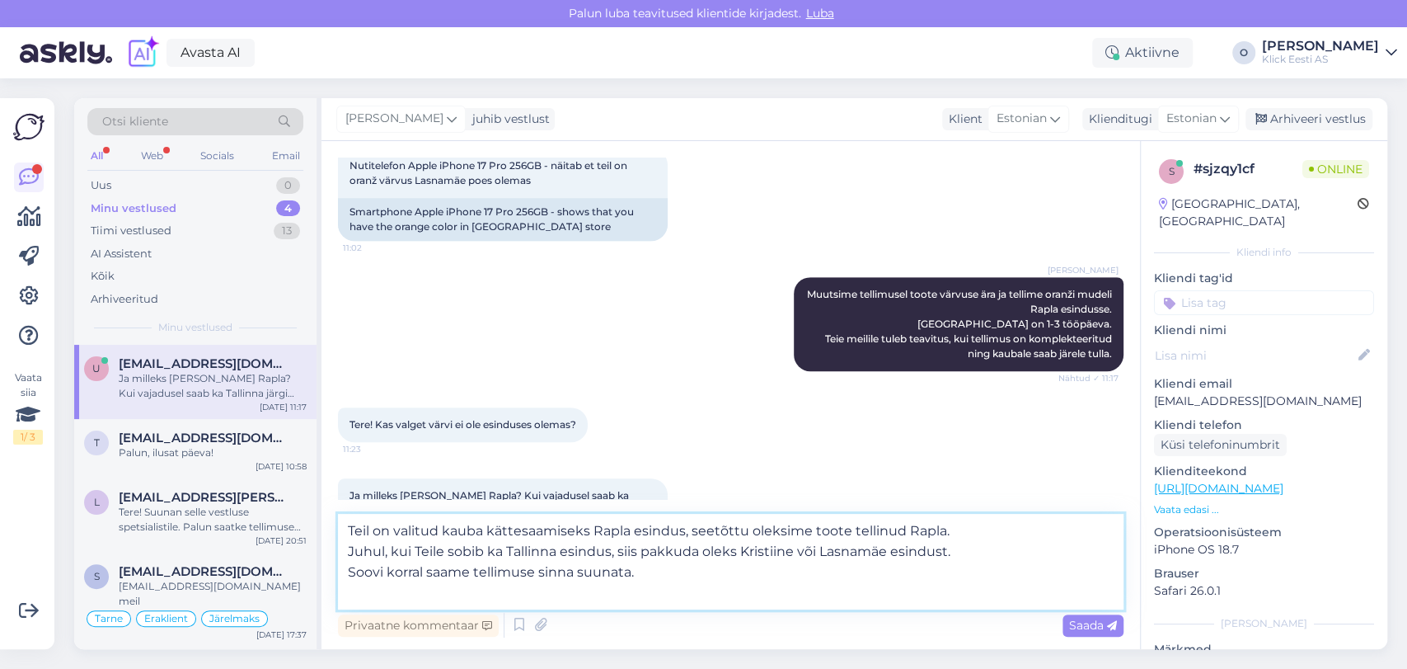
type textarea "Teil on valitud kauba kättesaamiseks Rapla esindus, seetõttu oleksime toote tel…"
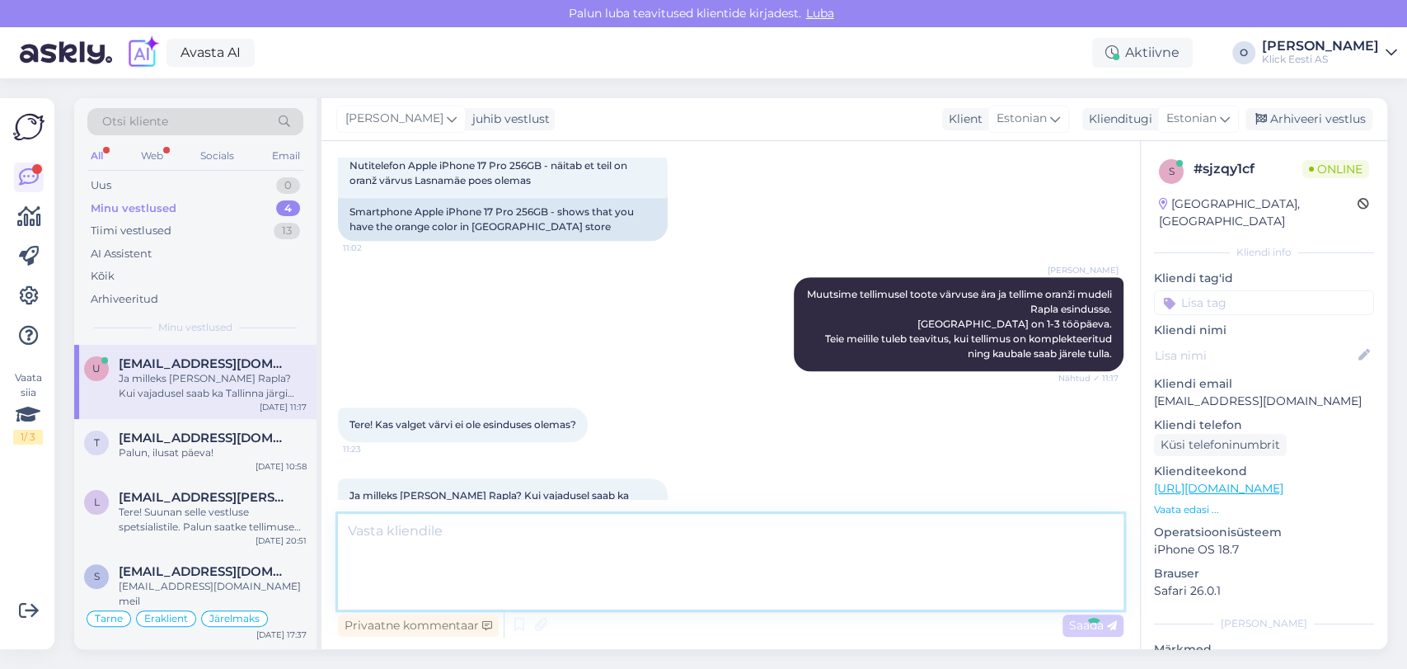
scroll to position [805, 0]
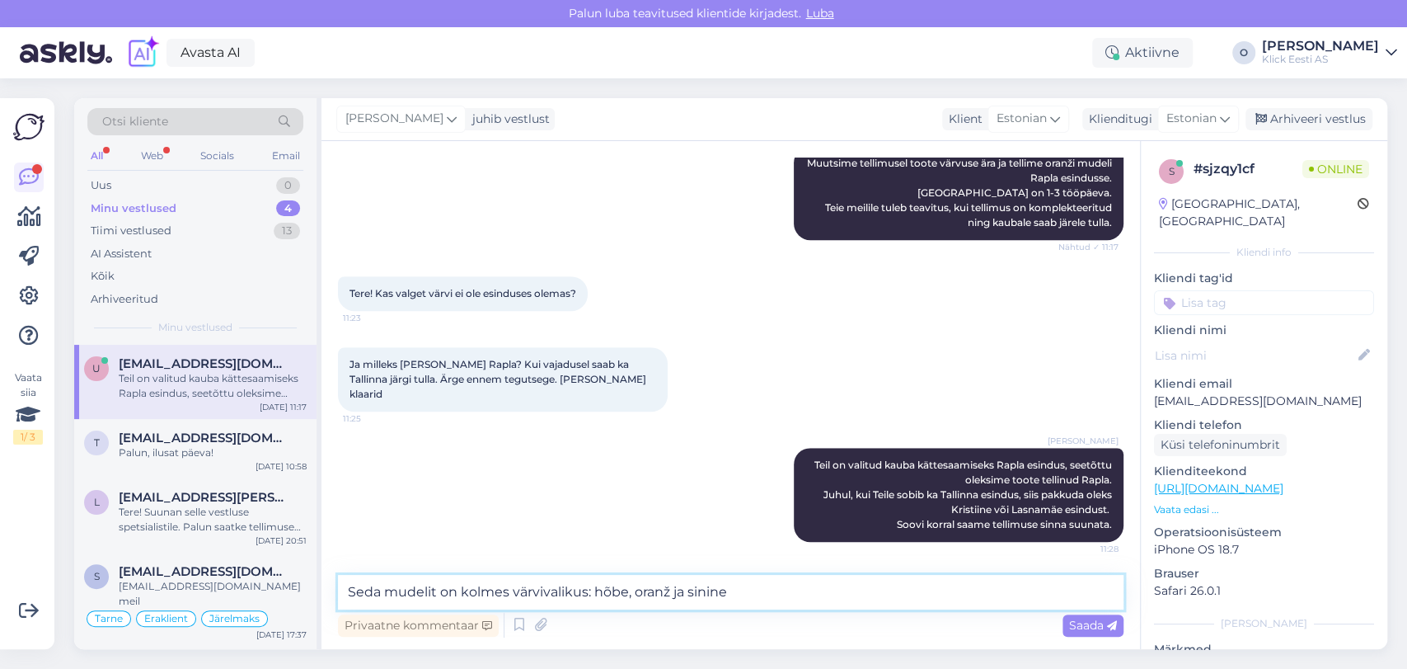
type textarea "Seda mudelit on kolmes värvivalikus: hõbe, oranž ja sinine."
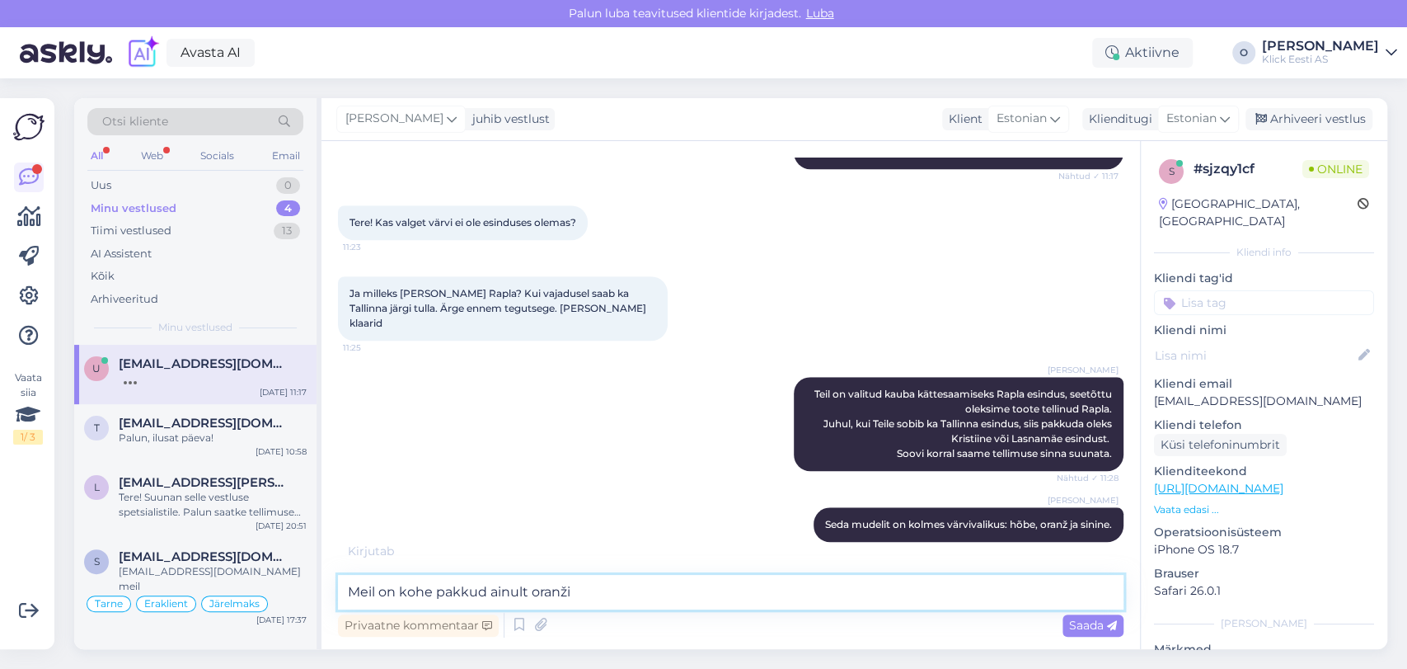
type textarea "Meil on kohe pakkud ainult oranži."
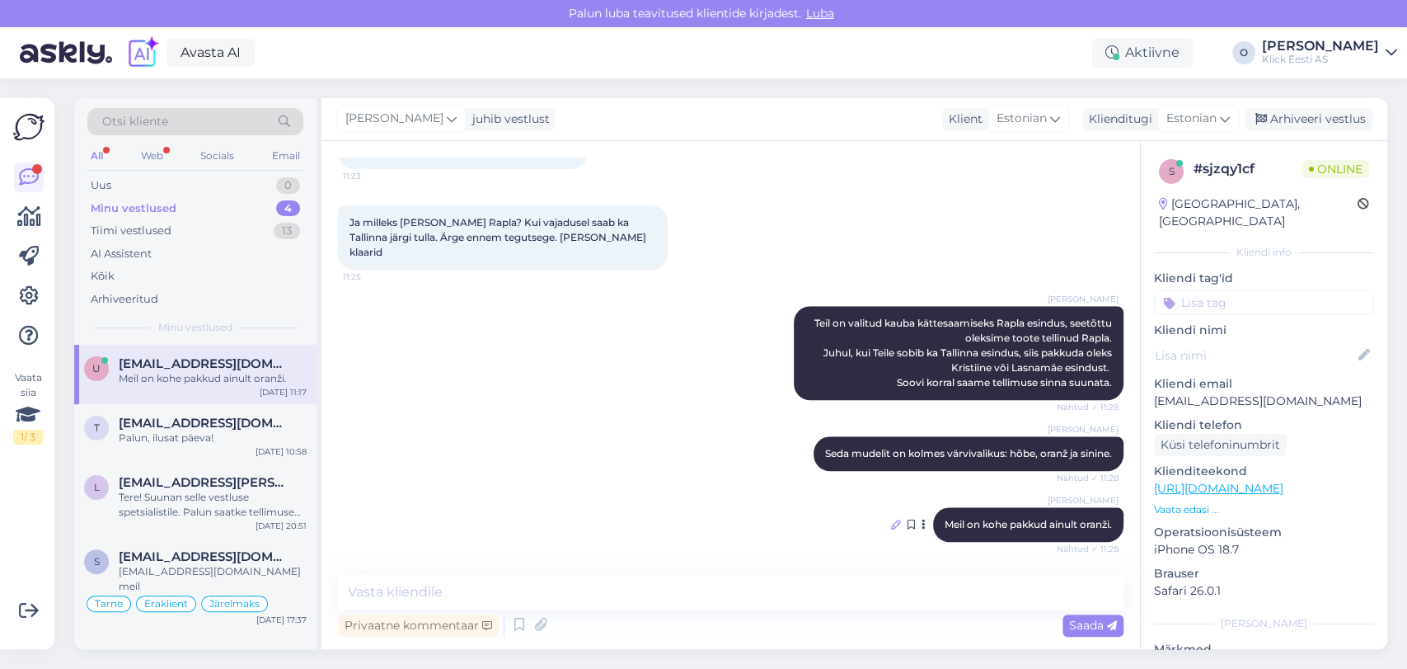
click at [891, 527] on icon at bounding box center [896, 524] width 10 height 10
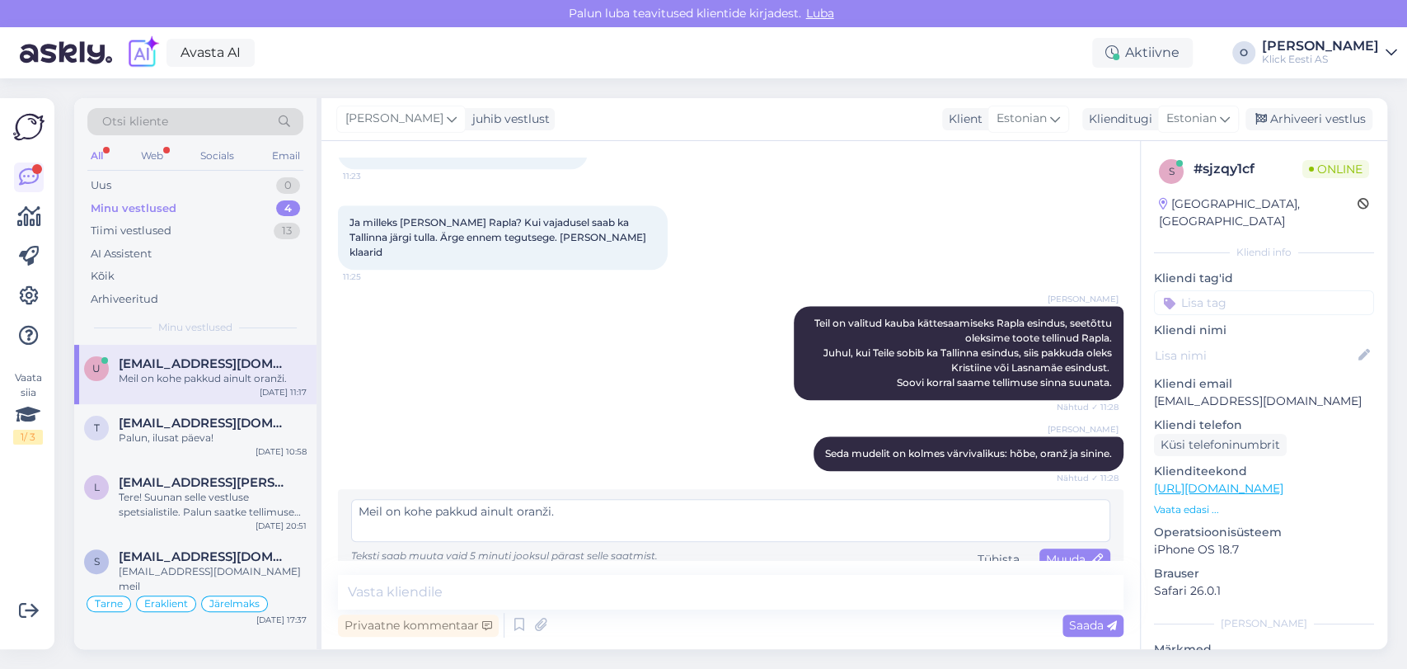
scroll to position [964, 0]
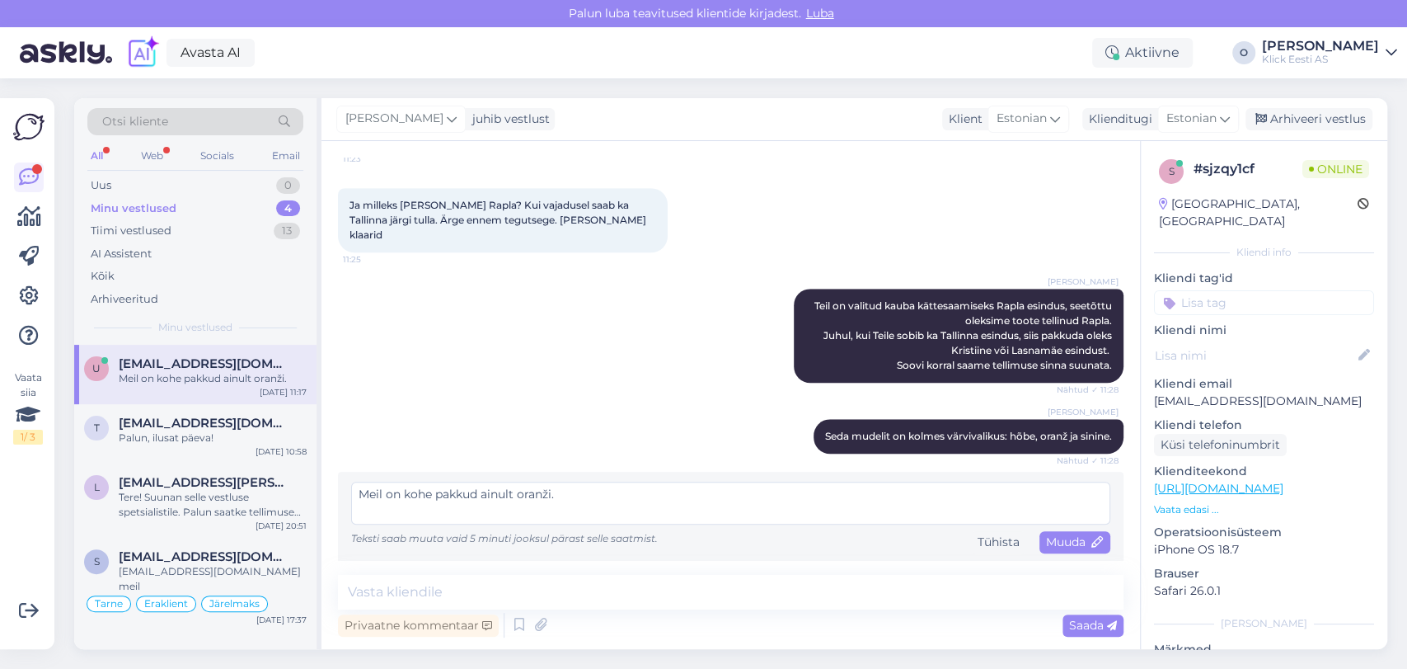
click at [472, 488] on textarea "Meil on kohe pakkud ainult oranži." at bounding box center [730, 502] width 759 height 43
type textarea "Meil on kohe pakkuda ainult oranži."
click at [1040, 532] on div "Muuda" at bounding box center [1075, 542] width 71 height 22
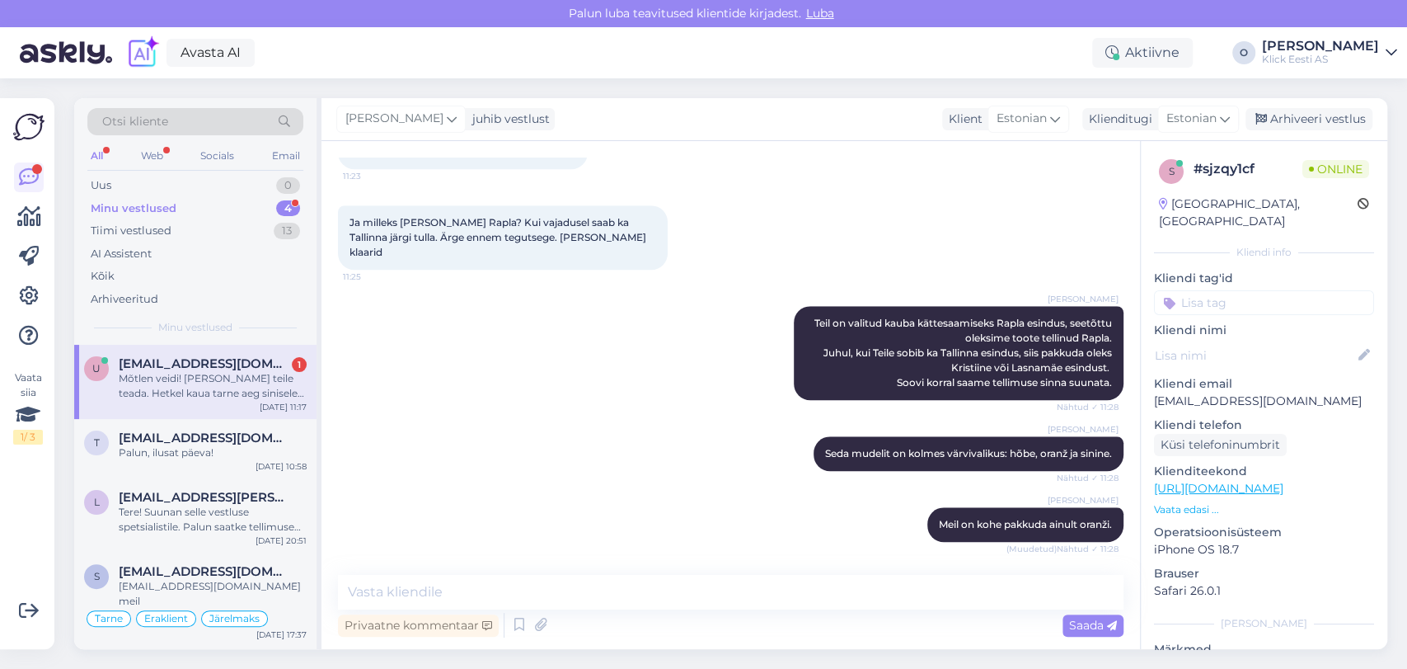
scroll to position [1032, 0]
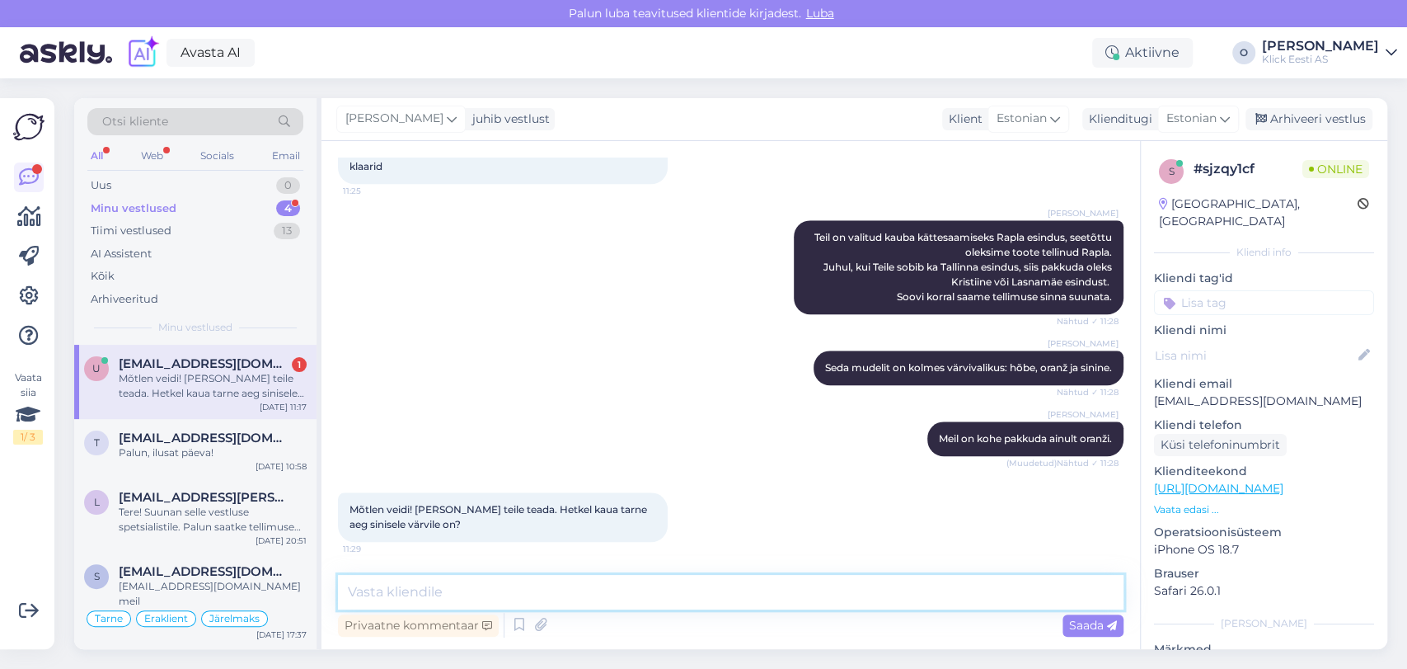
click at [410, 602] on textarea at bounding box center [731, 592] width 786 height 35
type textarea "J"
type textarea "[PERSON_NAME] mudeli tarnaega ei ole täpselt teada."
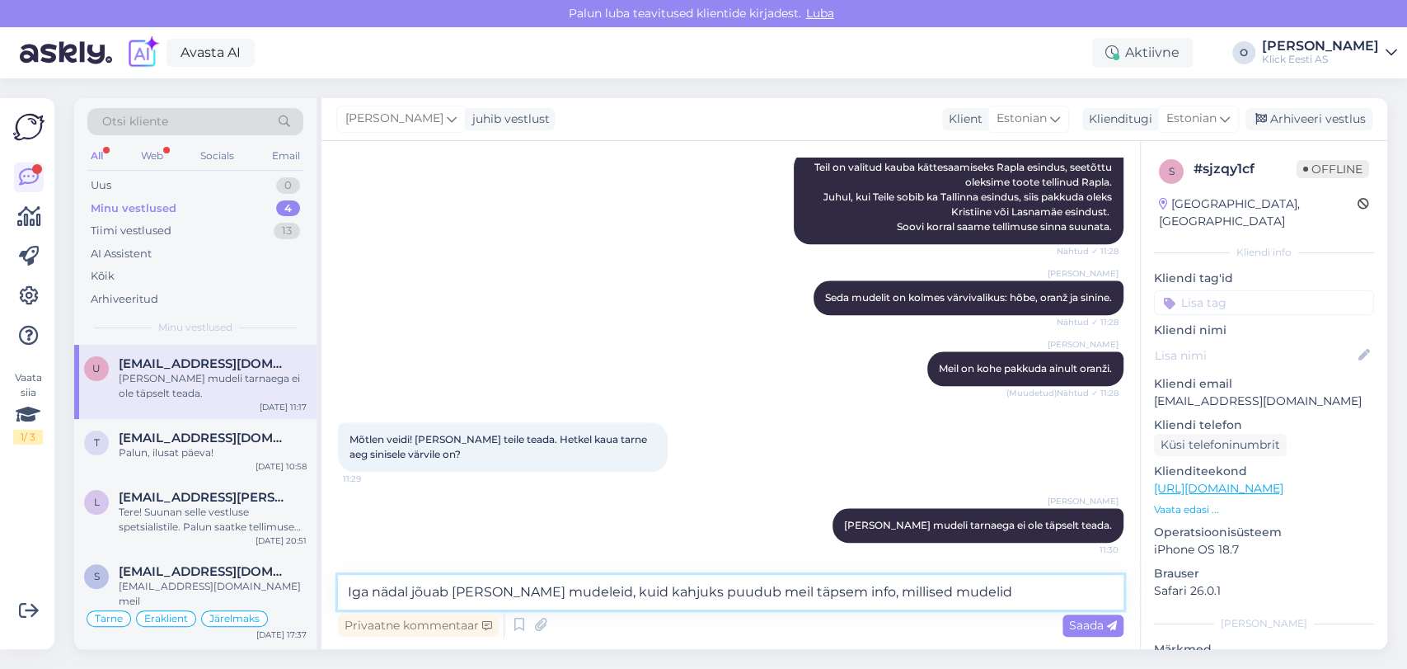
type textarea "Iga nädal jõuab [PERSON_NAME] mudeleid, kuid kahjuks puudub meil täpsem info, m…"
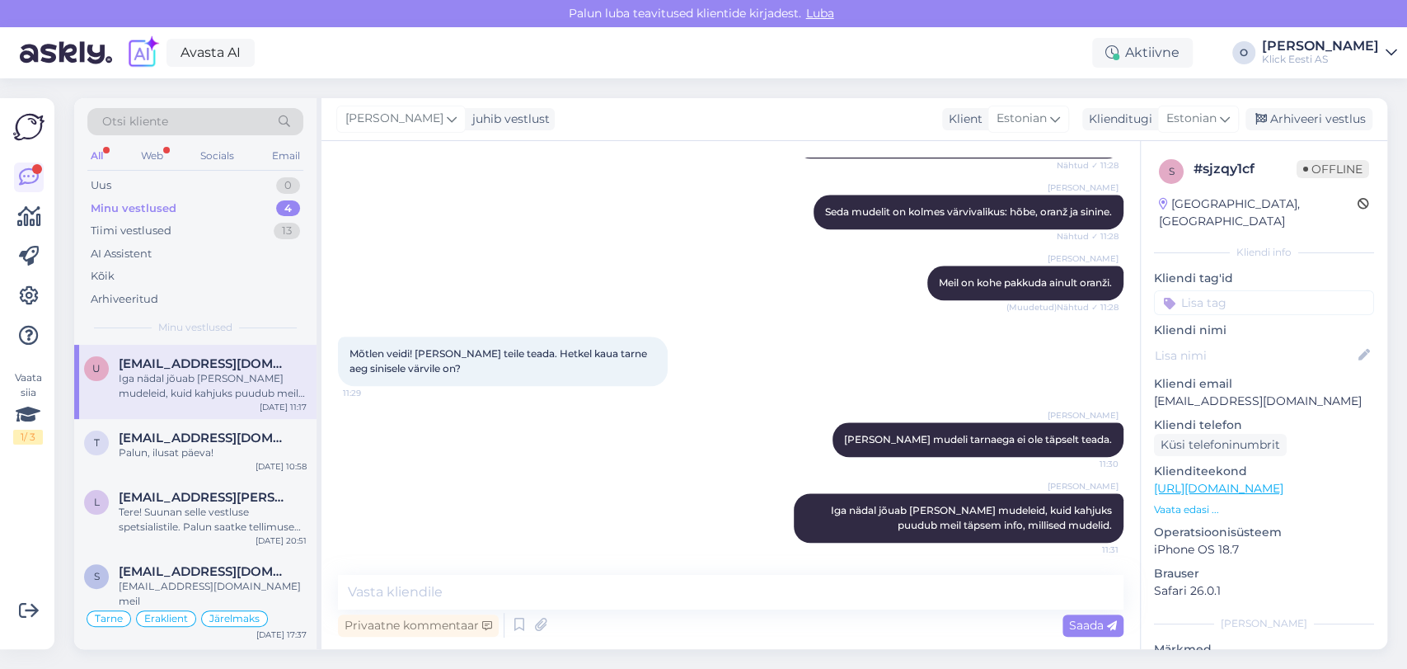
click at [204, 364] on span "[EMAIL_ADDRESS][DOMAIN_NAME]" at bounding box center [204, 363] width 171 height 15
click at [217, 440] on span "[EMAIL_ADDRESS][DOMAIN_NAME]" at bounding box center [204, 437] width 171 height 15
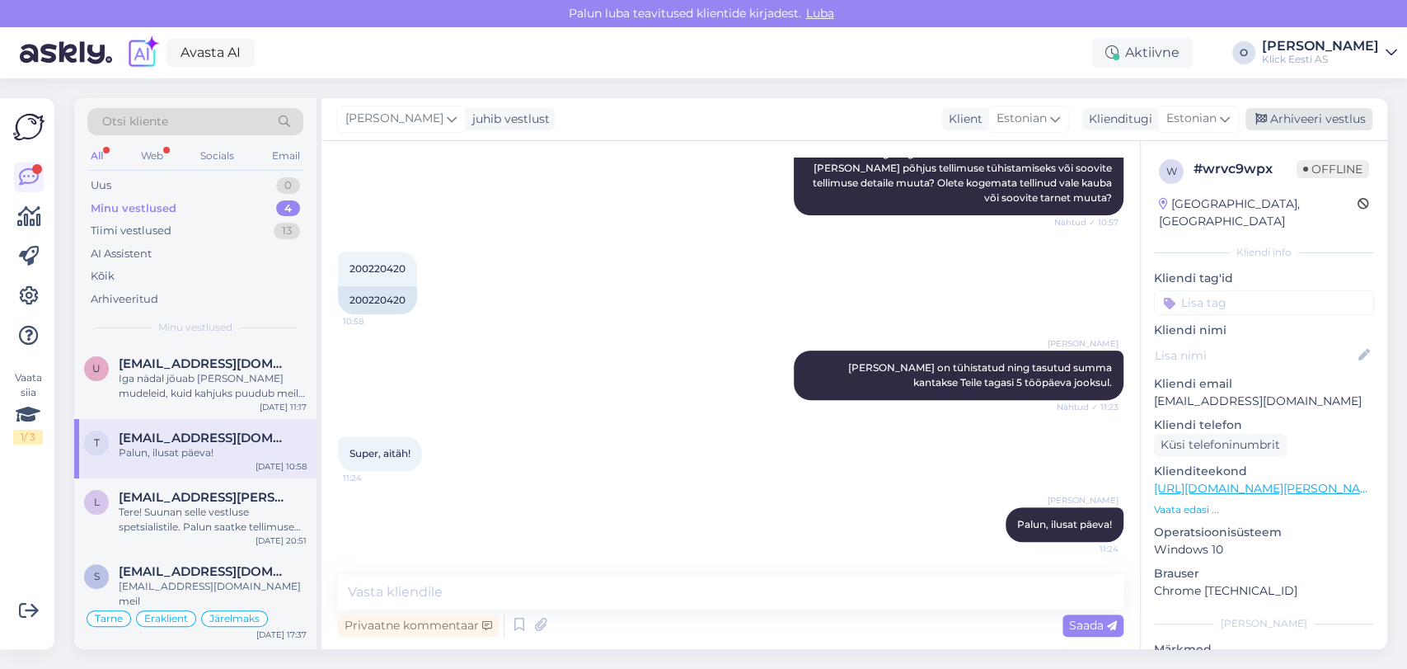
click at [1279, 109] on div "Arhiveeri vestlus" at bounding box center [1309, 119] width 127 height 22
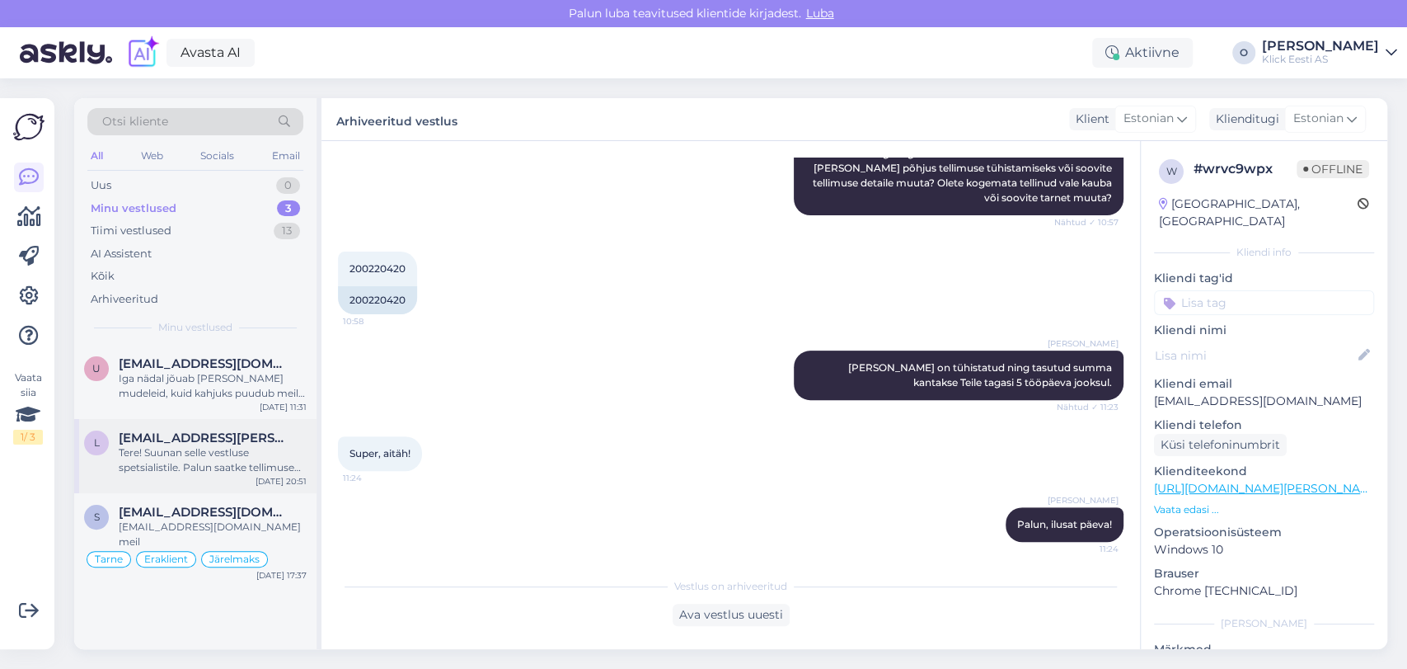
click at [211, 453] on div "Tere! Suunan selle vestluse spetsialistile. Palun saatke tellimuse number ja in…" at bounding box center [213, 460] width 188 height 30
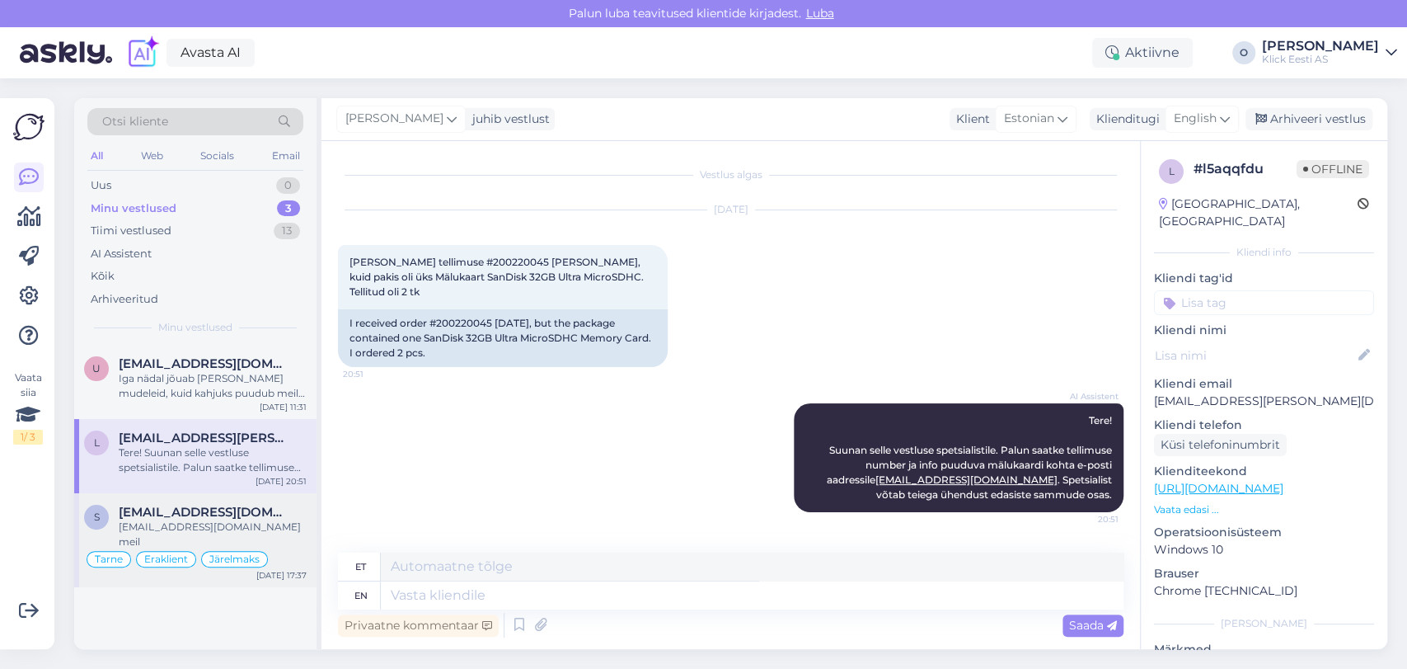
click at [193, 523] on div "[EMAIL_ADDRESS][DOMAIN_NAME] meil" at bounding box center [213, 534] width 188 height 30
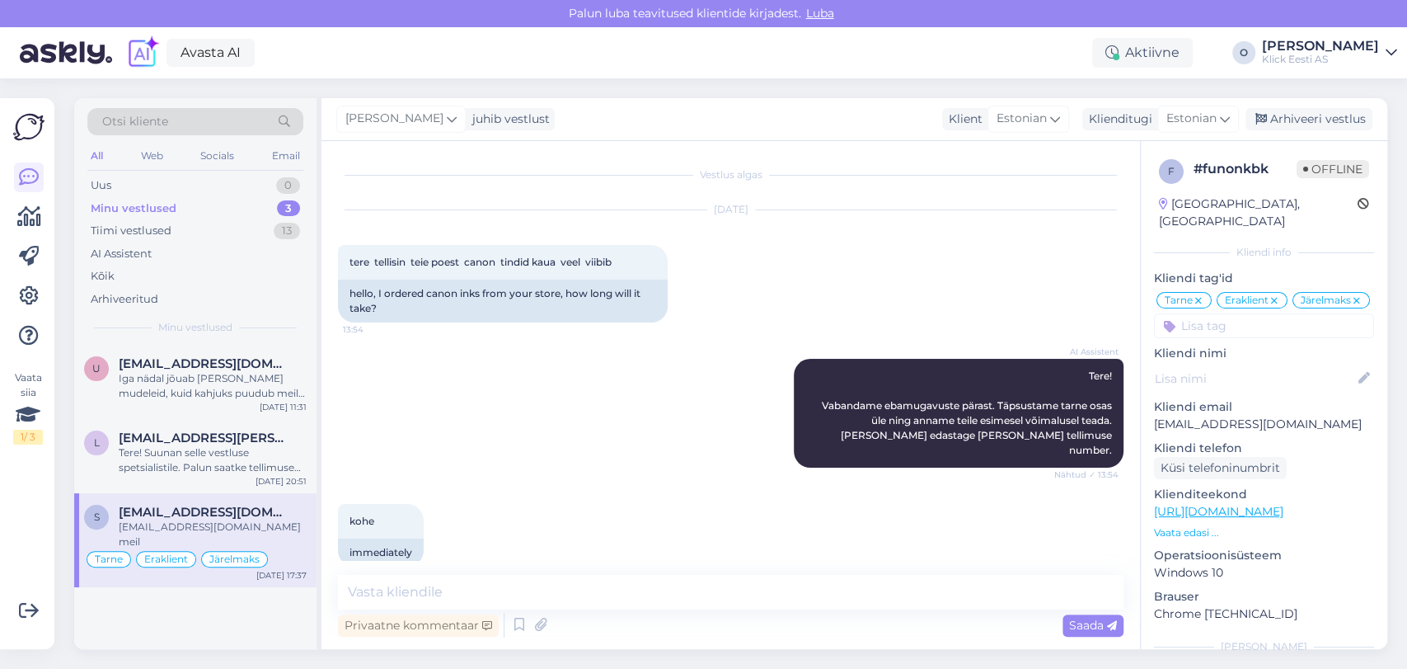
scroll to position [2826, 0]
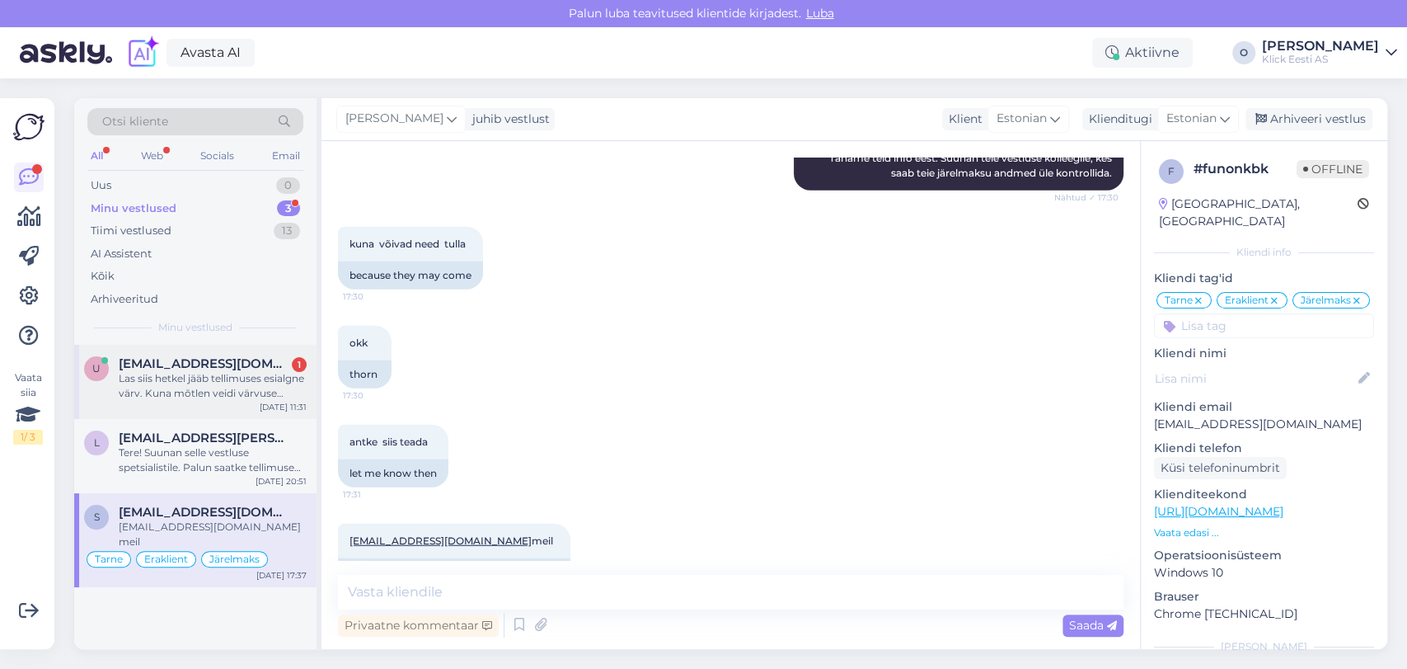
click at [176, 358] on span "[EMAIL_ADDRESS][DOMAIN_NAME]" at bounding box center [204, 363] width 171 height 15
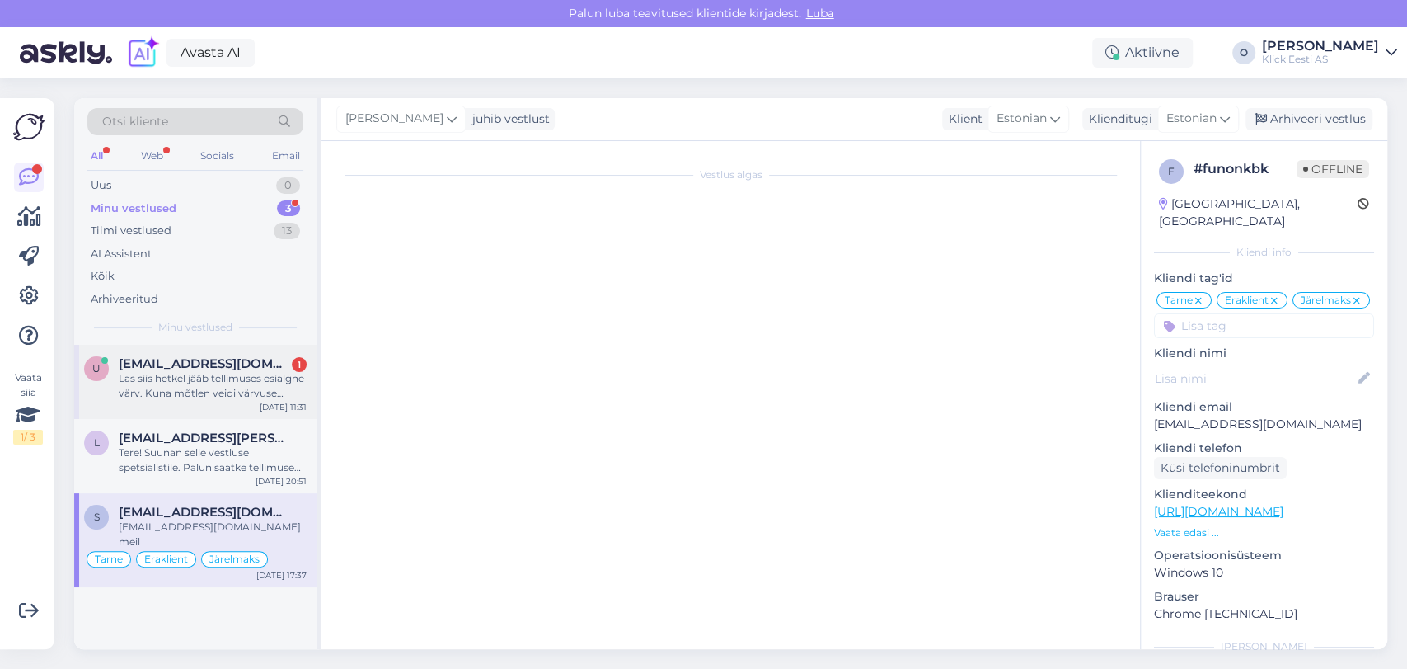
scroll to position [1274, 0]
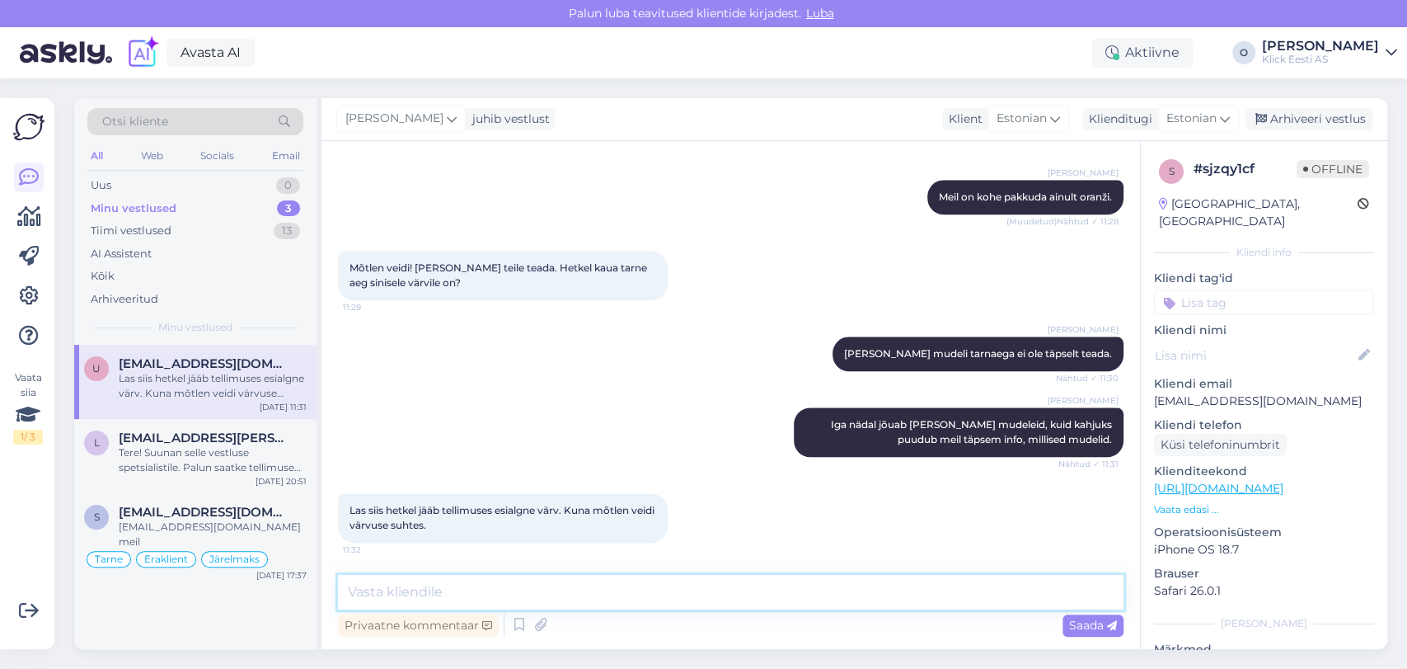
click at [440, 595] on textarea at bounding box center [731, 592] width 786 height 35
type textarea "Selge, teeme nii,"
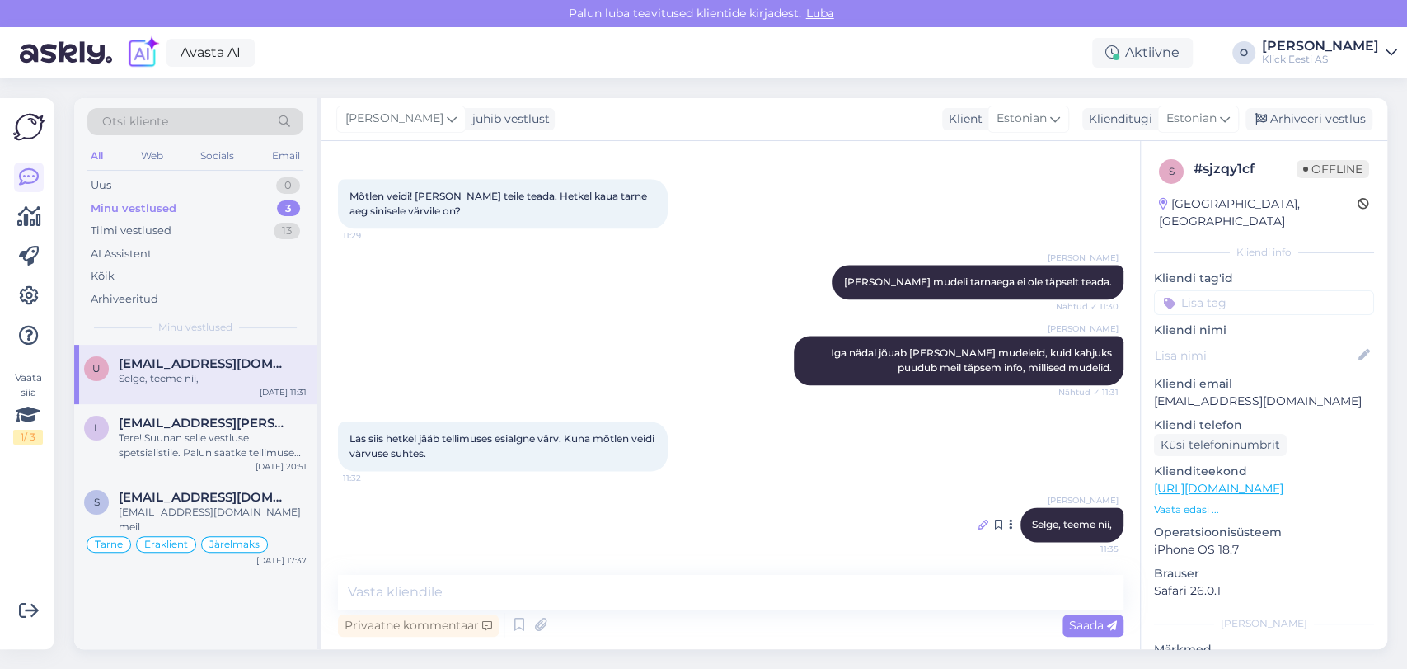
drag, startPoint x: 1068, startPoint y: 538, endPoint x: 965, endPoint y: 524, distance: 104.0
click at [979, 524] on icon at bounding box center [984, 524] width 10 height 10
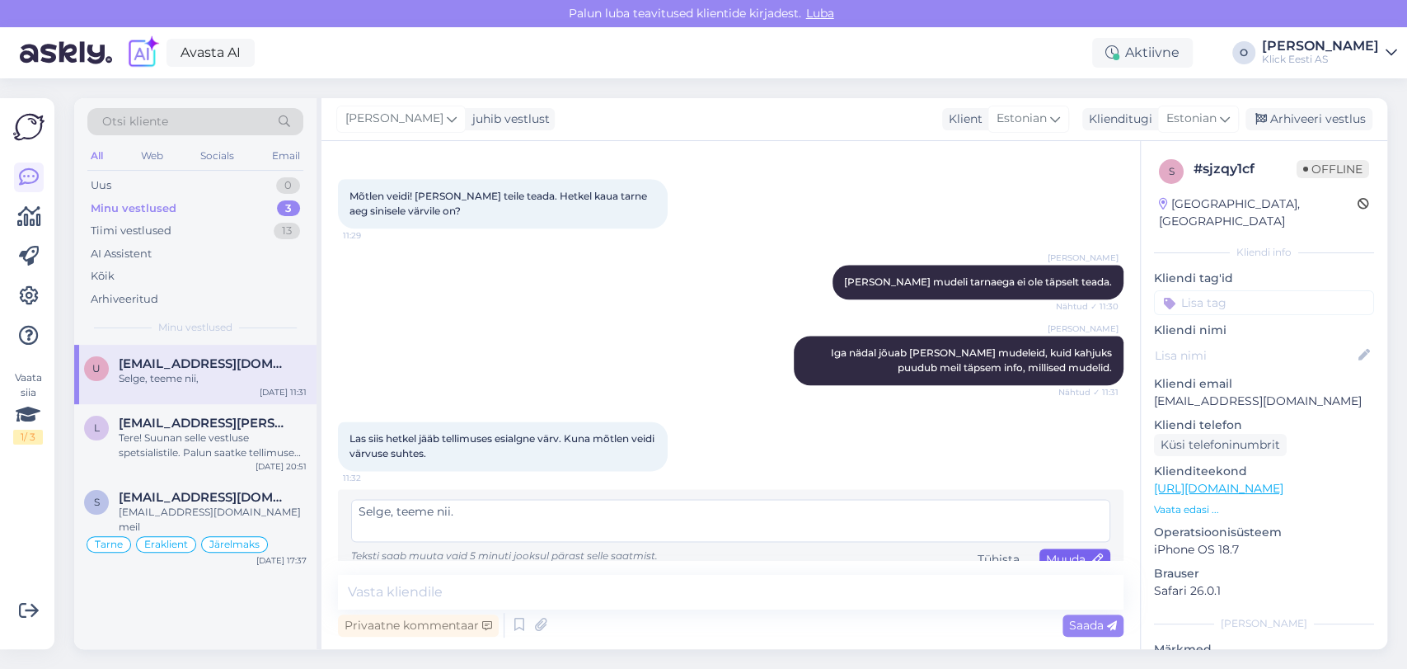
type textarea "Selge, teeme nii."
click at [1046, 559] on span "Muuda" at bounding box center [1075, 559] width 58 height 15
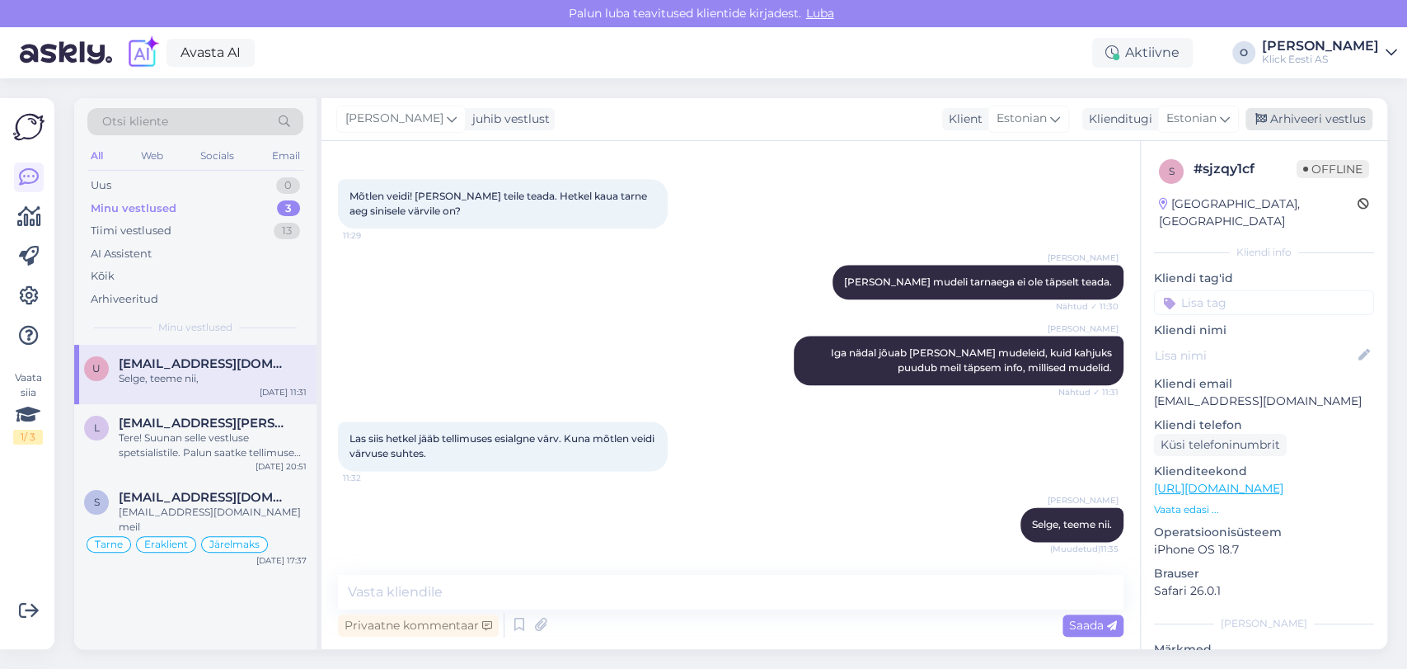
click at [1330, 127] on div "Arhiveeri vestlus" at bounding box center [1309, 119] width 127 height 22
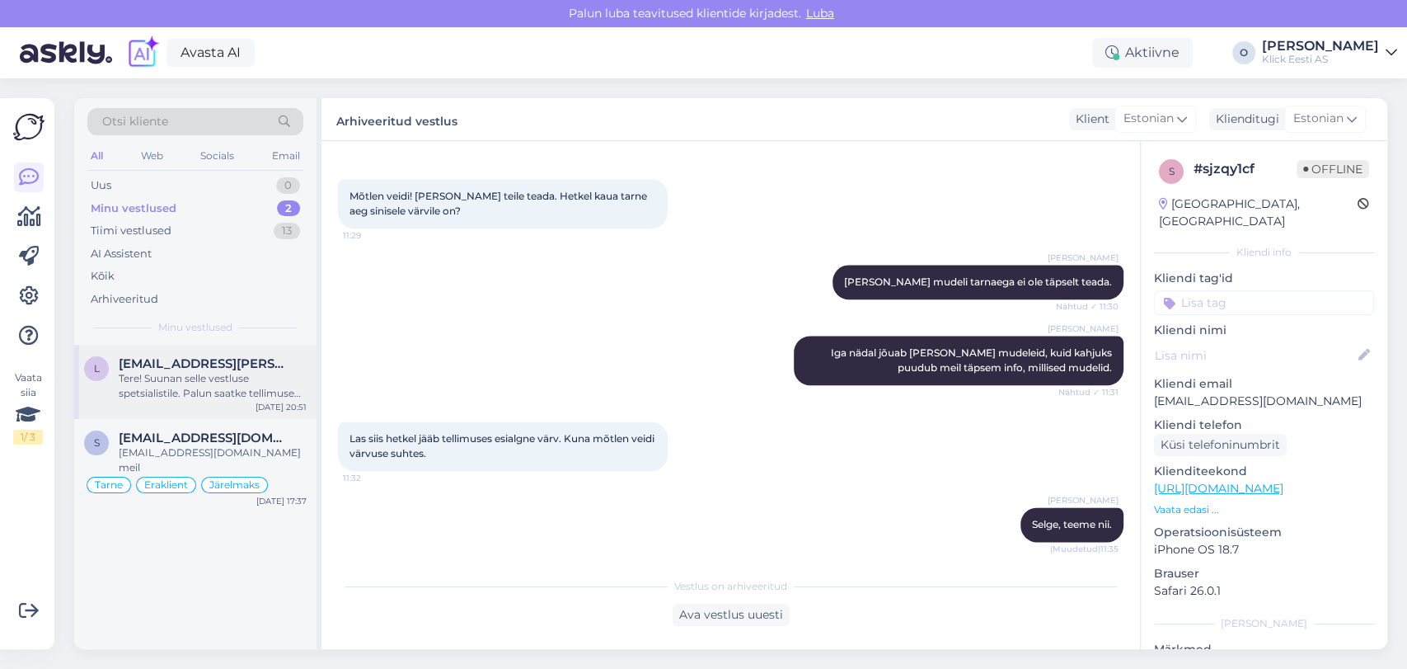
click at [192, 383] on div "Tere! Suunan selle vestluse spetsialistile. Palun saatke tellimuse number ja in…" at bounding box center [213, 386] width 188 height 30
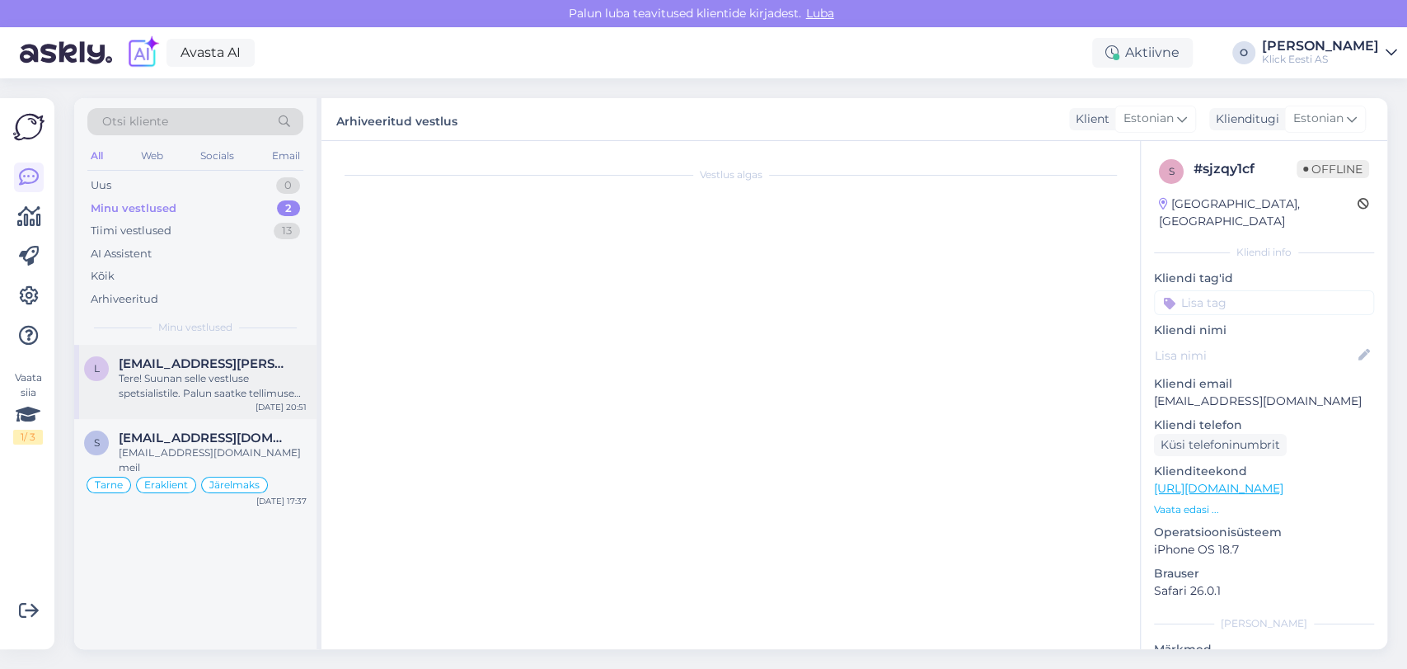
scroll to position [0, 0]
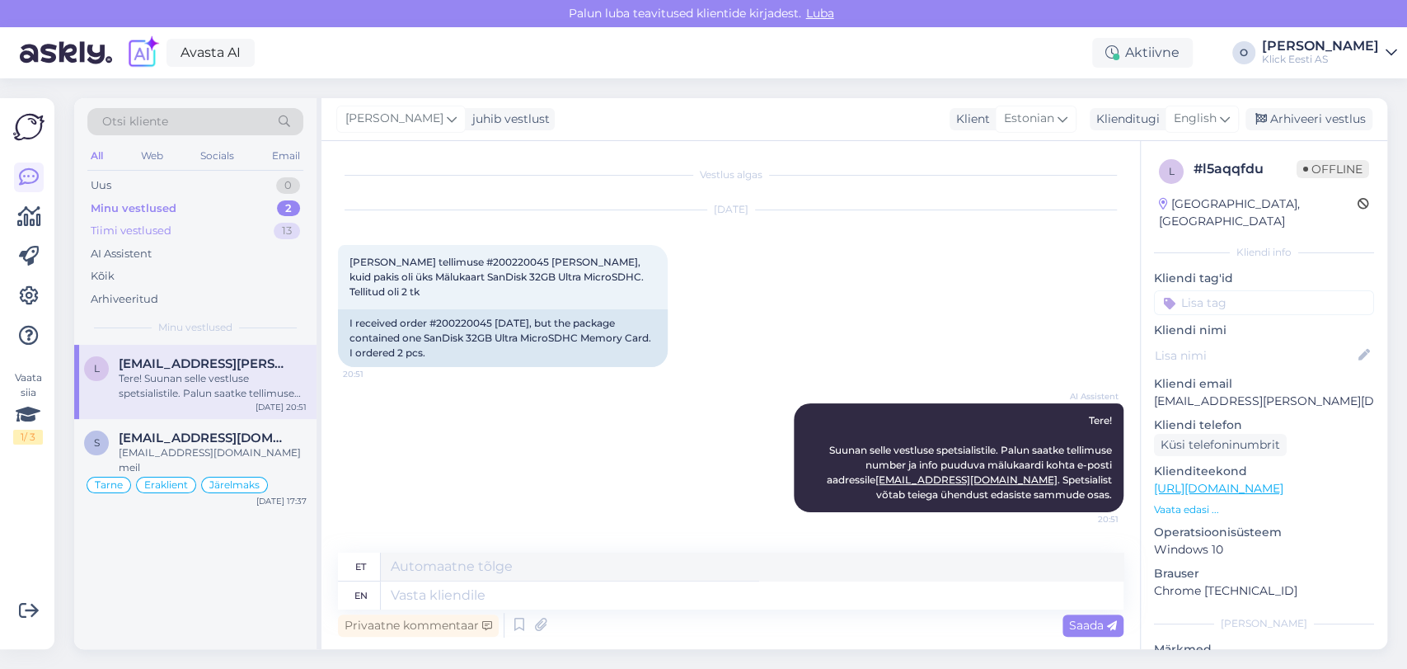
click at [184, 220] on div "Tiimi vestlused 13" at bounding box center [195, 230] width 216 height 23
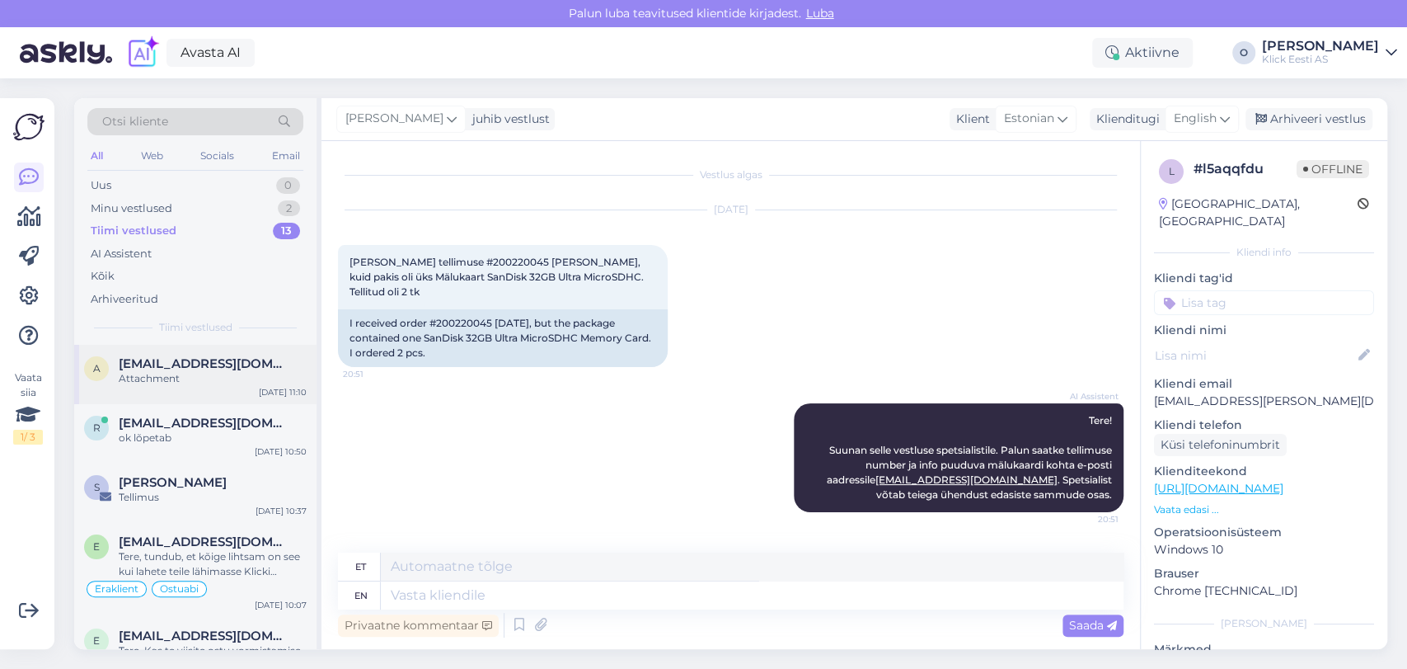
click at [166, 381] on div "Attachment" at bounding box center [213, 378] width 188 height 15
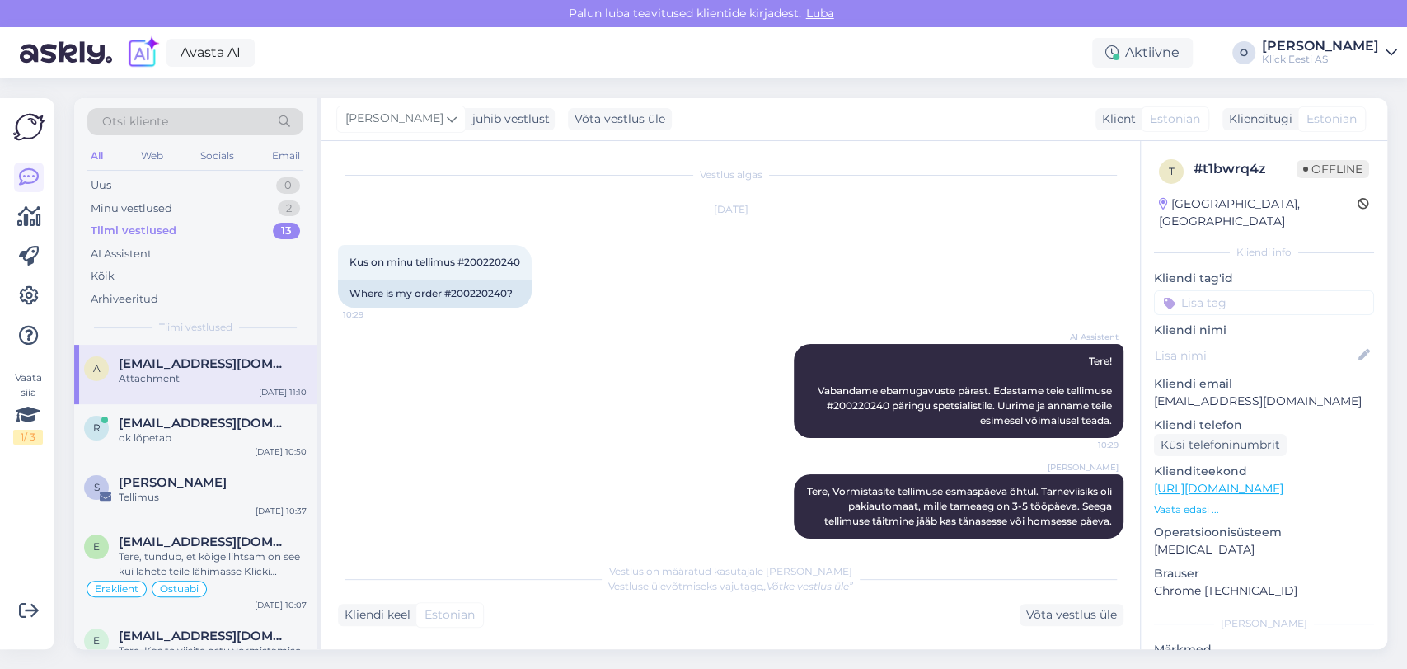
scroll to position [120, 0]
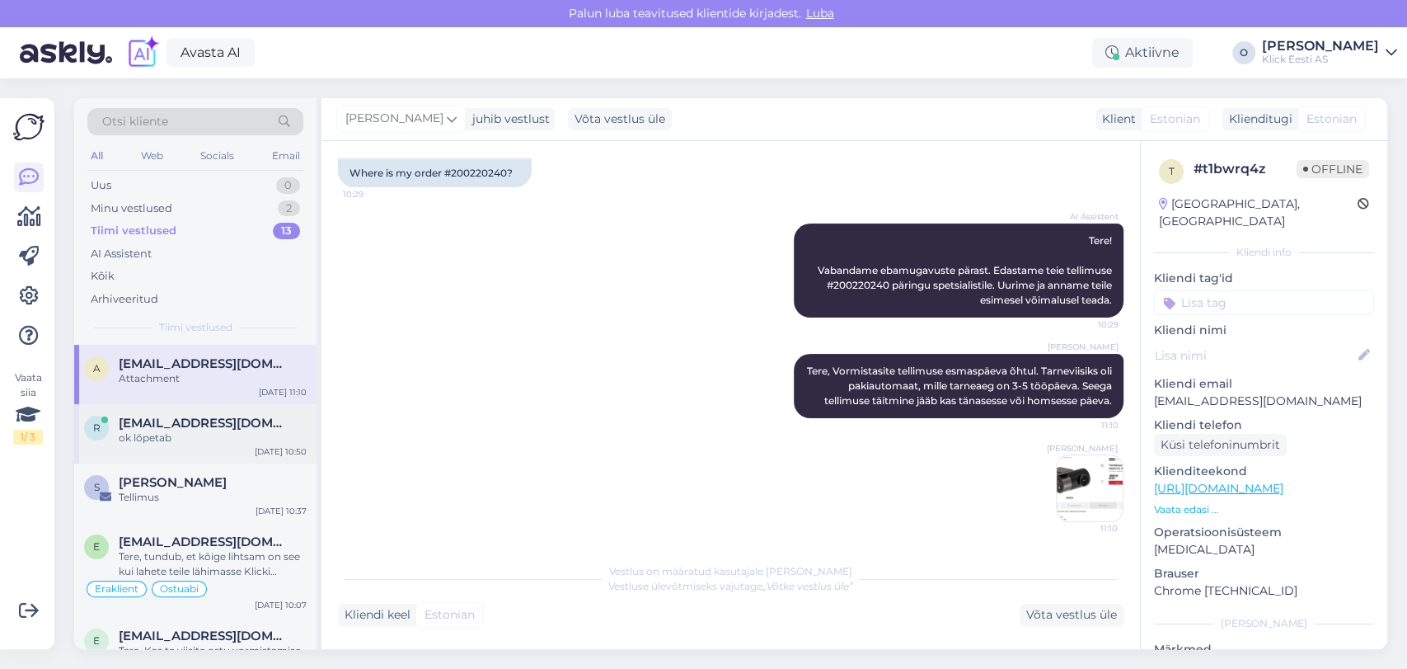
click at [160, 432] on div "ok lõpetab" at bounding box center [213, 437] width 188 height 15
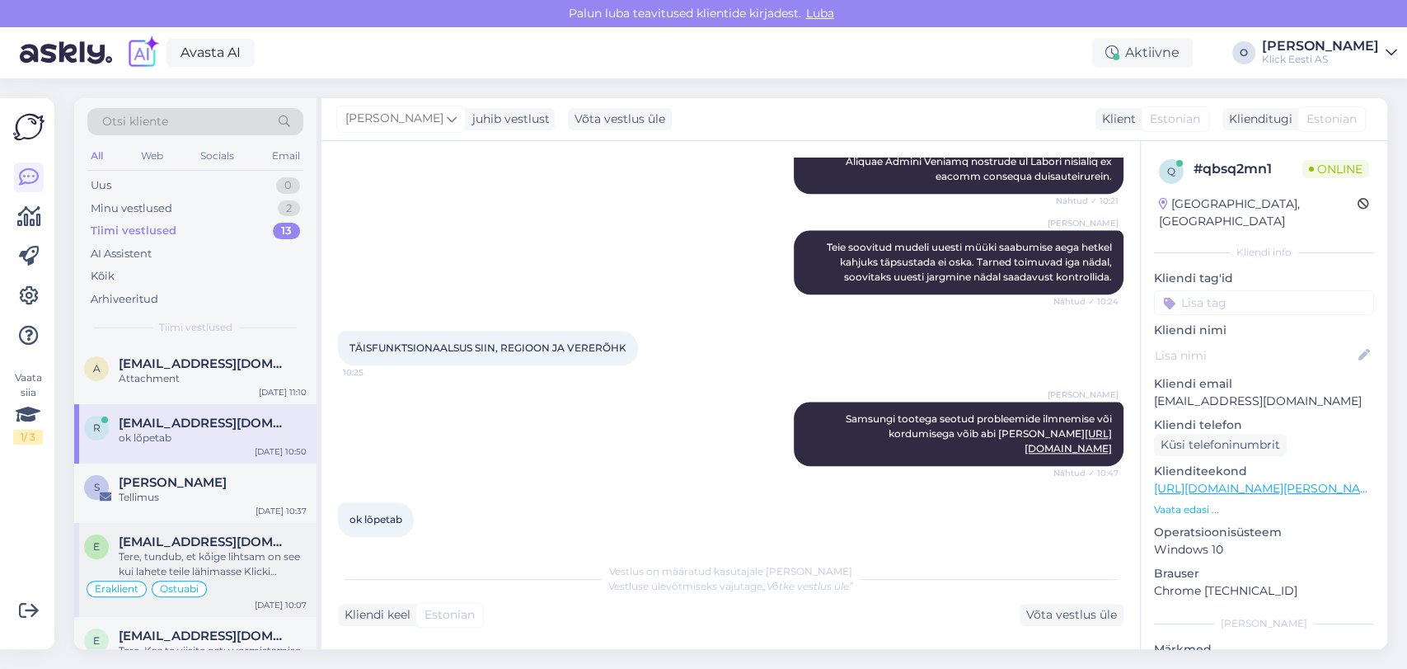
click at [163, 535] on span "[EMAIL_ADDRESS][DOMAIN_NAME]" at bounding box center [204, 541] width 171 height 15
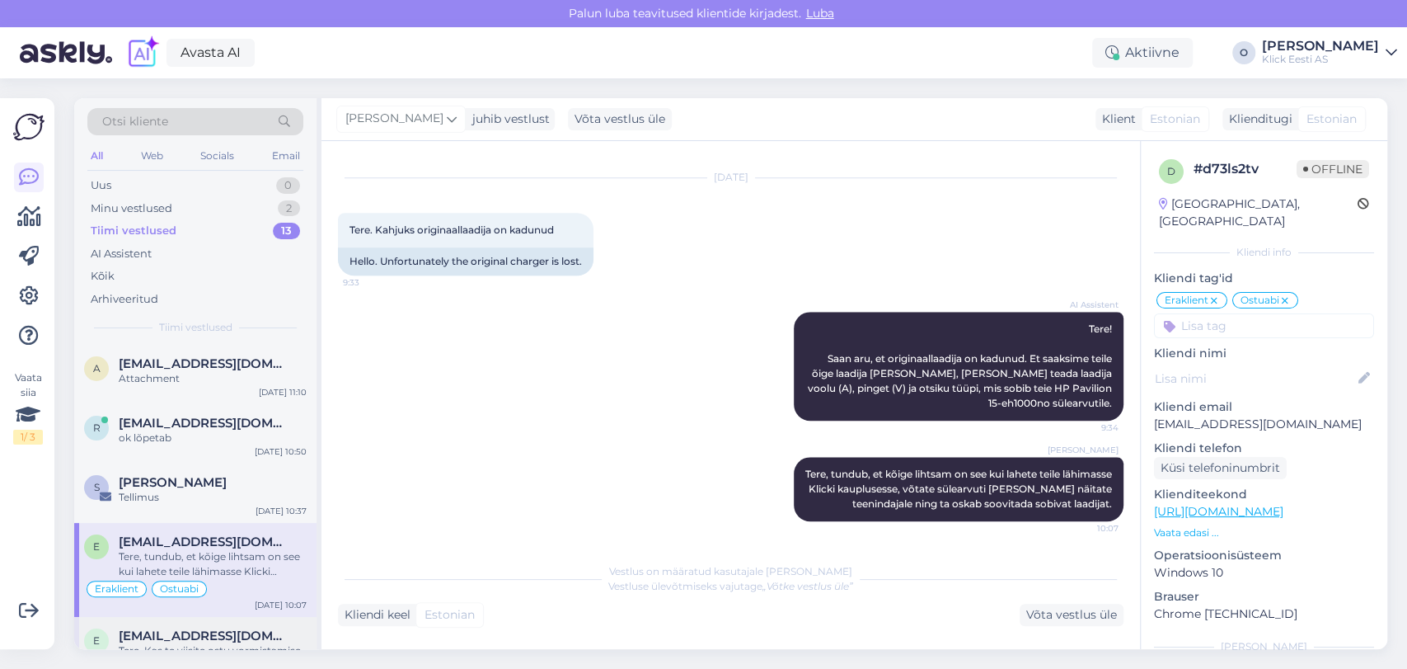
click at [164, 625] on div "E [EMAIL_ADDRESS][DOMAIN_NAME] Tere, Kas te viisite ostu vormistamise korraliku…" at bounding box center [195, 654] width 242 height 74
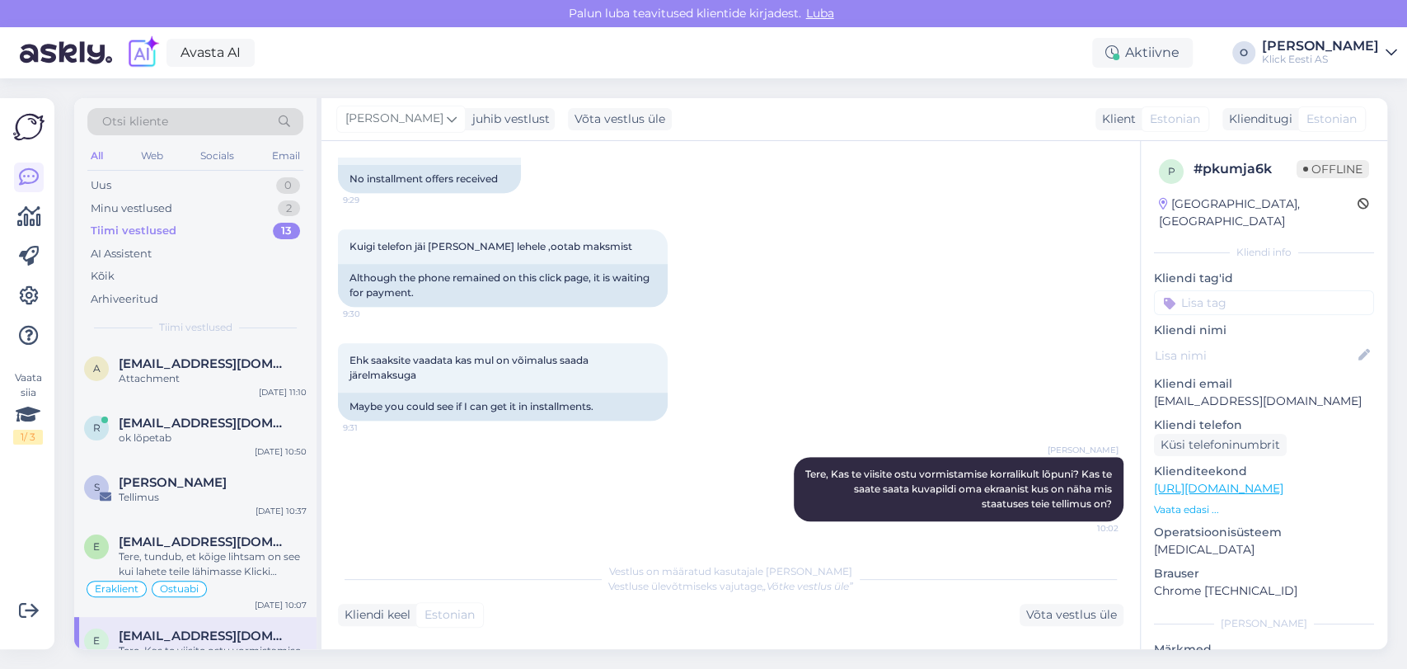
click at [1191, 392] on p "[EMAIL_ADDRESS][DOMAIN_NAME]" at bounding box center [1264, 400] width 220 height 17
copy p "[EMAIL_ADDRESS][DOMAIN_NAME]"
